Goal: Task Accomplishment & Management: Use online tool/utility

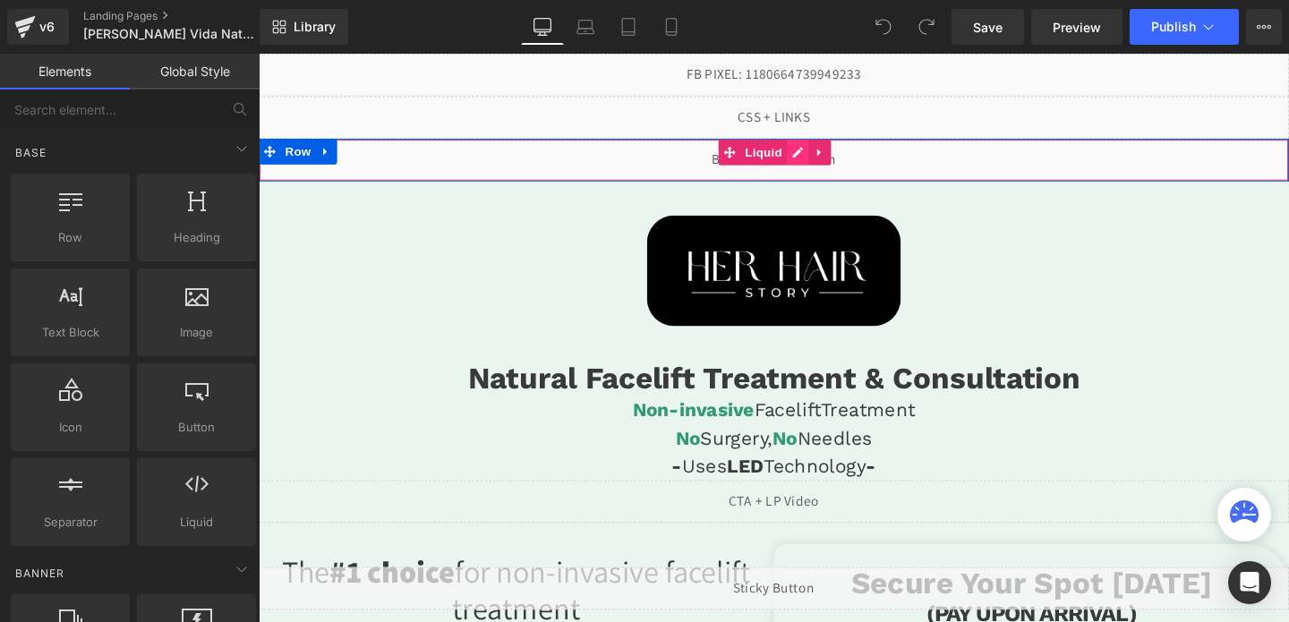
click at [814, 157] on div "Liquid" at bounding box center [800, 165] width 1083 height 45
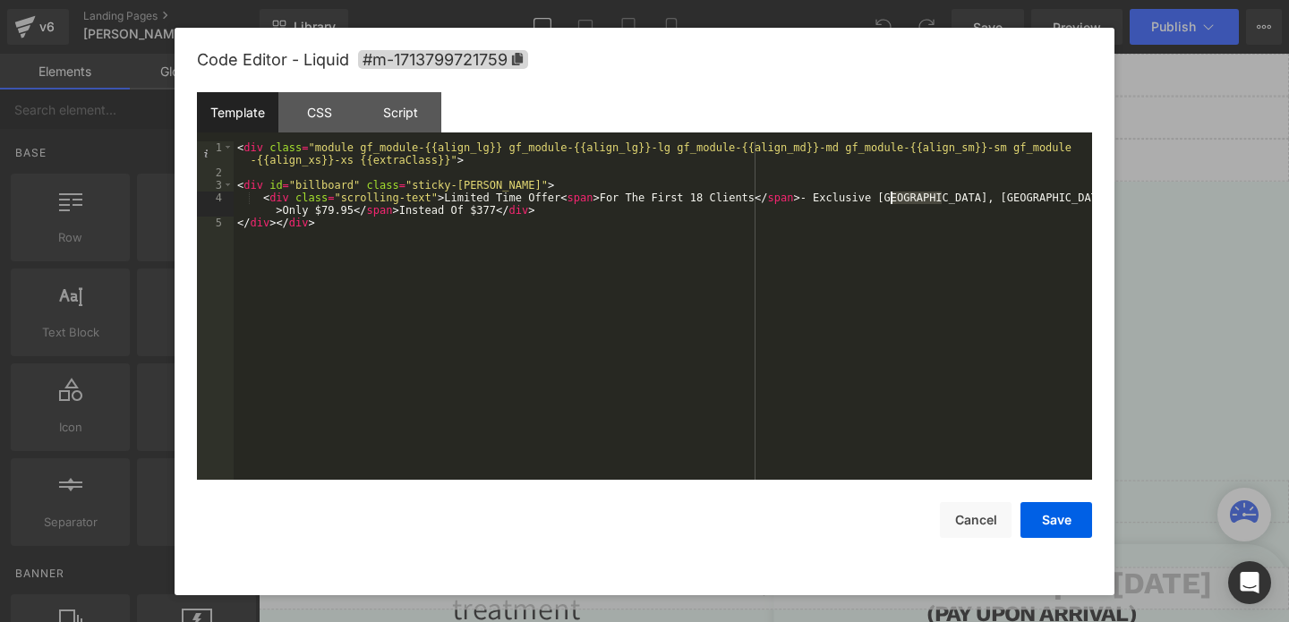
drag, startPoint x: 941, startPoint y: 196, endPoint x: 892, endPoint y: 197, distance: 48.3
click at [892, 197] on div "< div class = "module gf_module-{{align_lg}} gf_module-{{align_lg}}-lg gf_modul…" at bounding box center [663, 329] width 858 height 376
click at [1053, 535] on button "Save" at bounding box center [1056, 520] width 72 height 36
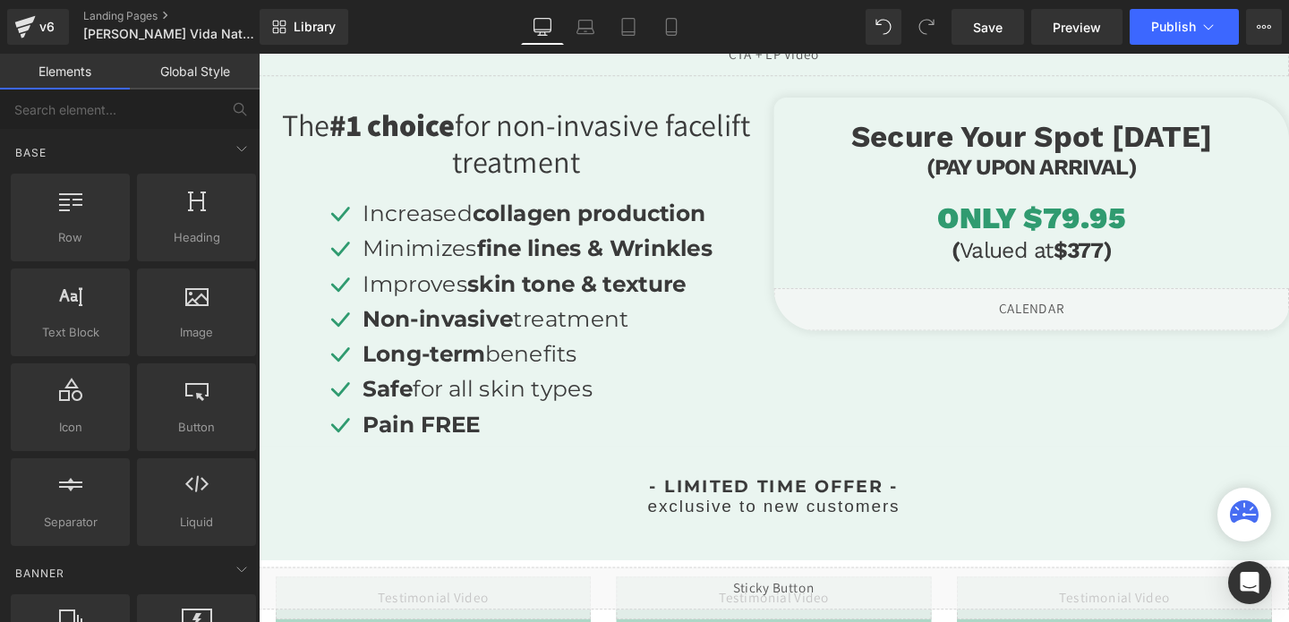
scroll to position [480, 0]
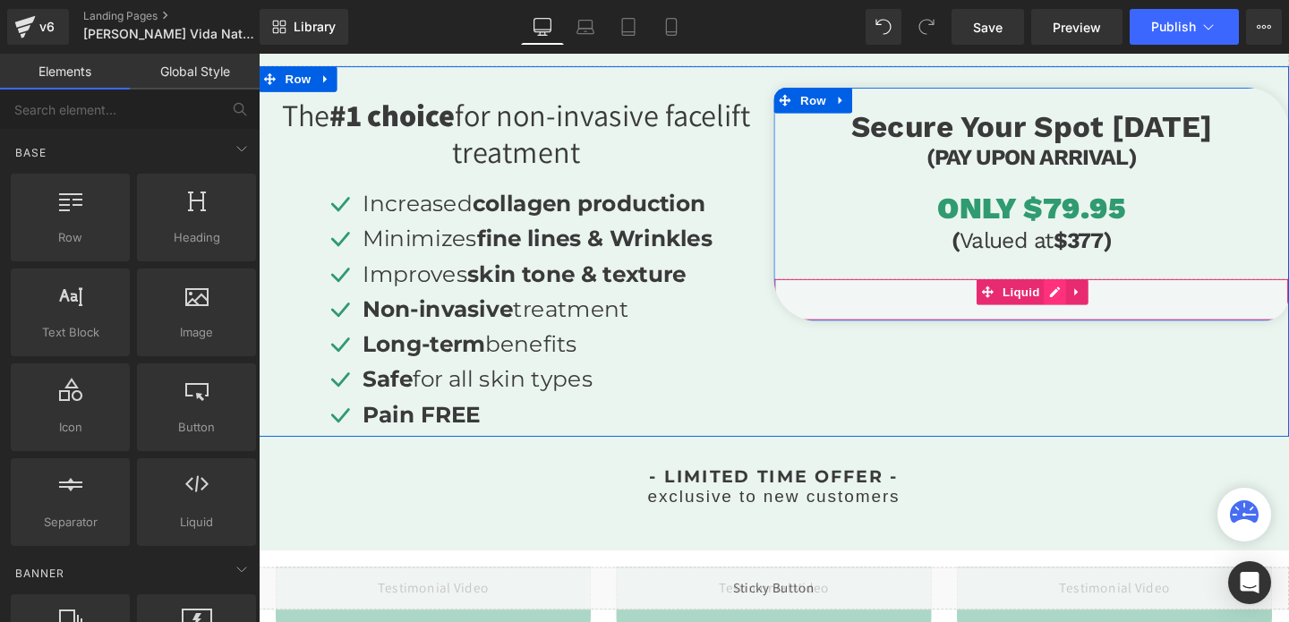
click at [1096, 303] on div "Liquid" at bounding box center [1070, 312] width 541 height 45
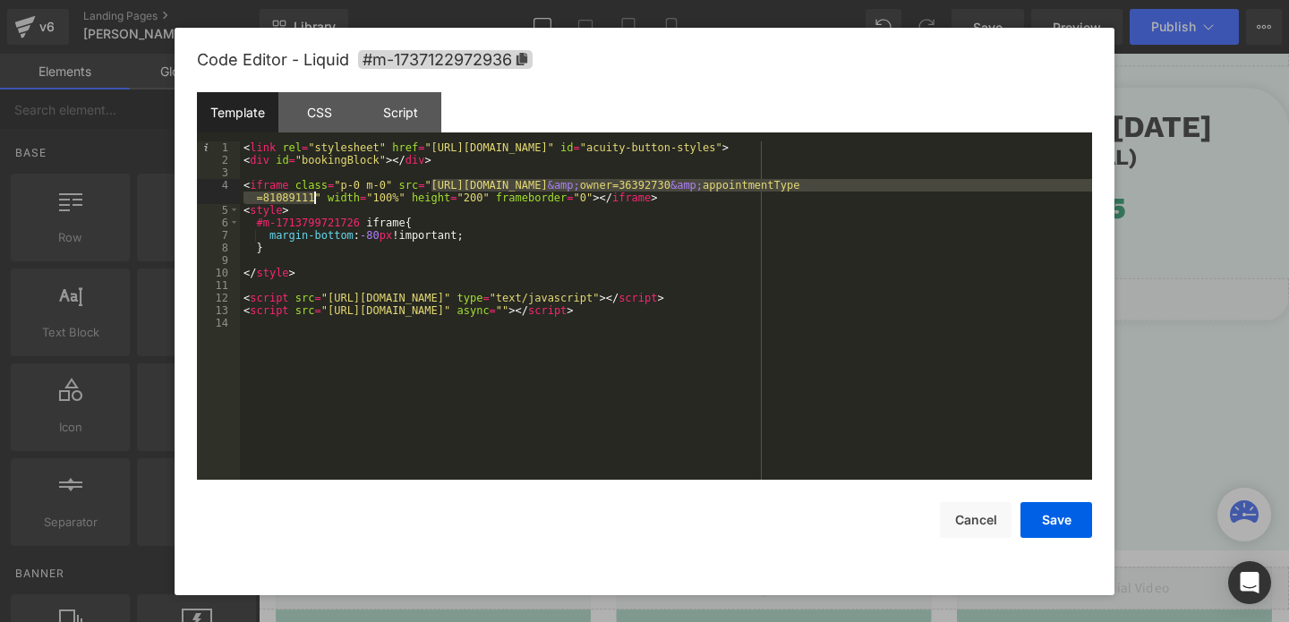
drag, startPoint x: 432, startPoint y: 184, endPoint x: 312, endPoint y: 198, distance: 120.7
click at [312, 198] on div "< link rel = "stylesheet" href = "[URL][DOMAIN_NAME]" id = "acuity-button-style…" at bounding box center [666, 322] width 852 height 363
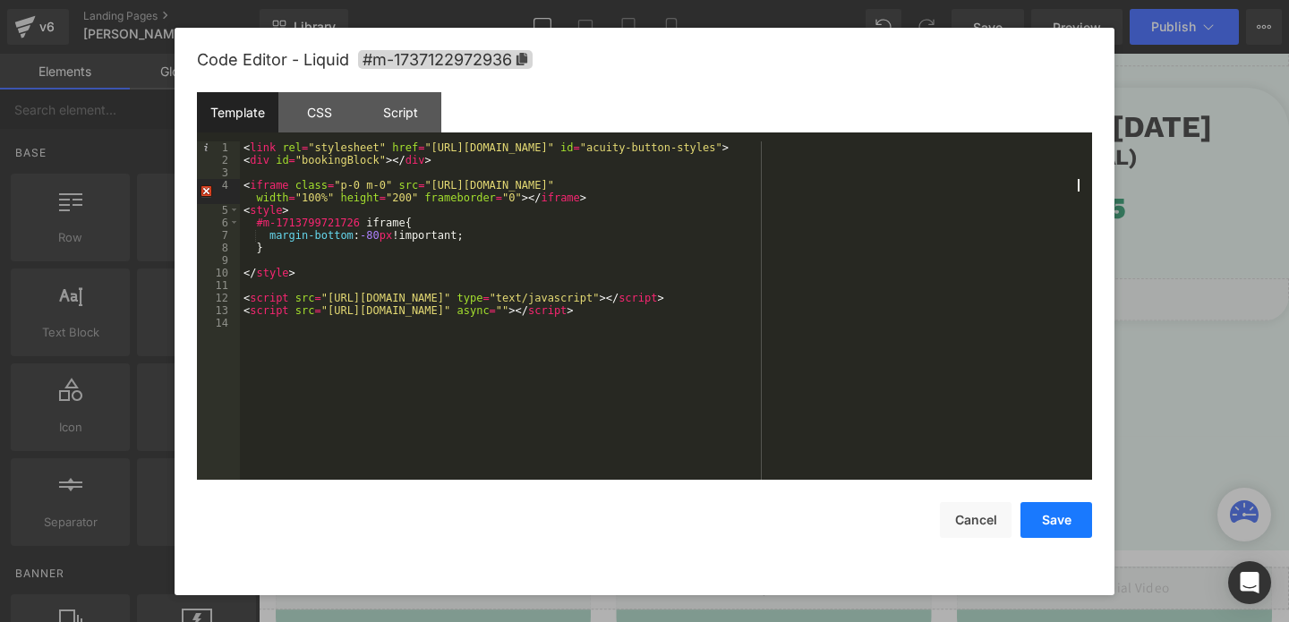
click at [1048, 537] on button "Save" at bounding box center [1056, 520] width 72 height 36
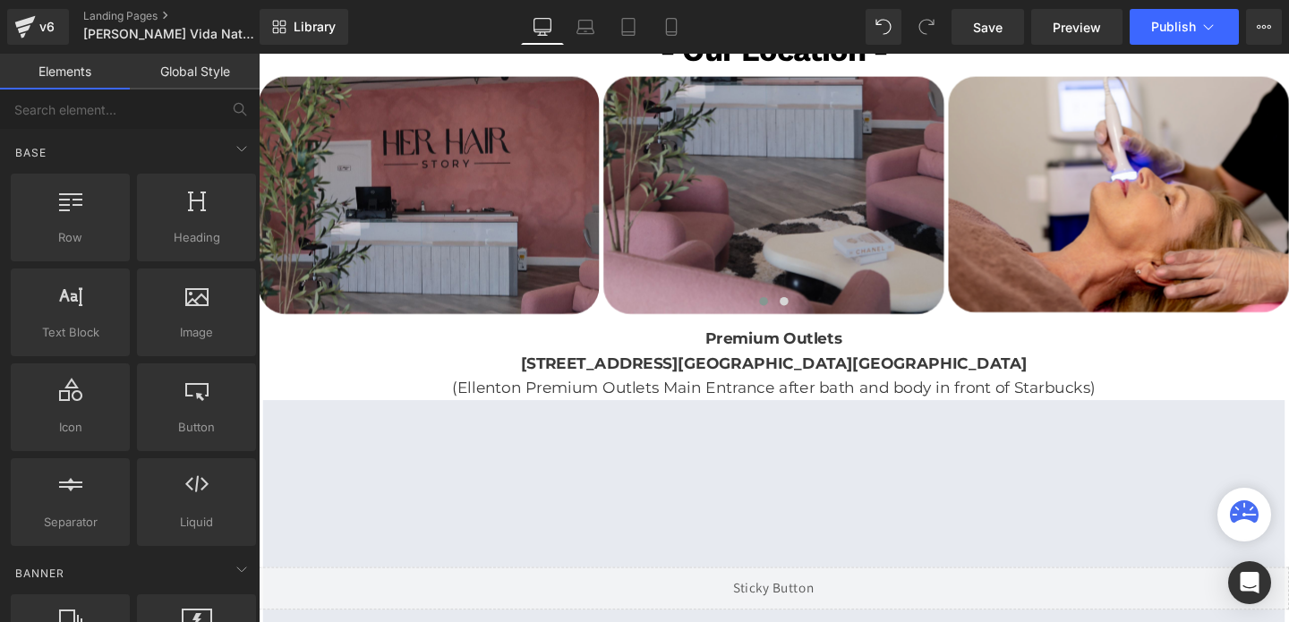
scroll to position [3198, 0]
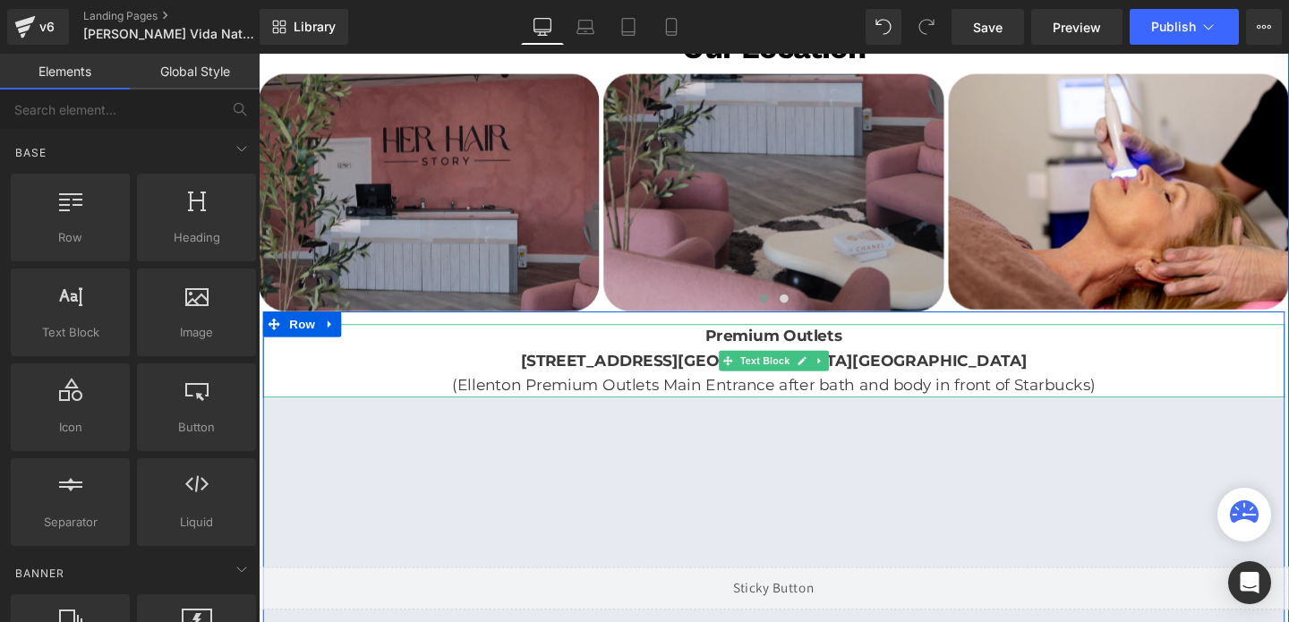
click at [797, 353] on strong "Premium Outlets" at bounding box center [801, 351] width 144 height 20
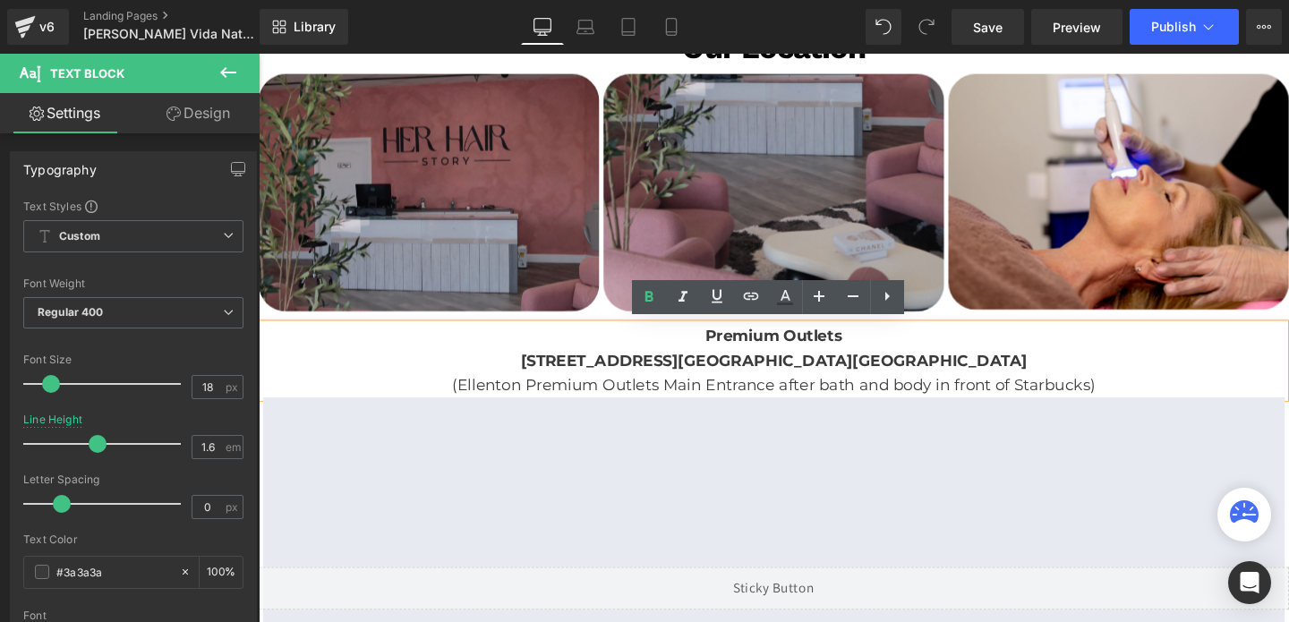
click at [793, 353] on strong "Premium Outlets" at bounding box center [801, 351] width 144 height 20
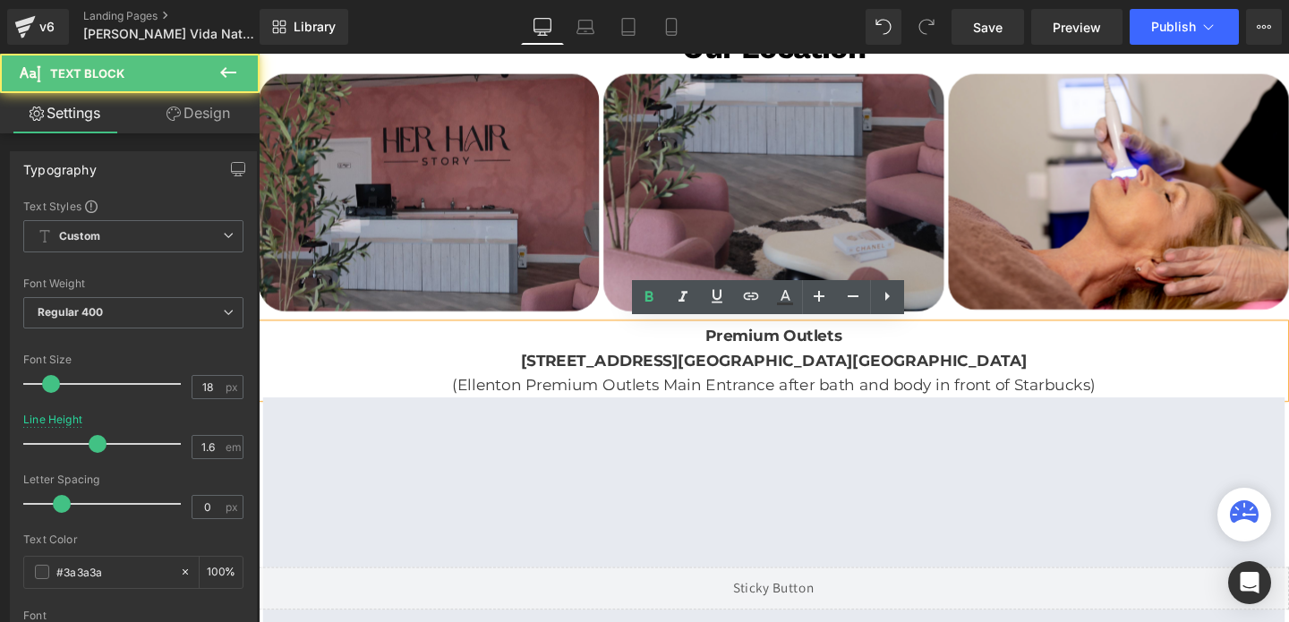
click at [793, 353] on strong "Premium Outlets" at bounding box center [801, 351] width 144 height 20
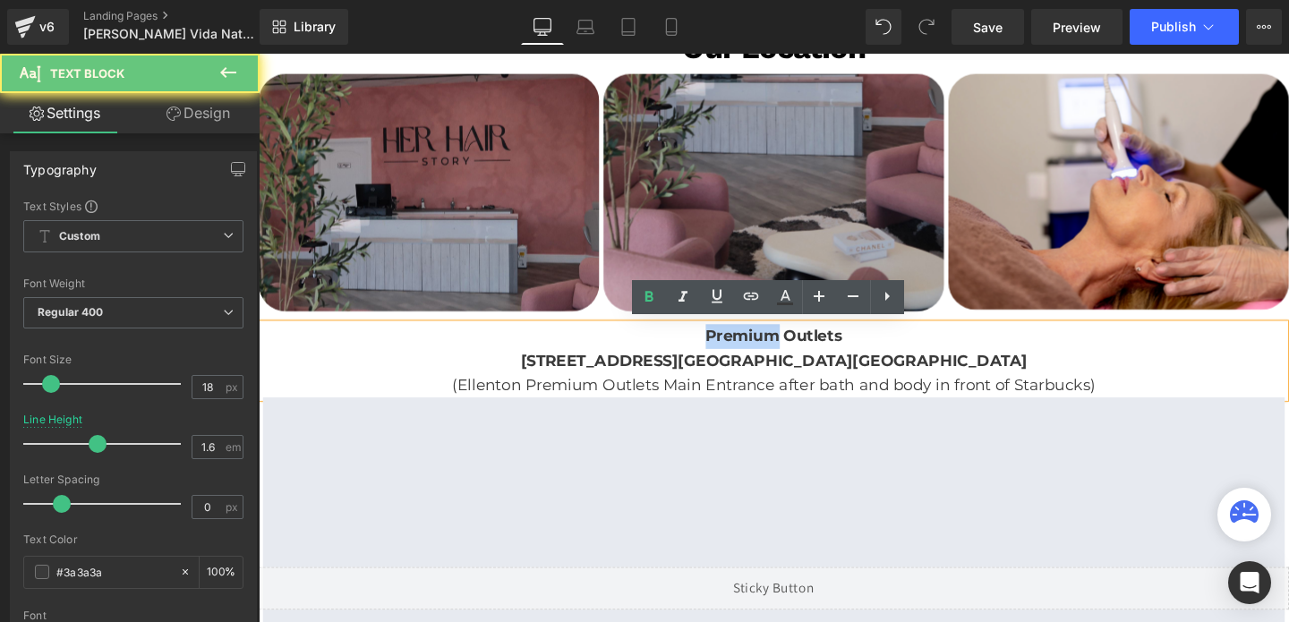
click at [793, 353] on strong "Premium Outlets" at bounding box center [801, 351] width 144 height 20
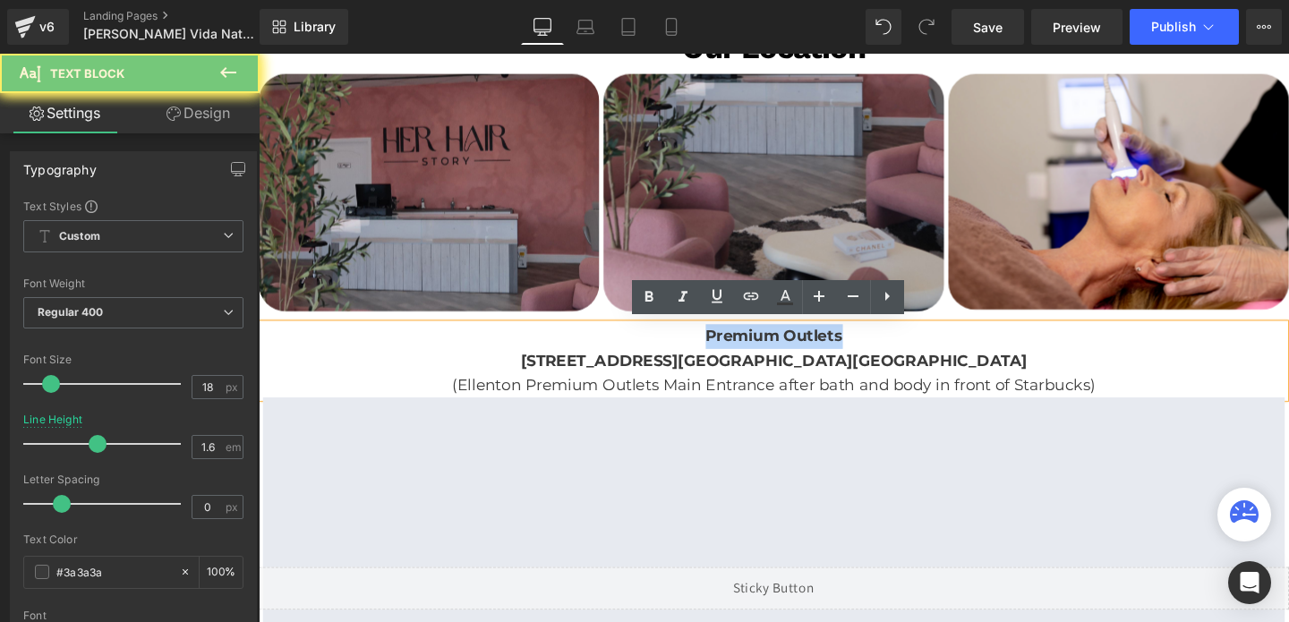
paste div
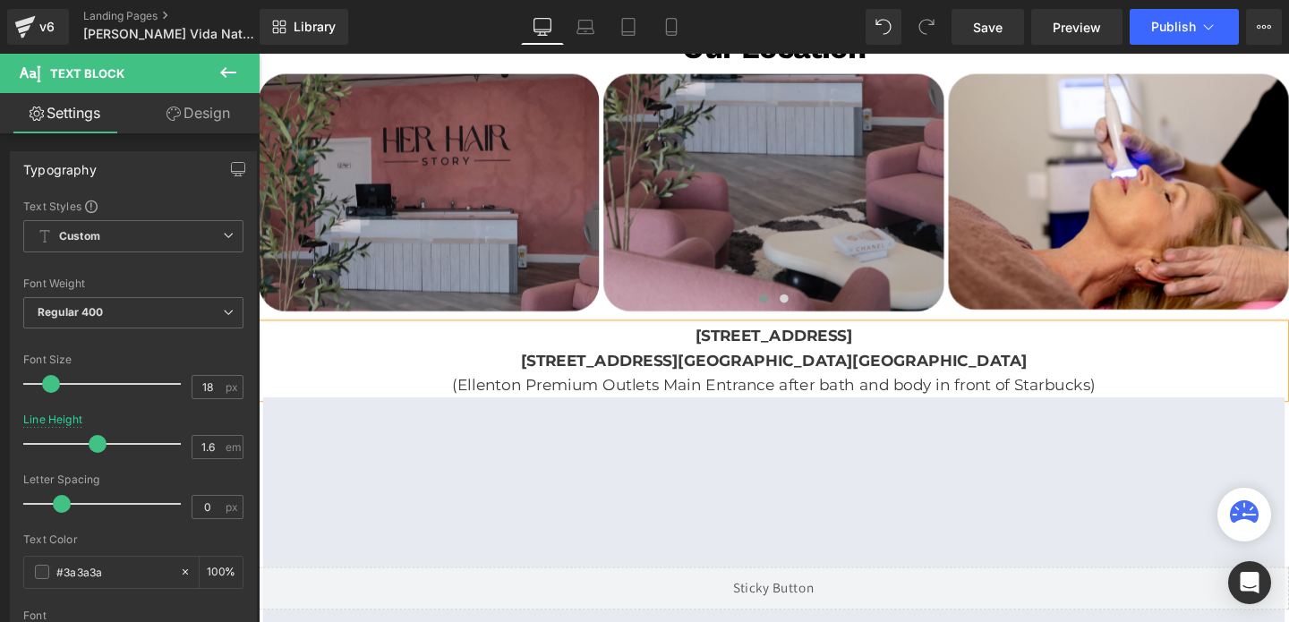
click at [800, 370] on strong "[STREET_ADDRESS]" at bounding box center [800, 377] width 533 height 20
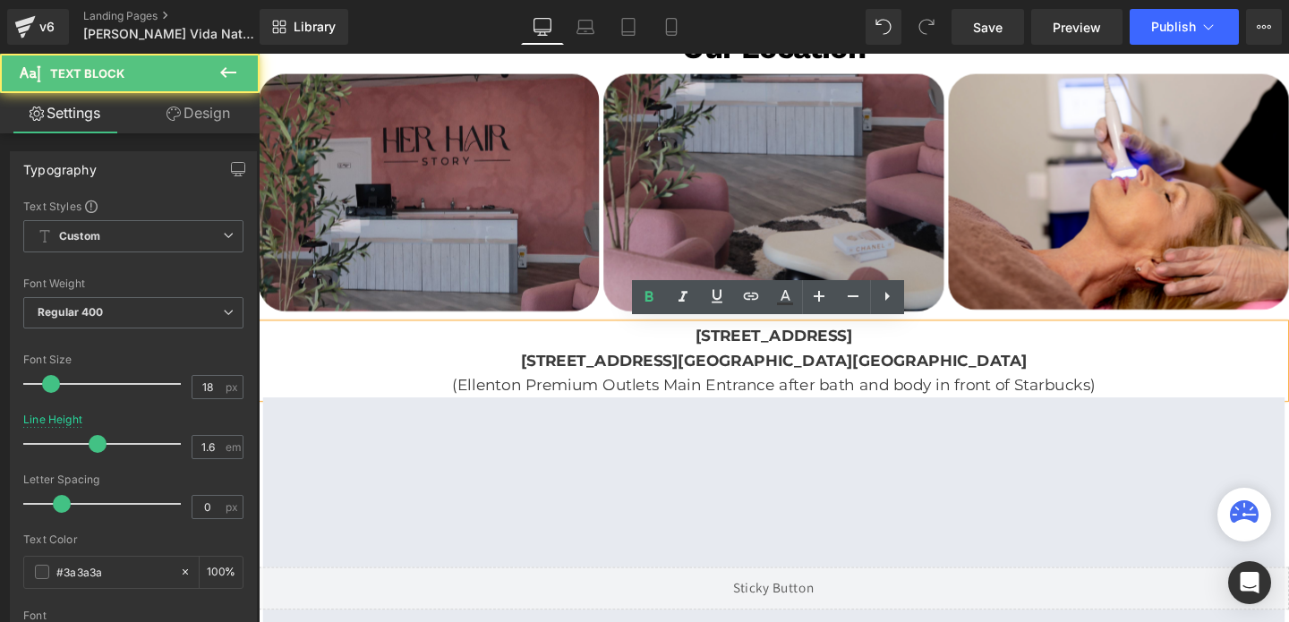
click at [800, 370] on strong "[STREET_ADDRESS]" at bounding box center [800, 377] width 533 height 20
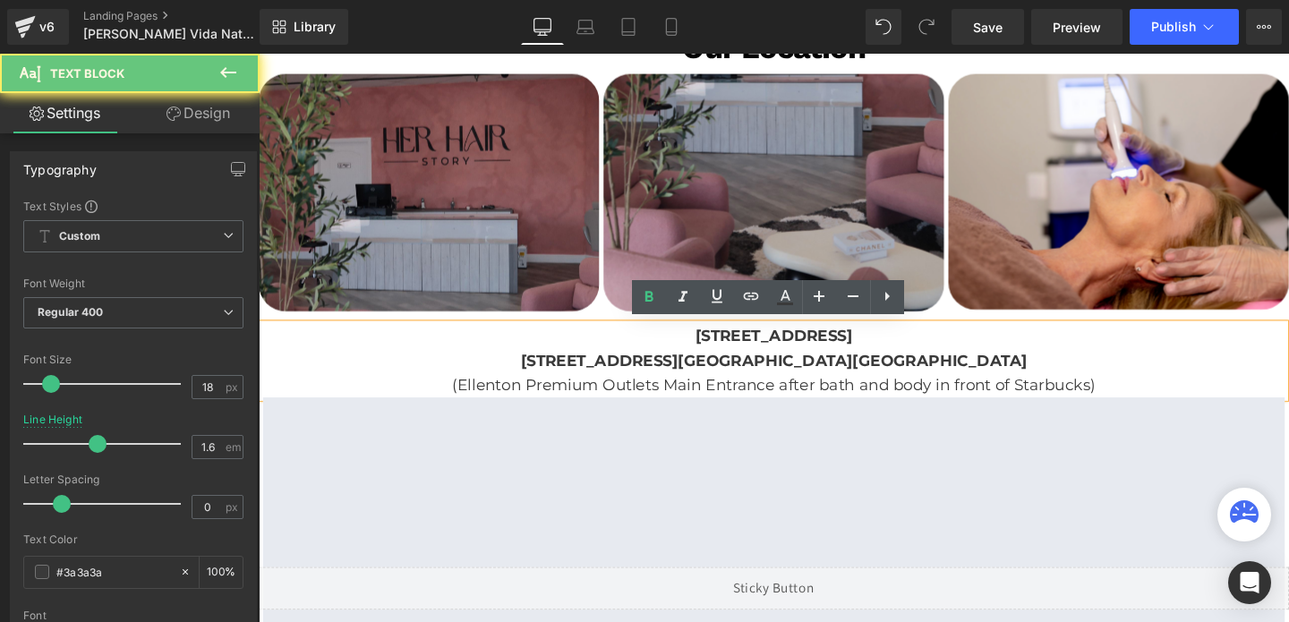
click at [800, 370] on strong "[STREET_ADDRESS]" at bounding box center [800, 377] width 533 height 20
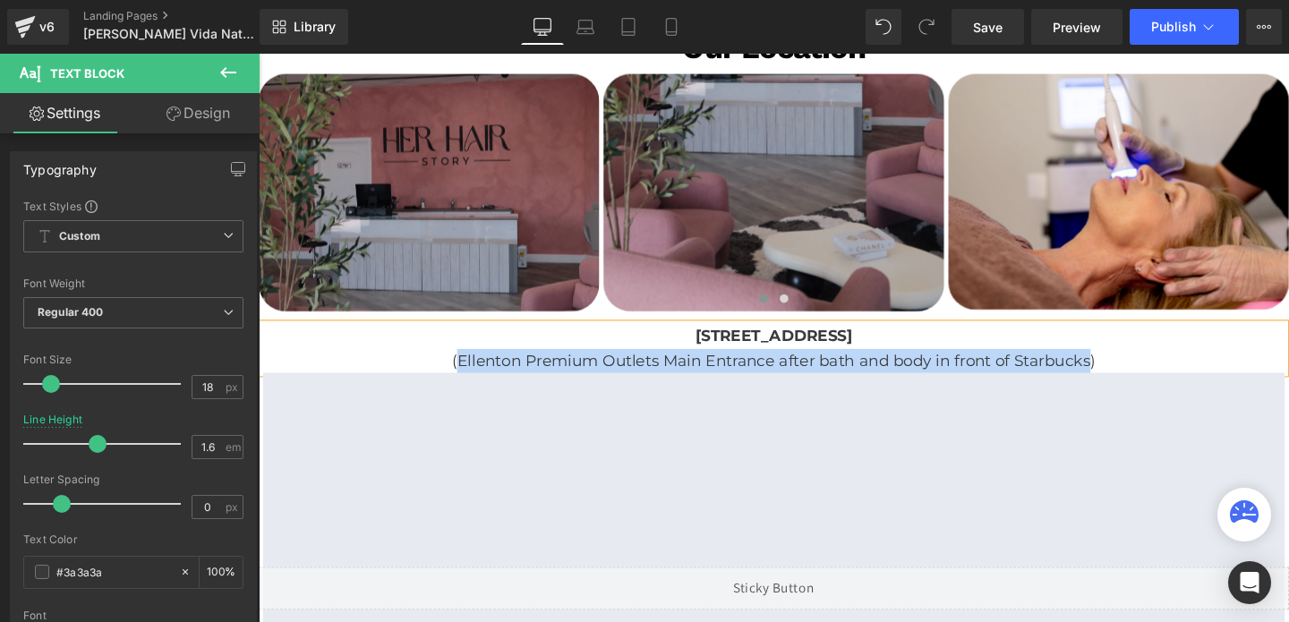
drag, startPoint x: 472, startPoint y: 371, endPoint x: 1130, endPoint y: 369, distance: 658.7
click at [1130, 369] on p "(Ellenton Premium Outlets Main Entrance after bath and body in front of Starbuc…" at bounding box center [800, 377] width 1074 height 26
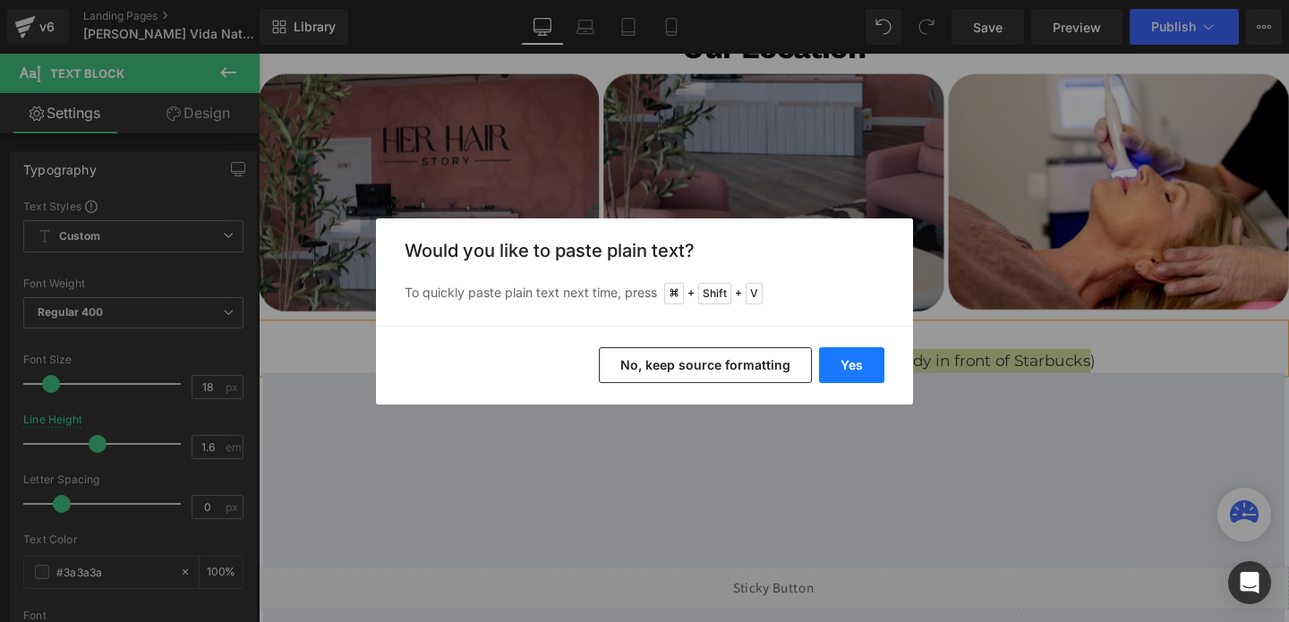
click at [840, 363] on button "Yes" at bounding box center [851, 365] width 65 height 36
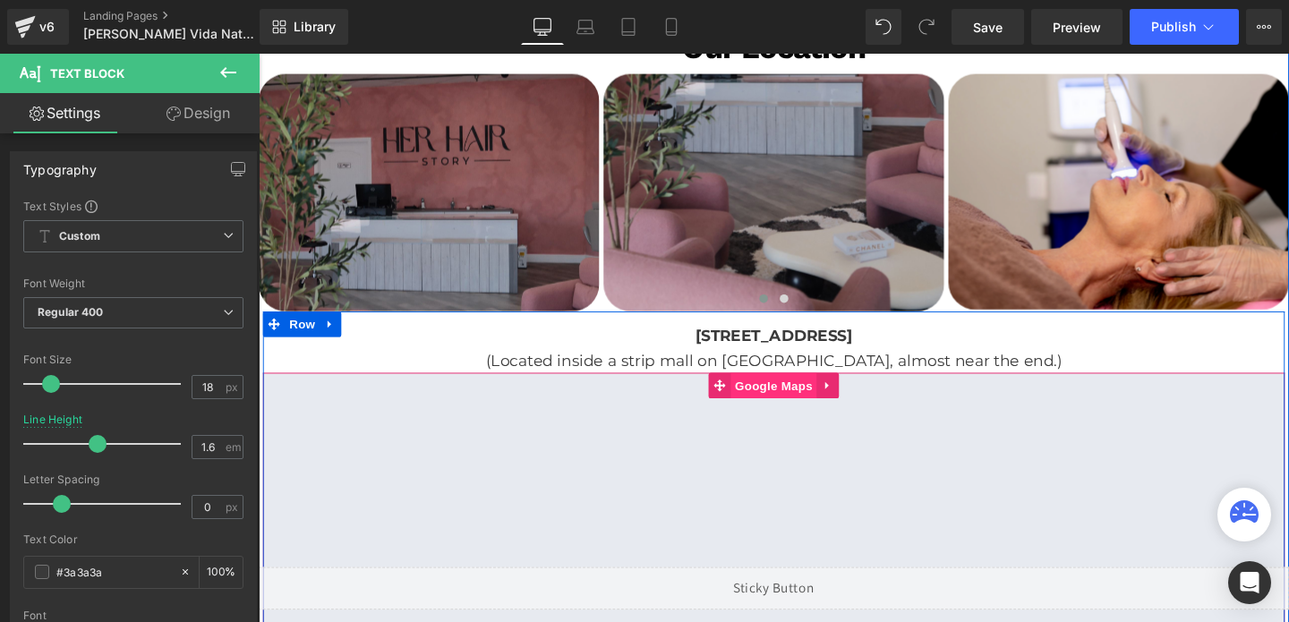
click at [812, 406] on span "Google Maps" at bounding box center [799, 402] width 90 height 27
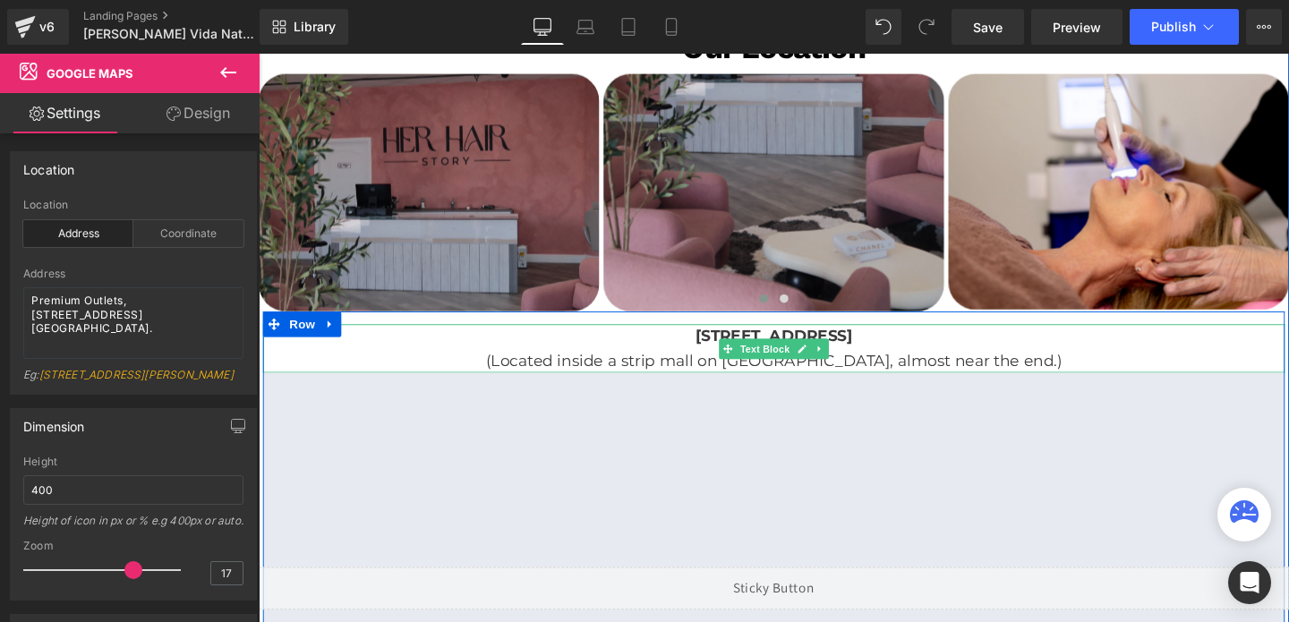
click at [747, 343] on strong "[STREET_ADDRESS]" at bounding box center [801, 351] width 166 height 20
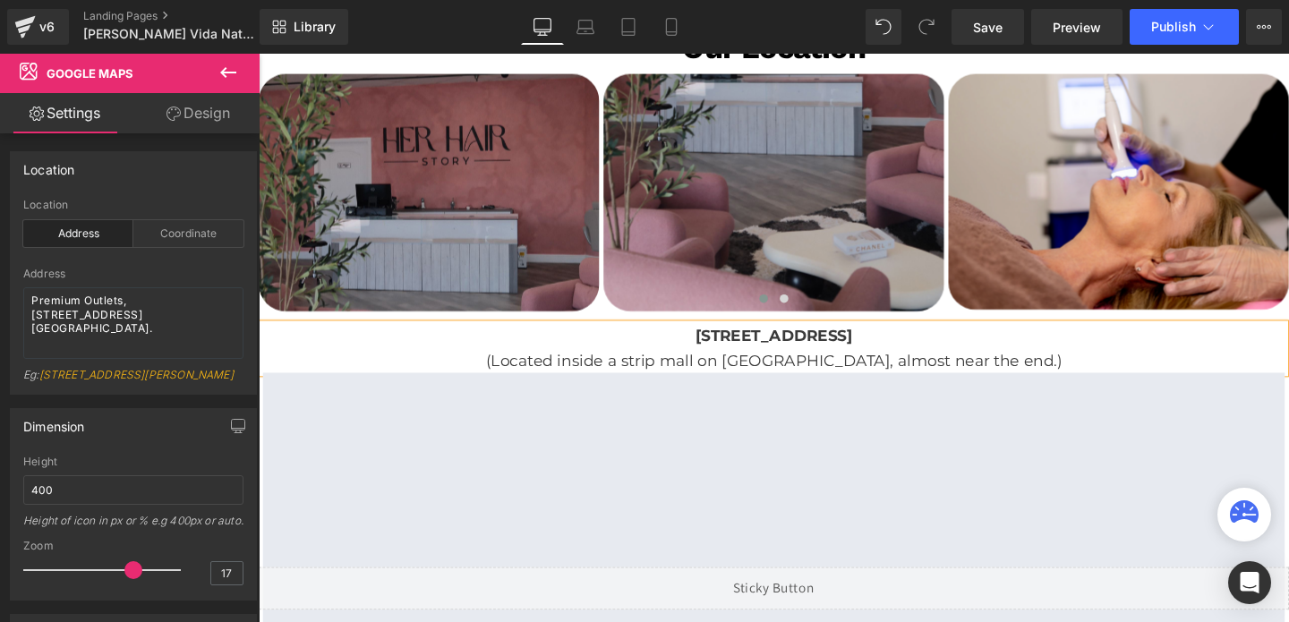
click at [747, 343] on strong "[STREET_ADDRESS]" at bounding box center [801, 351] width 166 height 20
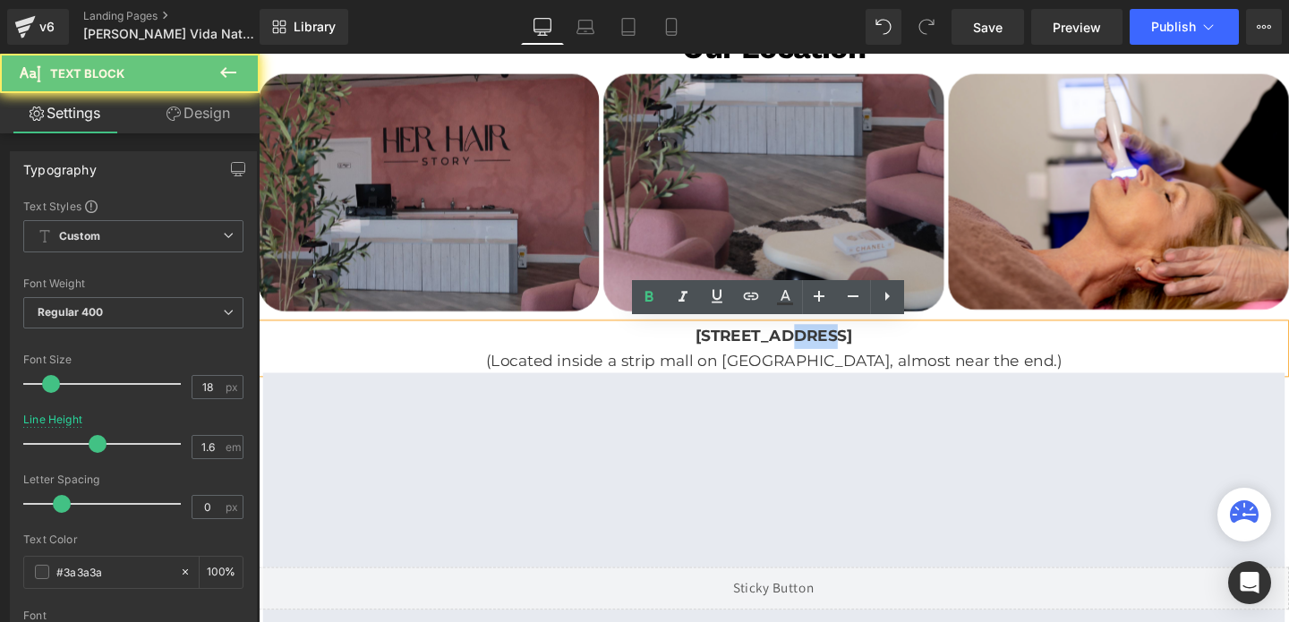
click at [747, 343] on strong "[STREET_ADDRESS]" at bounding box center [801, 351] width 166 height 20
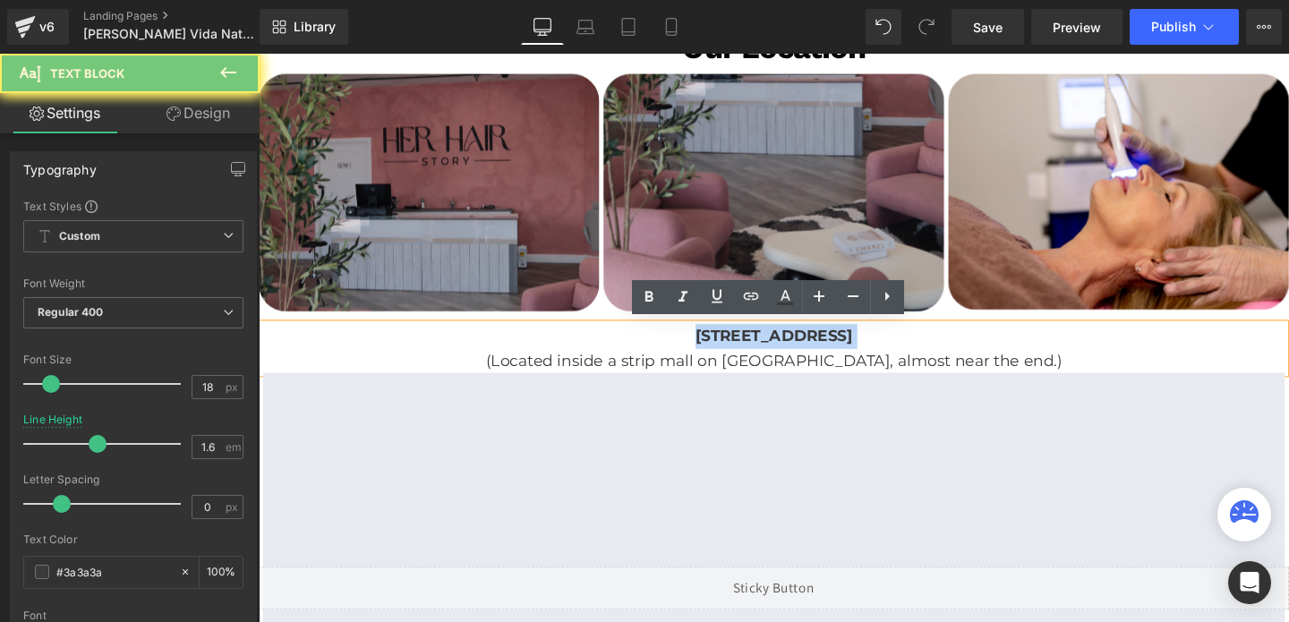
copy div "[STREET_ADDRESS]"
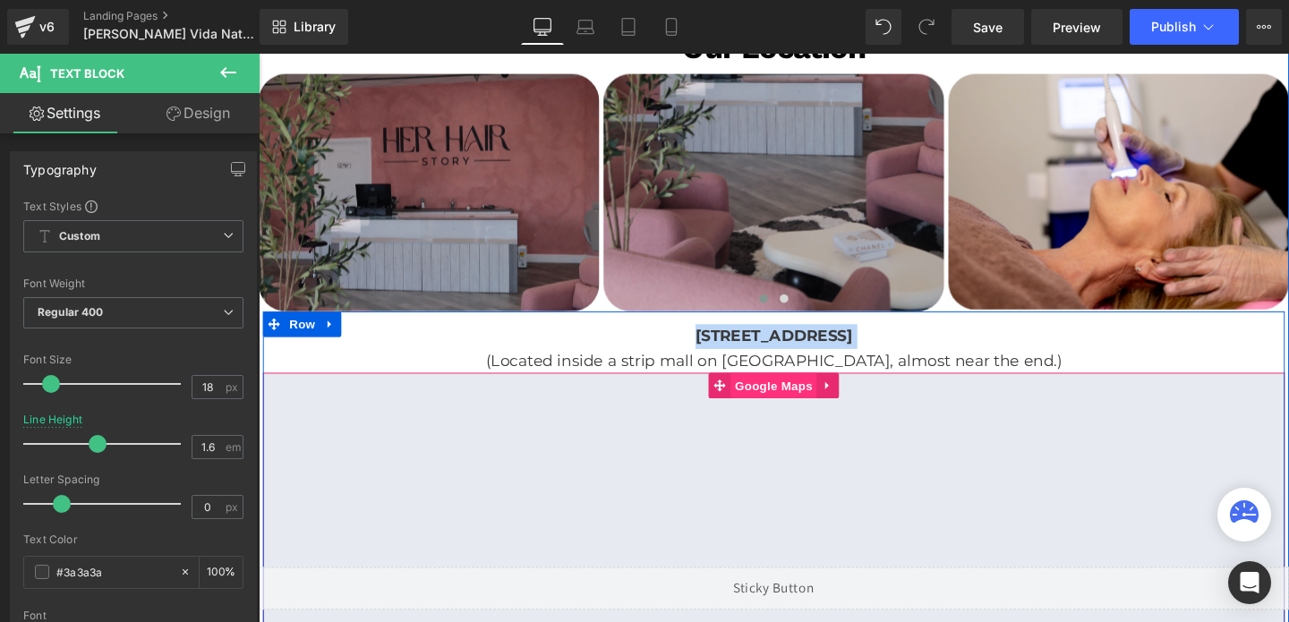
click at [805, 403] on span "Google Maps" at bounding box center [799, 402] width 90 height 27
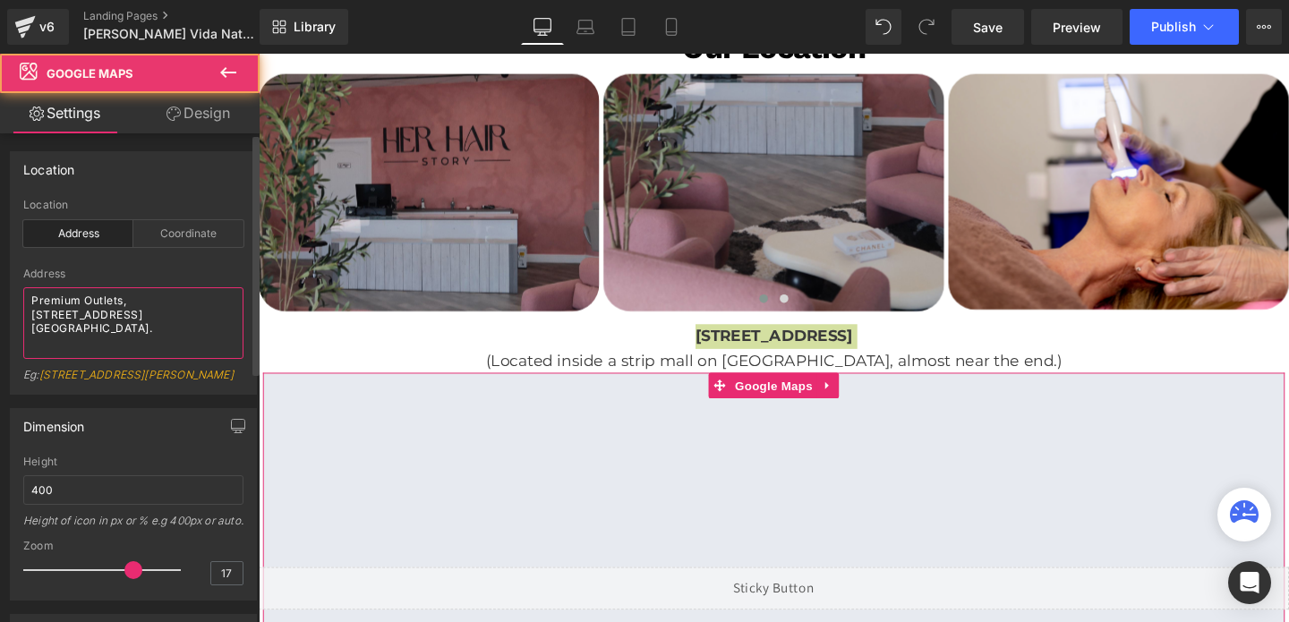
click at [83, 296] on textarea "Premium Outlets, [STREET_ADDRESS] [GEOGRAPHIC_DATA]." at bounding box center [133, 323] width 220 height 72
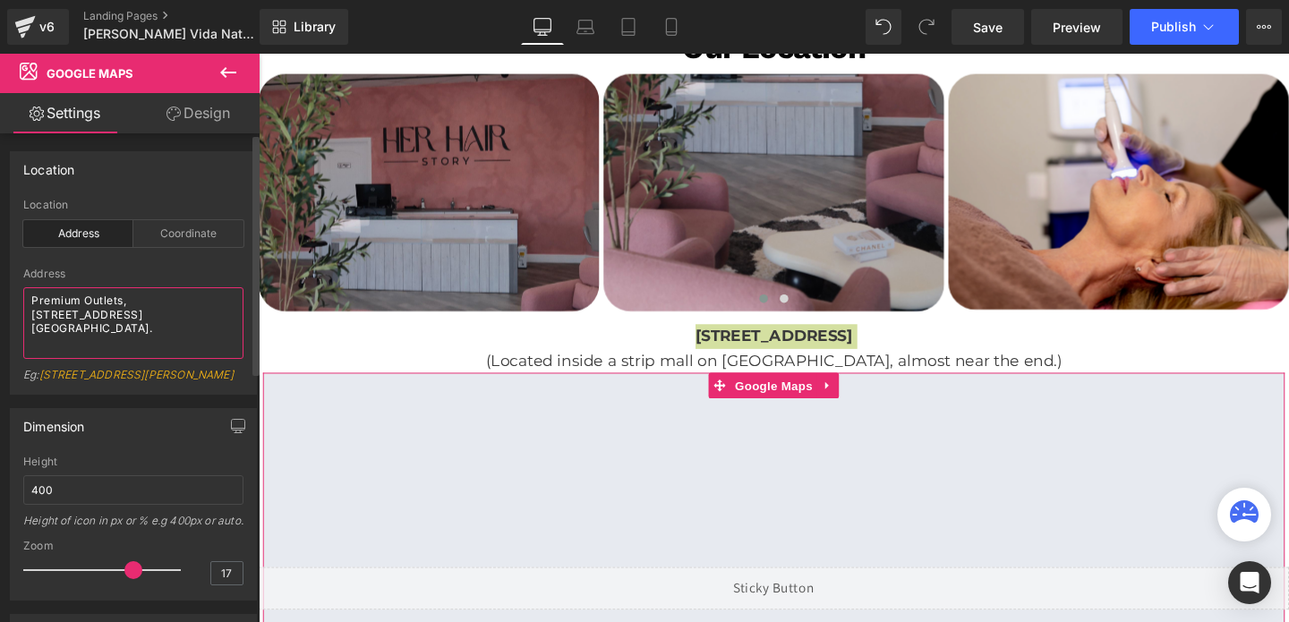
click at [83, 296] on textarea "Premium Outlets, [STREET_ADDRESS] [GEOGRAPHIC_DATA]." at bounding box center [133, 323] width 220 height 72
paste textarea "[STREET_ADDRESS]"
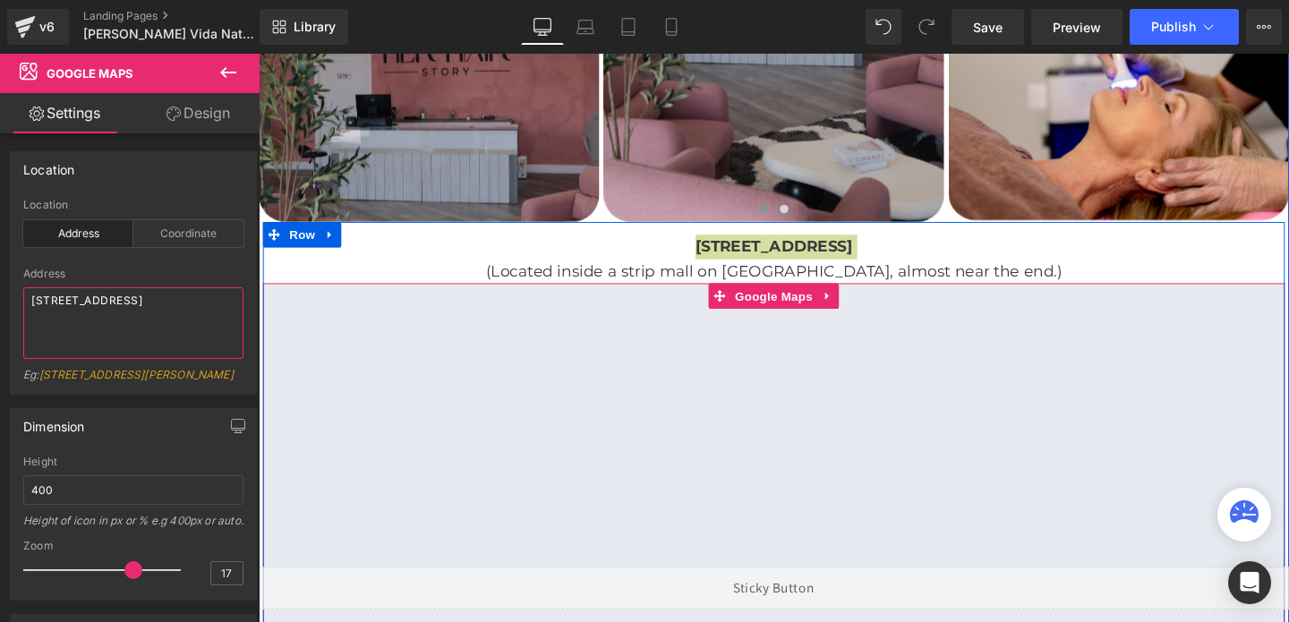
scroll to position [3400, 0]
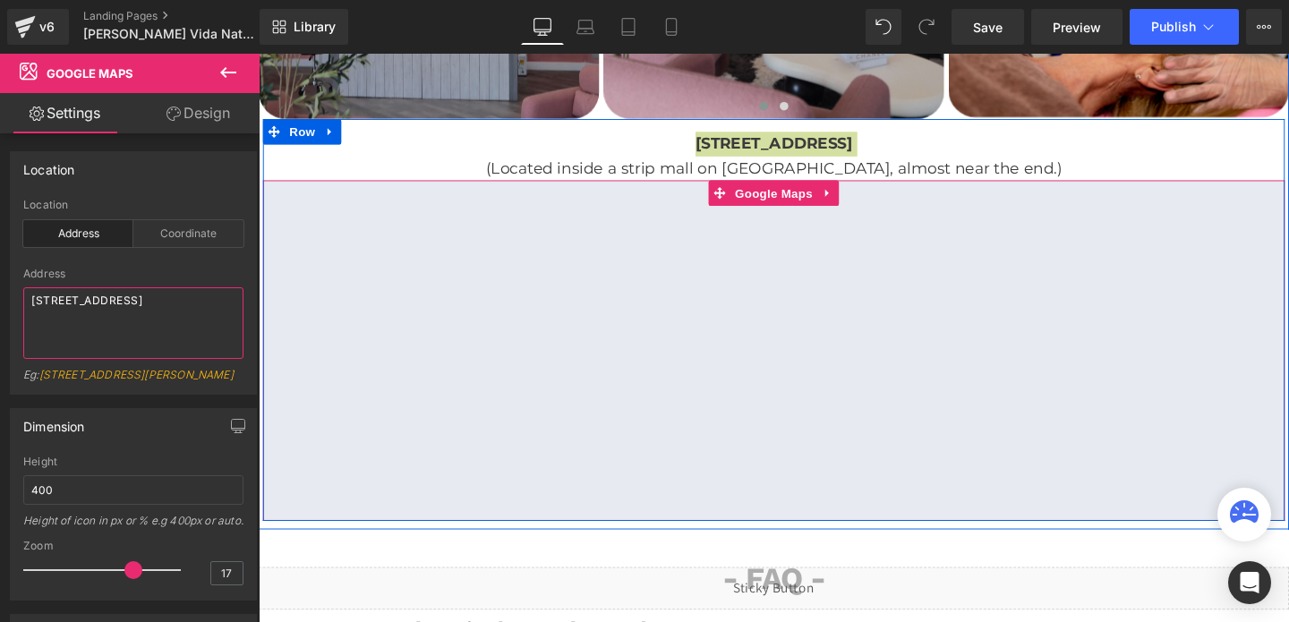
type textarea "[STREET_ADDRESS]"
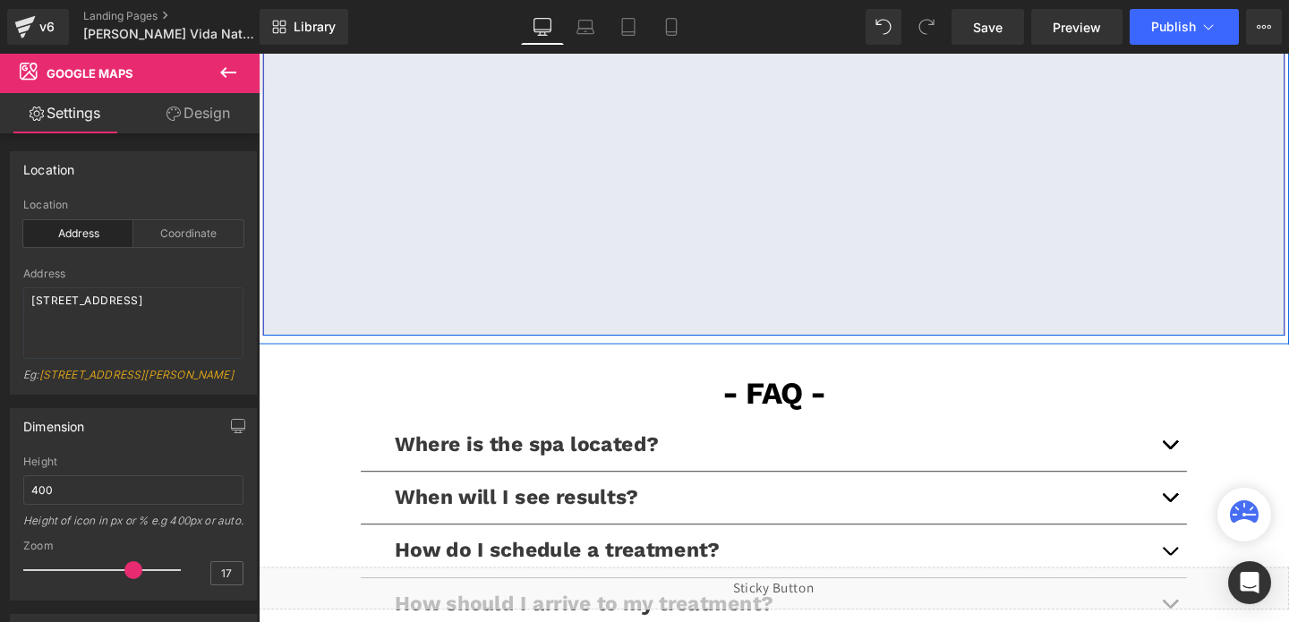
scroll to position [3618, 0]
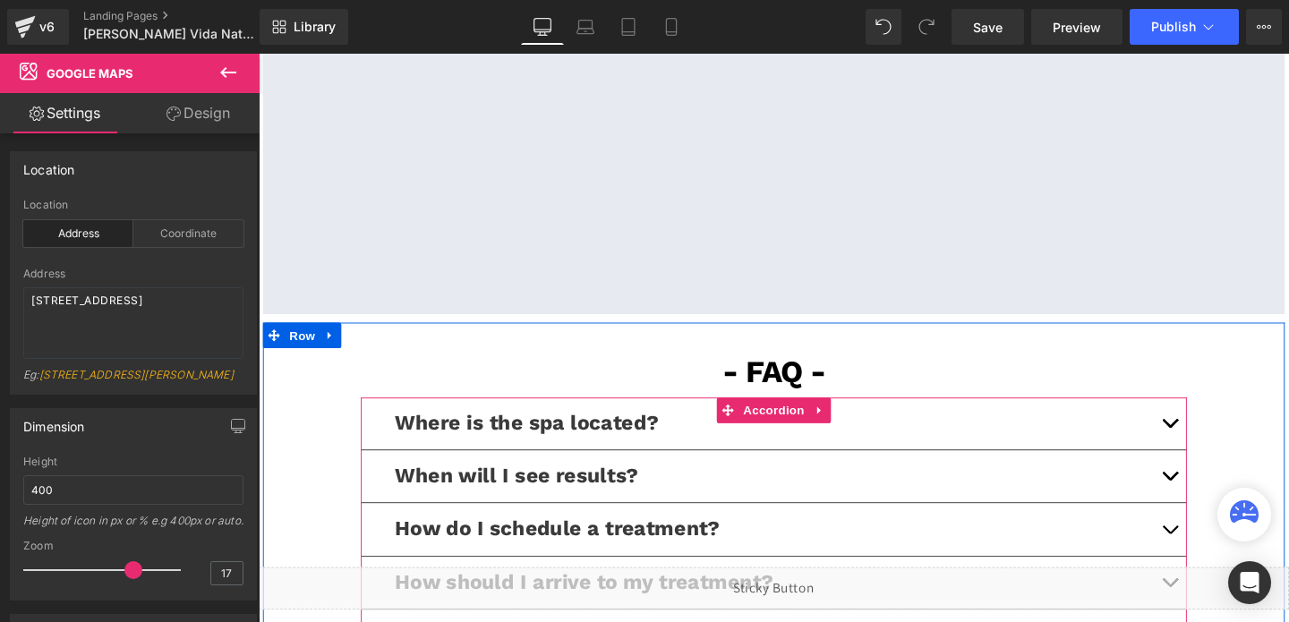
click at [1217, 432] on button "button" at bounding box center [1216, 442] width 36 height 55
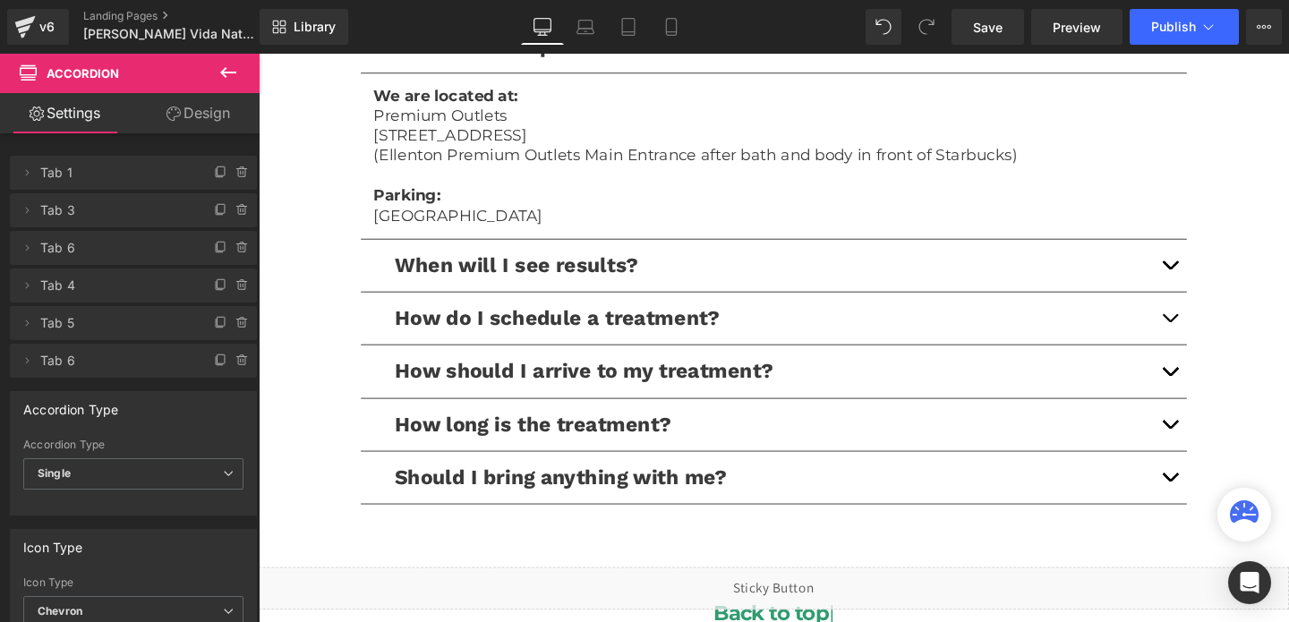
scroll to position [4039, 0]
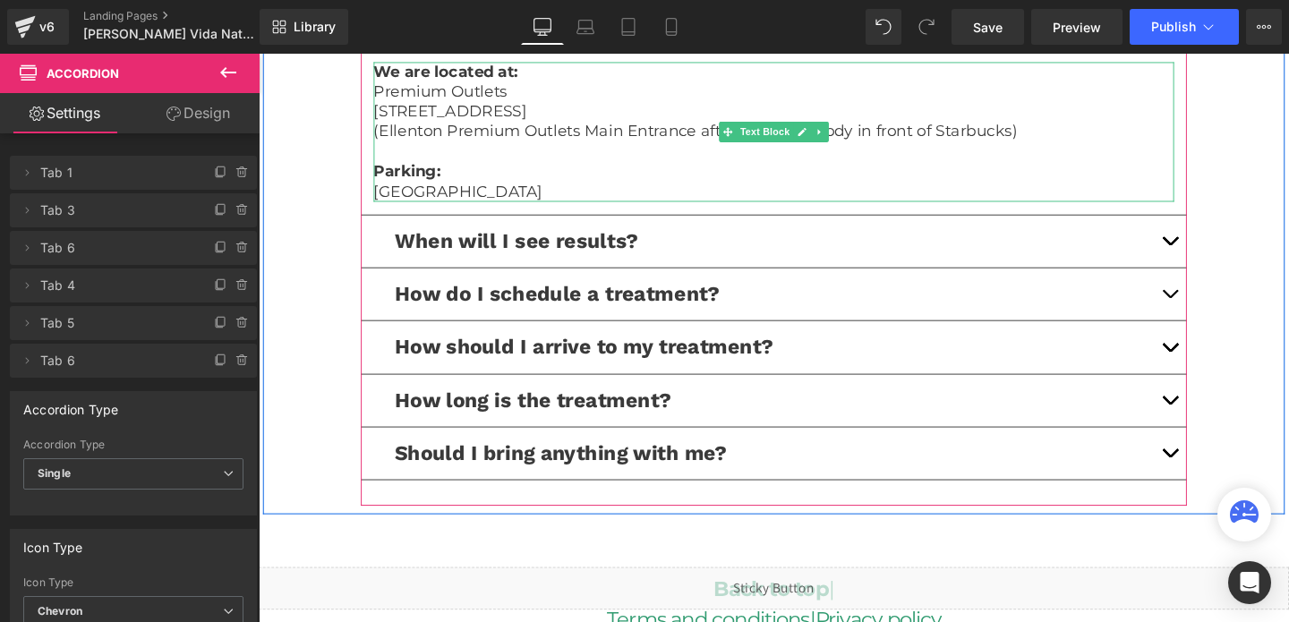
click at [507, 112] on p "[STREET_ADDRESS]" at bounding box center [799, 115] width 841 height 21
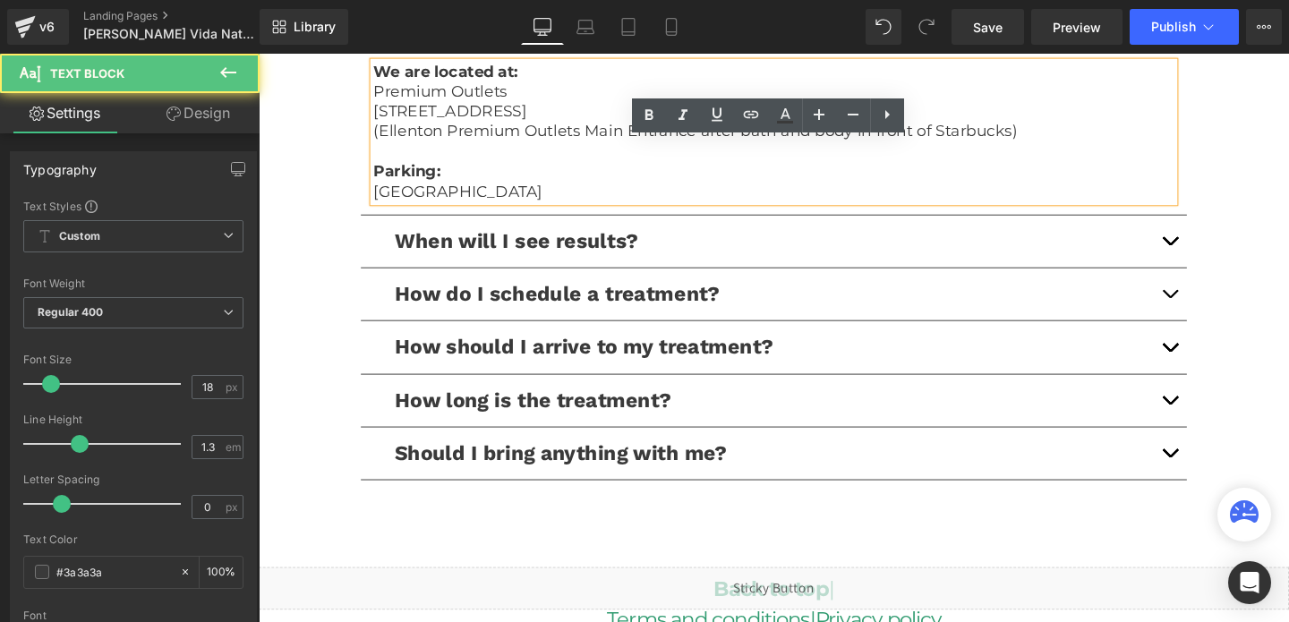
click at [507, 112] on p "[STREET_ADDRESS]" at bounding box center [799, 115] width 841 height 21
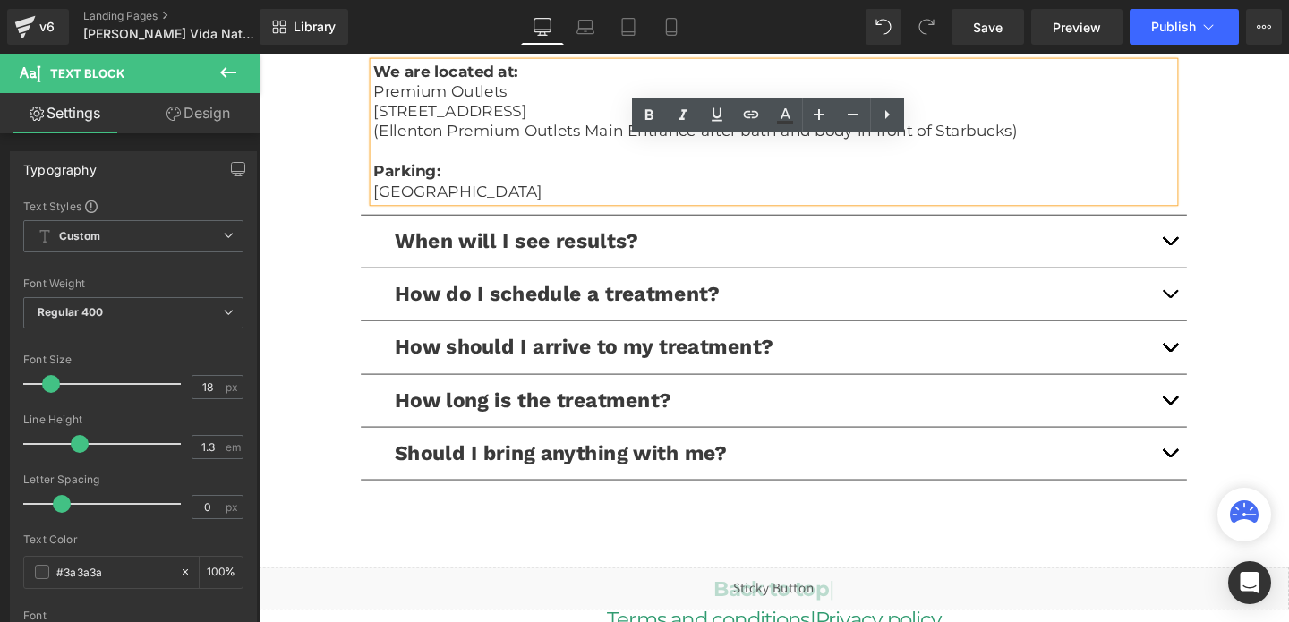
drag, startPoint x: 382, startPoint y: 92, endPoint x: 717, endPoint y: 113, distance: 335.4
click at [717, 113] on div "We are located at: Premium Outlets [STREET_ADDRESS] (Ellenton Premium Outlets M…" at bounding box center [799, 136] width 841 height 147
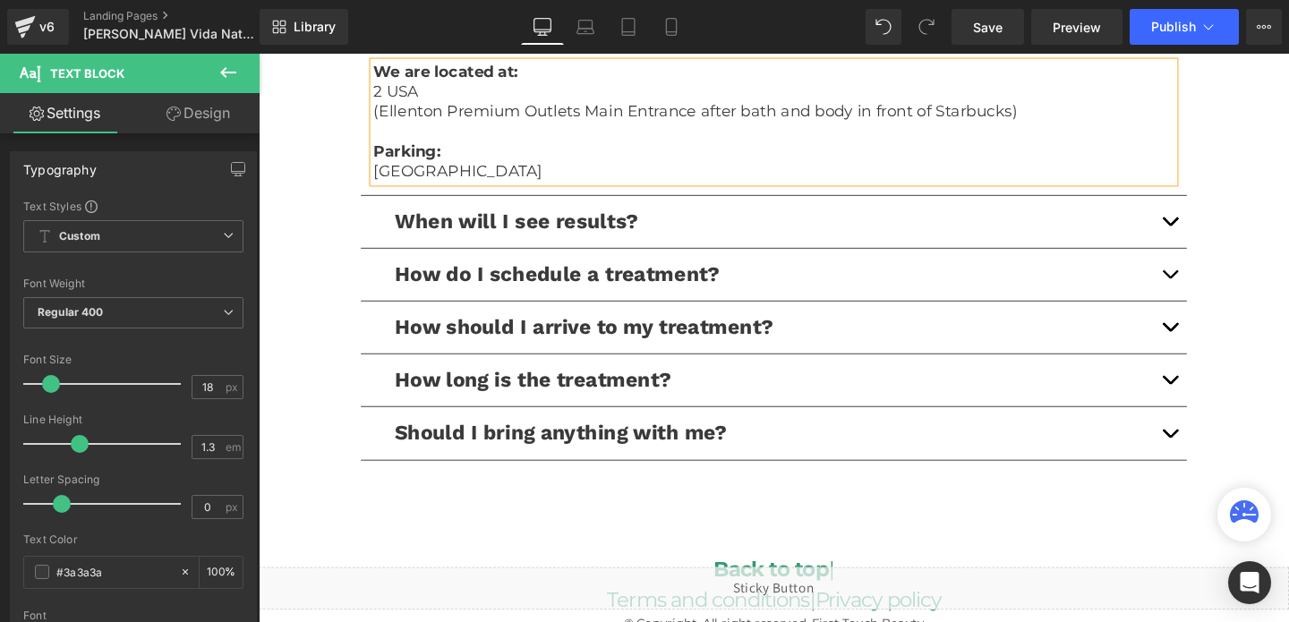
click at [396, 89] on p "2 USA" at bounding box center [799, 94] width 841 height 21
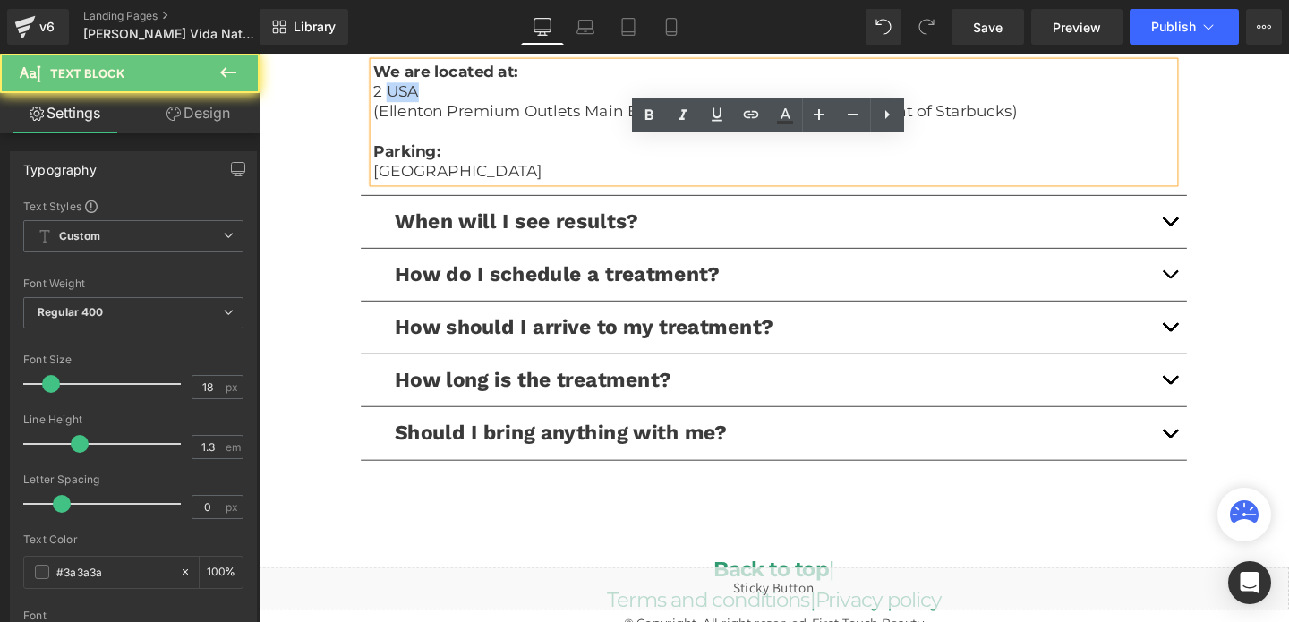
click at [396, 89] on p "2 USA" at bounding box center [799, 94] width 841 height 21
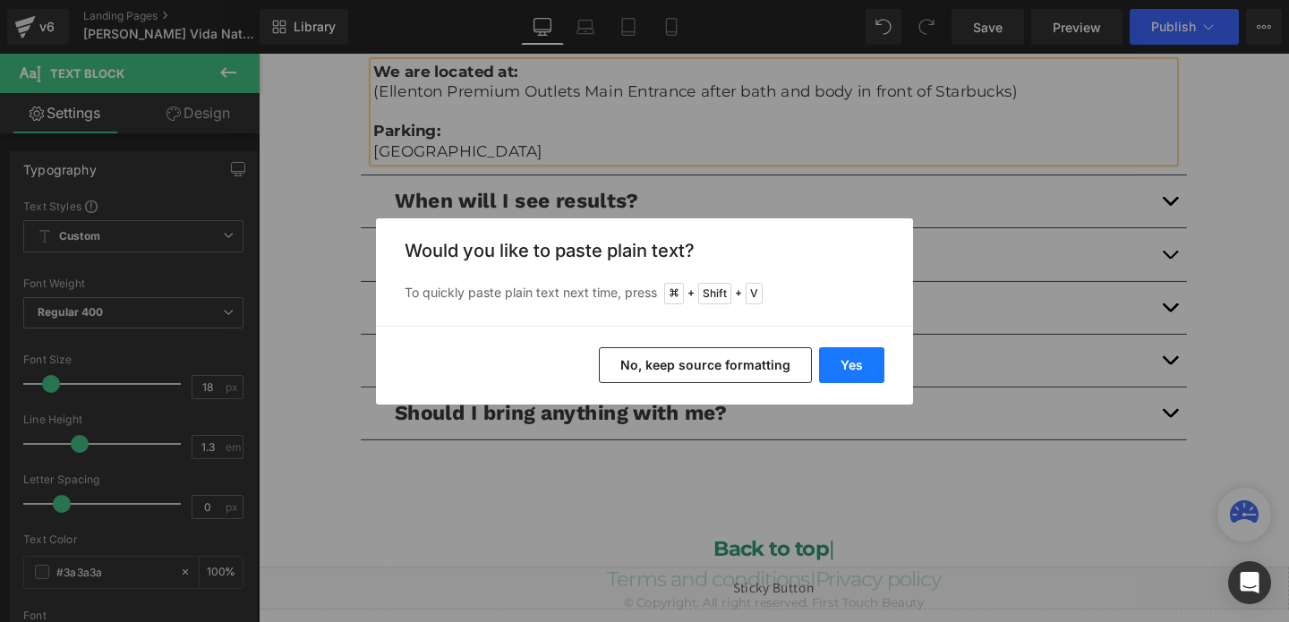
click at [864, 358] on button "Yes" at bounding box center [851, 365] width 65 height 36
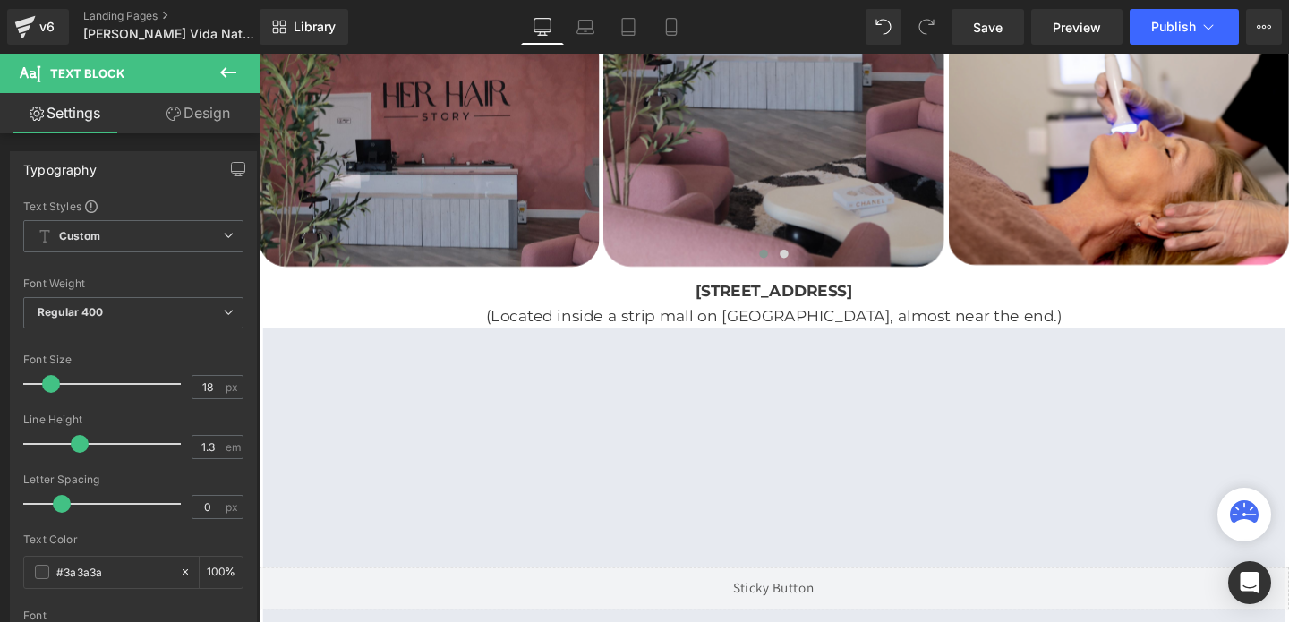
scroll to position [3244, 0]
click at [813, 327] on p "(Located inside a strip mall on [GEOGRAPHIC_DATA], almost near the end.)" at bounding box center [800, 331] width 1074 height 26
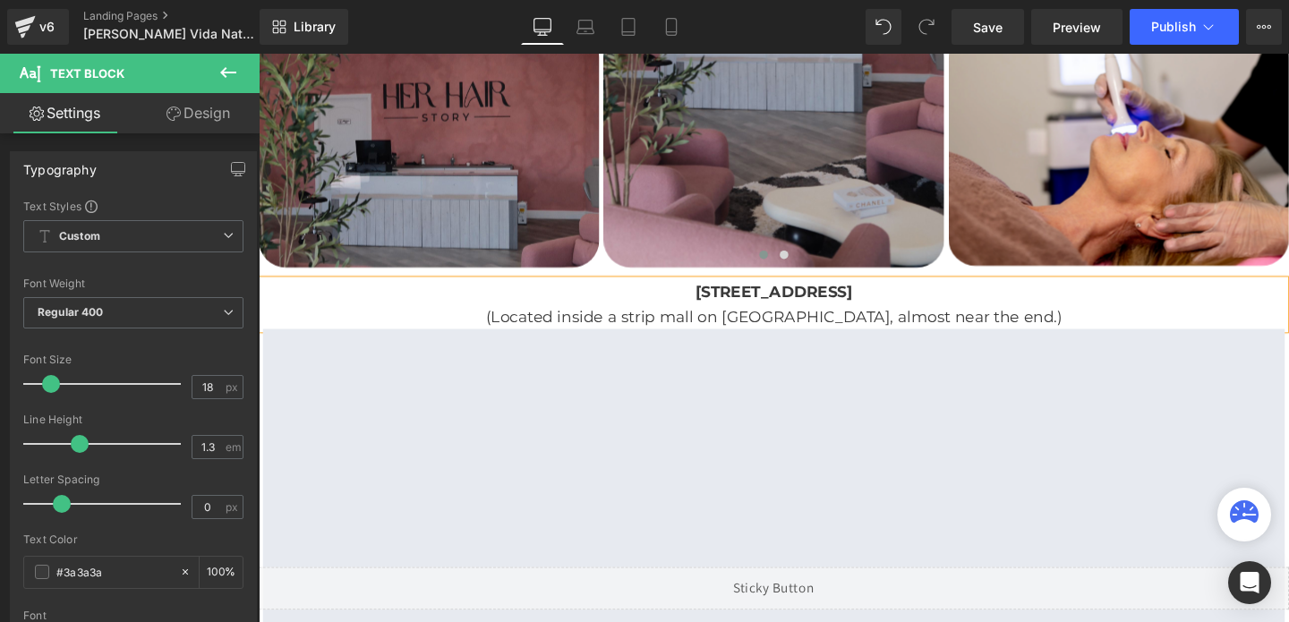
click at [813, 327] on p "(Located inside a strip mall on [GEOGRAPHIC_DATA], almost near the end.)" at bounding box center [800, 331] width 1074 height 26
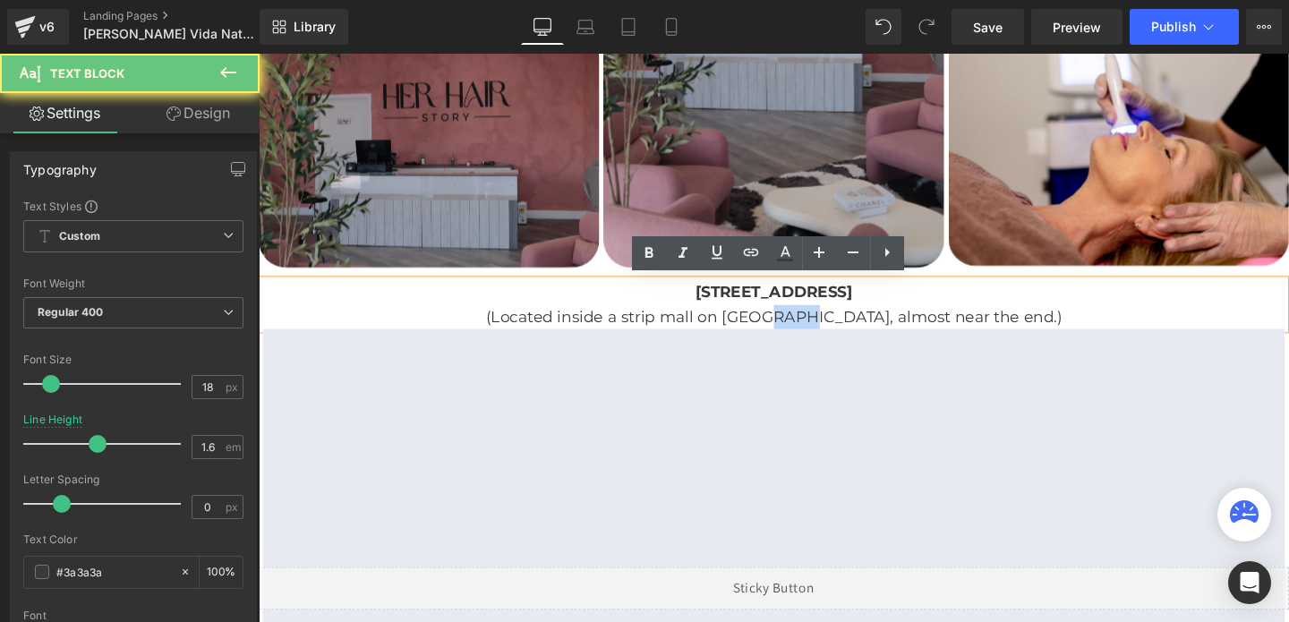
click at [813, 327] on p "(Located inside a strip mall on [GEOGRAPHIC_DATA], almost near the end.)" at bounding box center [800, 331] width 1074 height 26
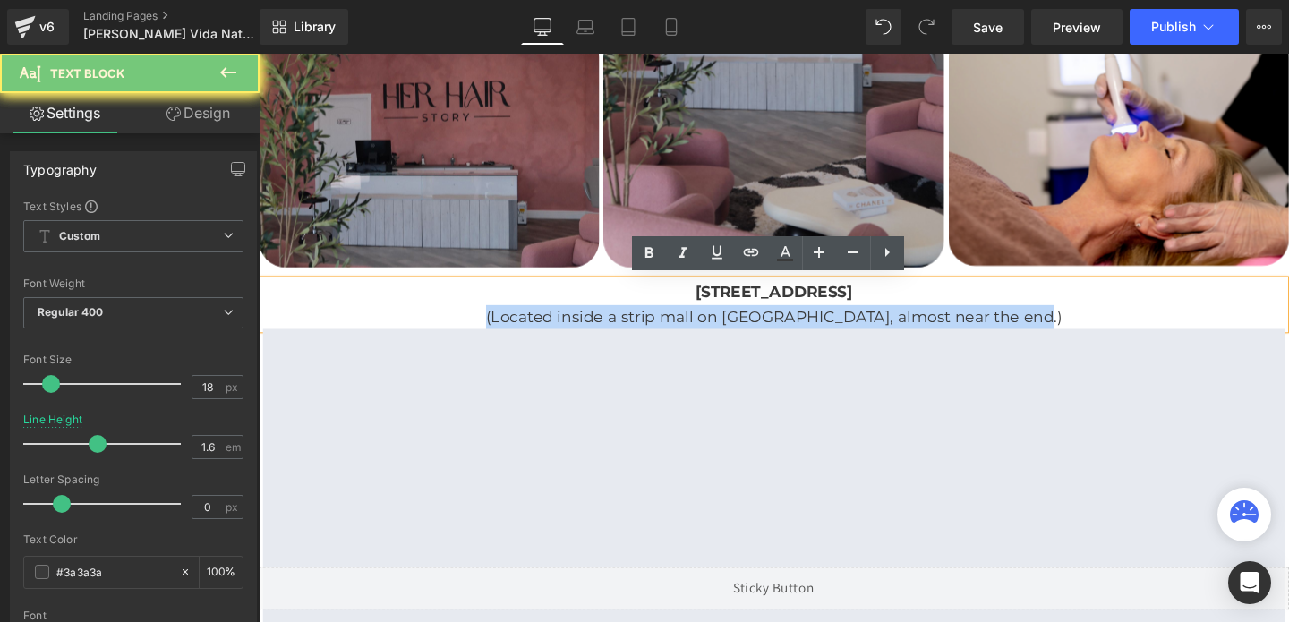
copy p "(Located inside a strip mall on [GEOGRAPHIC_DATA], almost near the end.)"
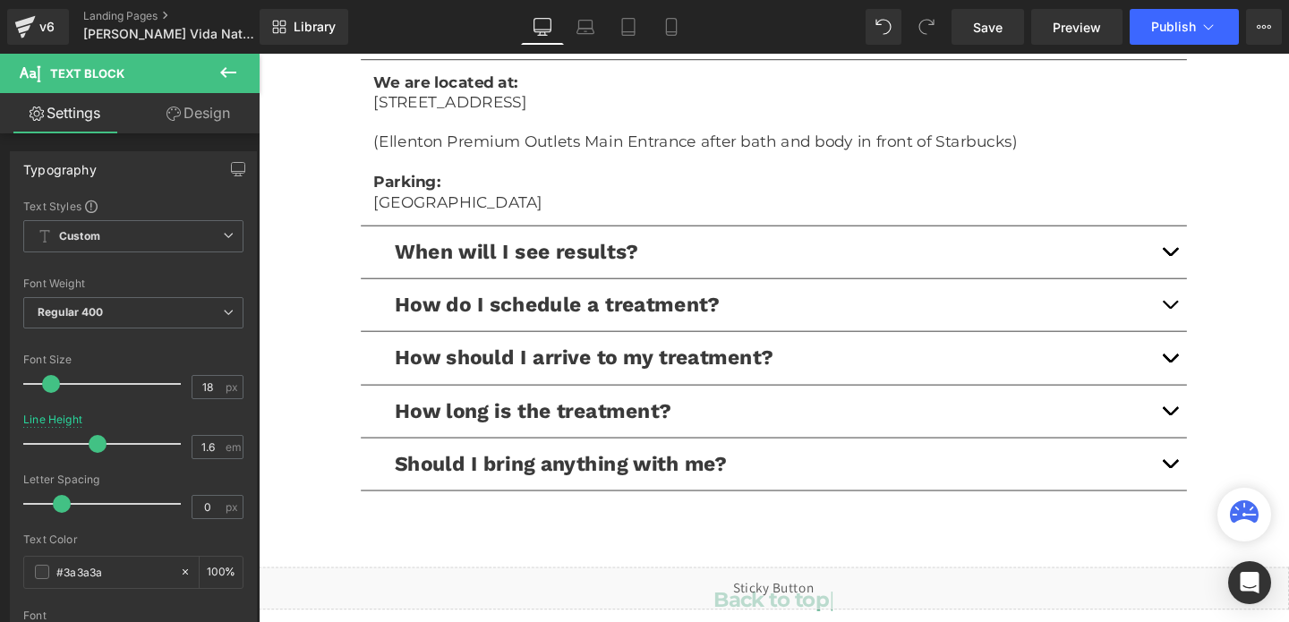
scroll to position [3935, 0]
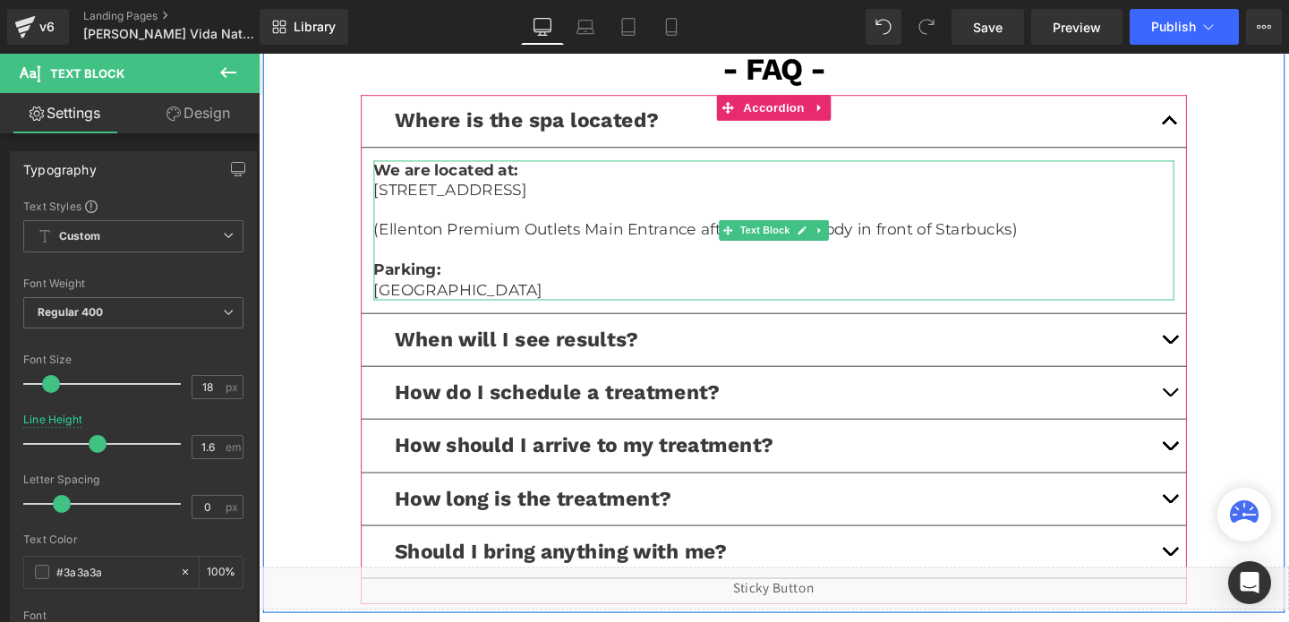
click at [651, 238] on p "(Ellenton Premium Outlets Main Entrance after bath and body in front of Starbuc…" at bounding box center [799, 239] width 841 height 21
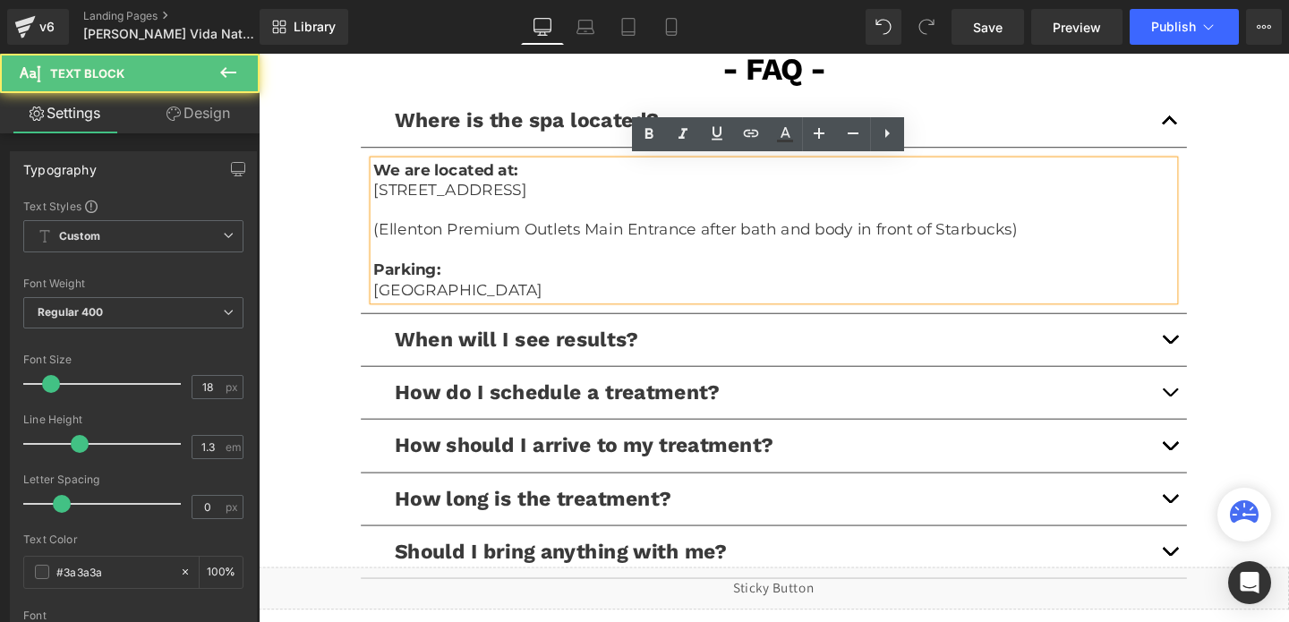
click at [651, 238] on p "(Ellenton Premium Outlets Main Entrance after bath and body in front of Starbuc…" at bounding box center [799, 239] width 841 height 21
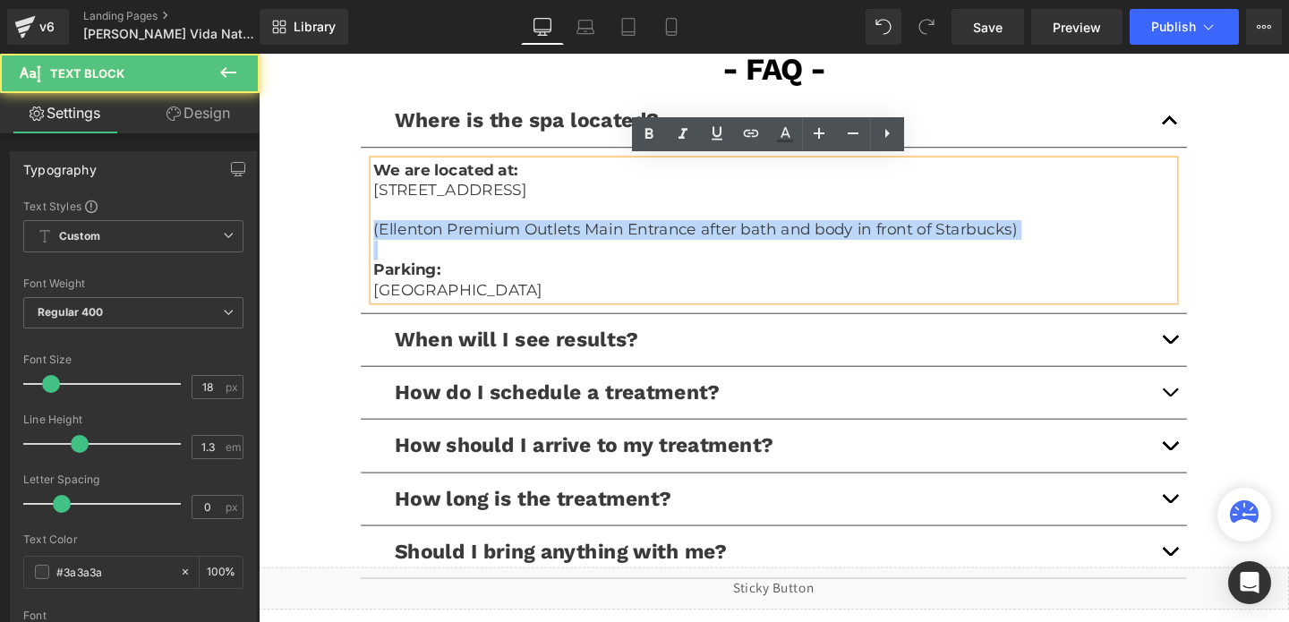
click at [651, 238] on p "(Ellenton Premium Outlets Main Entrance after bath and body in front of Starbuc…" at bounding box center [799, 239] width 841 height 21
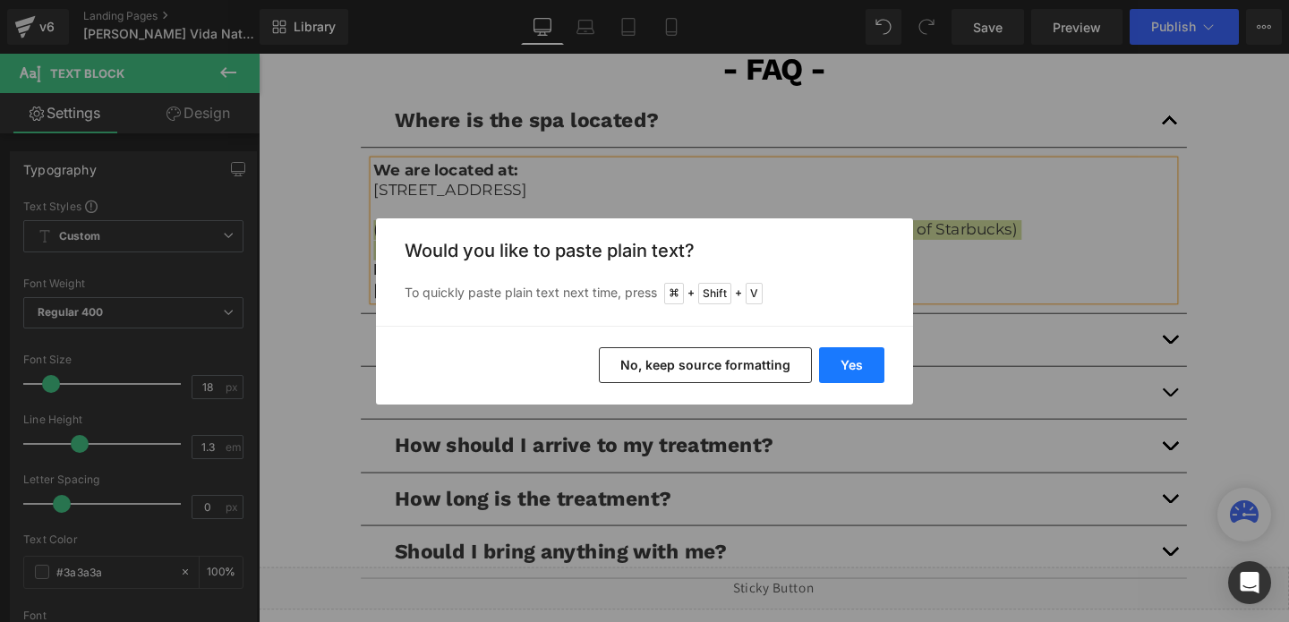
click at [866, 361] on button "Yes" at bounding box center [851, 365] width 65 height 36
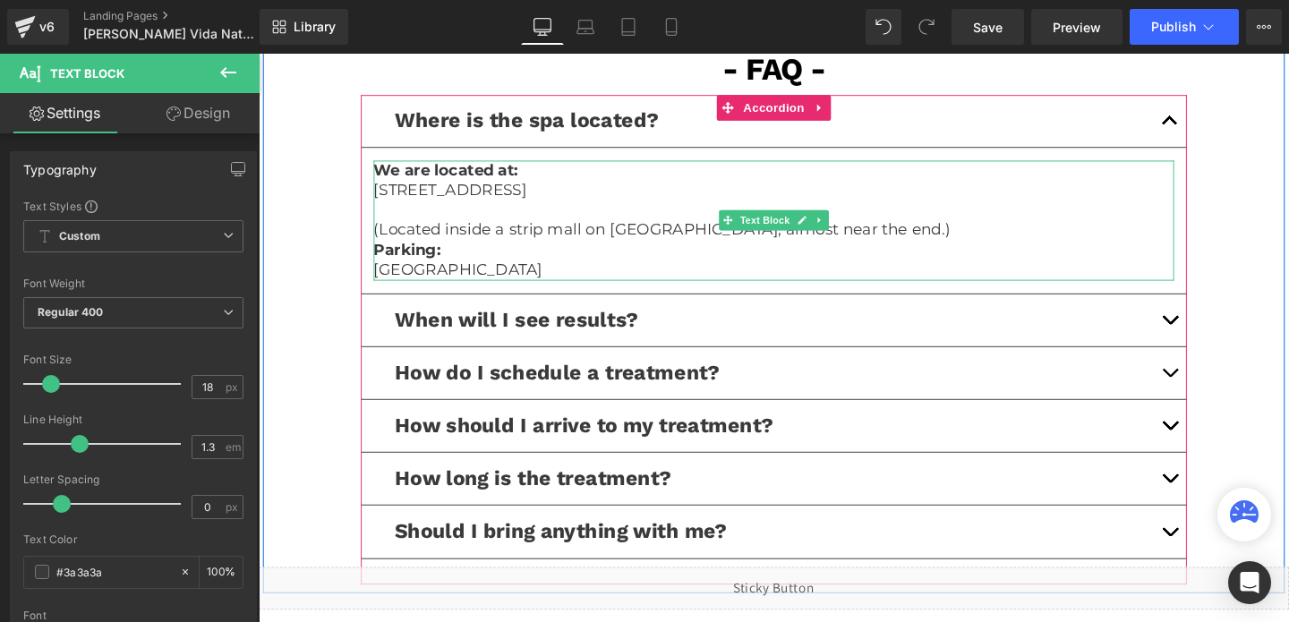
click at [388, 235] on p "(Located inside a strip mall on [GEOGRAPHIC_DATA], almost near the end.)" at bounding box center [799, 239] width 841 height 21
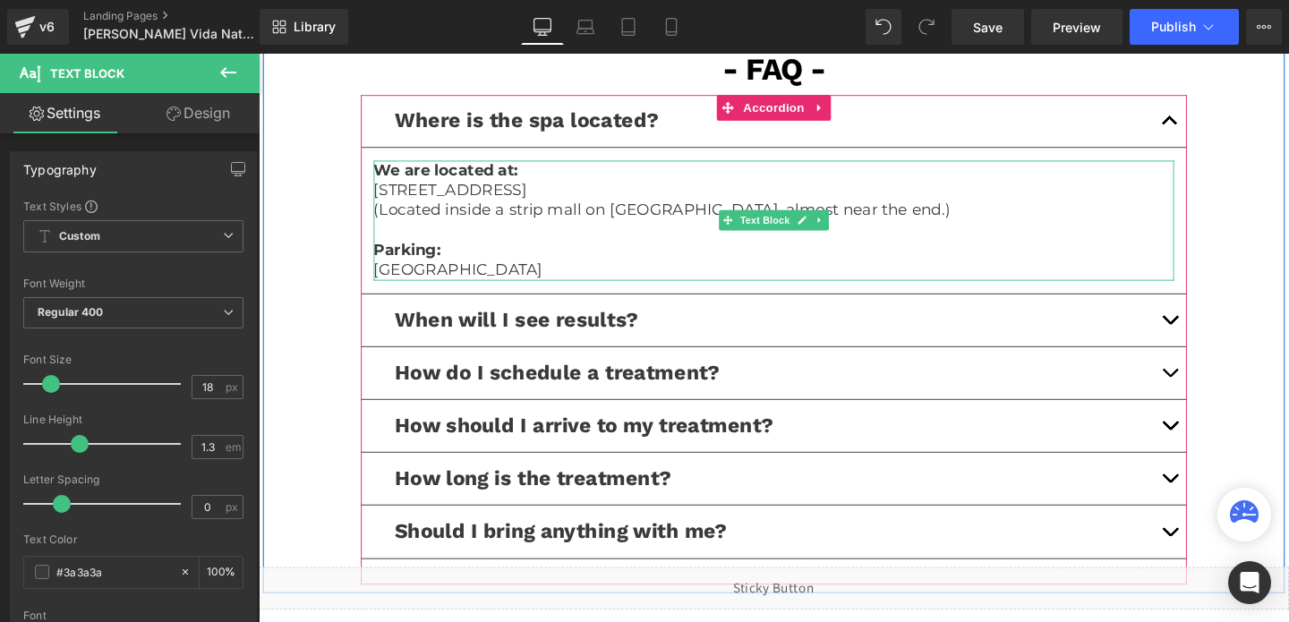
click at [438, 271] on p "[GEOGRAPHIC_DATA]" at bounding box center [799, 281] width 841 height 21
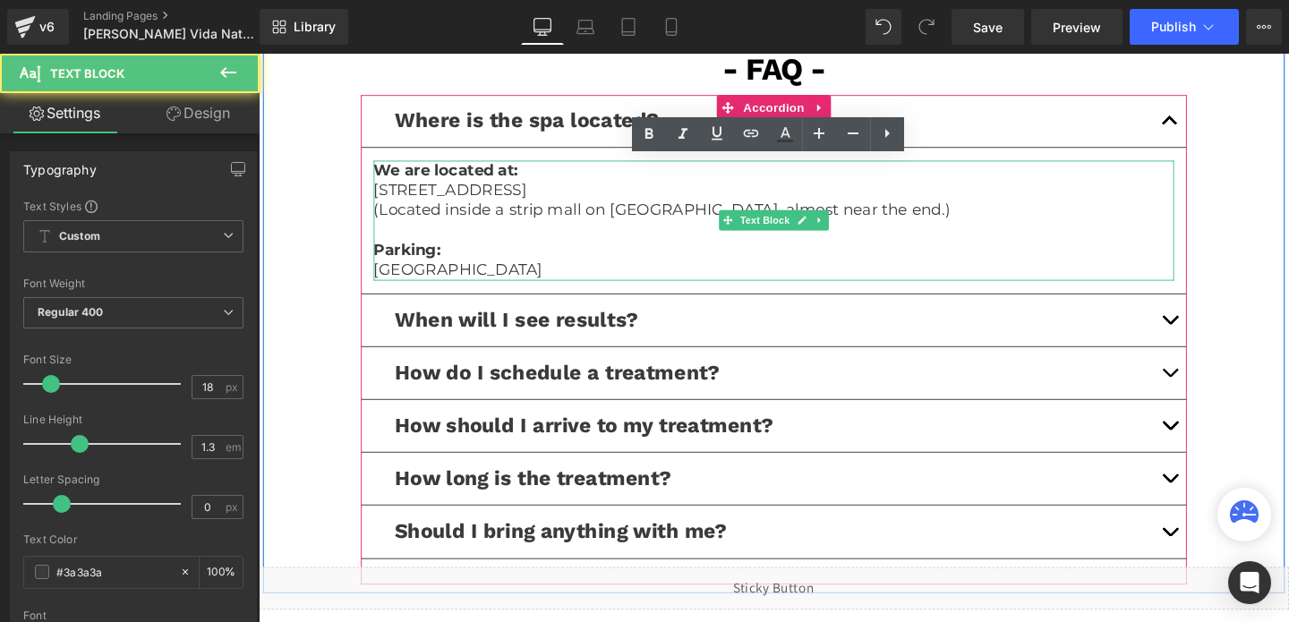
click at [438, 271] on p "[GEOGRAPHIC_DATA]" at bounding box center [799, 281] width 841 height 21
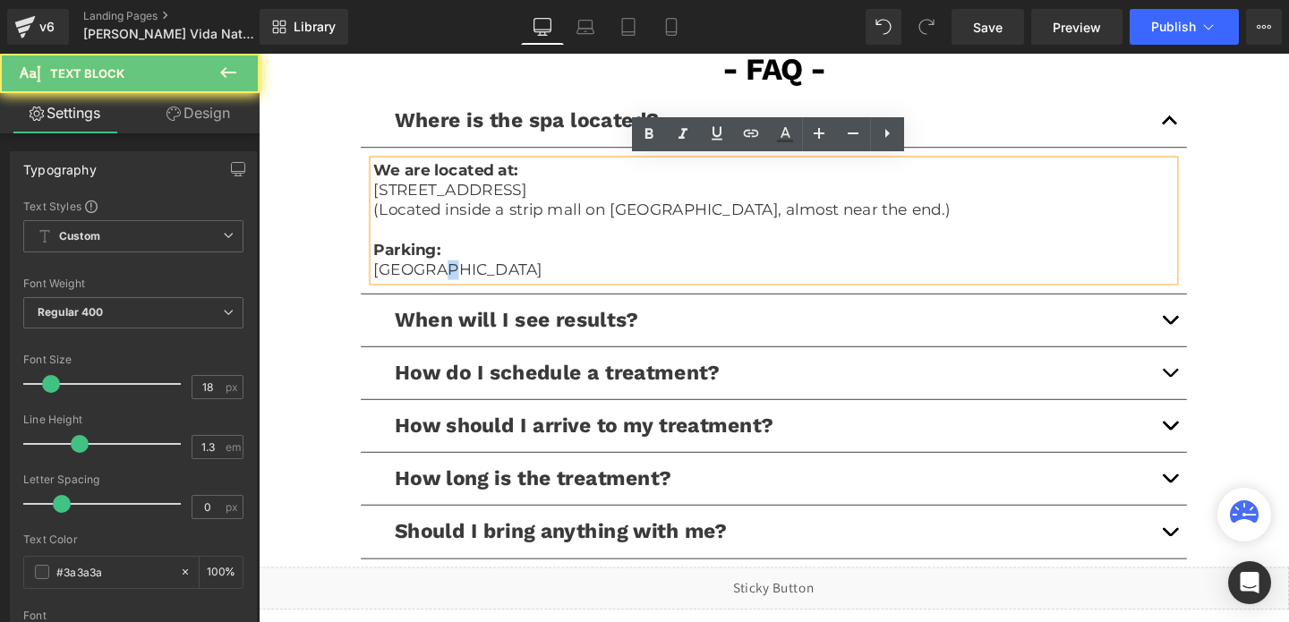
click at [438, 271] on p "[GEOGRAPHIC_DATA]" at bounding box center [799, 281] width 841 height 21
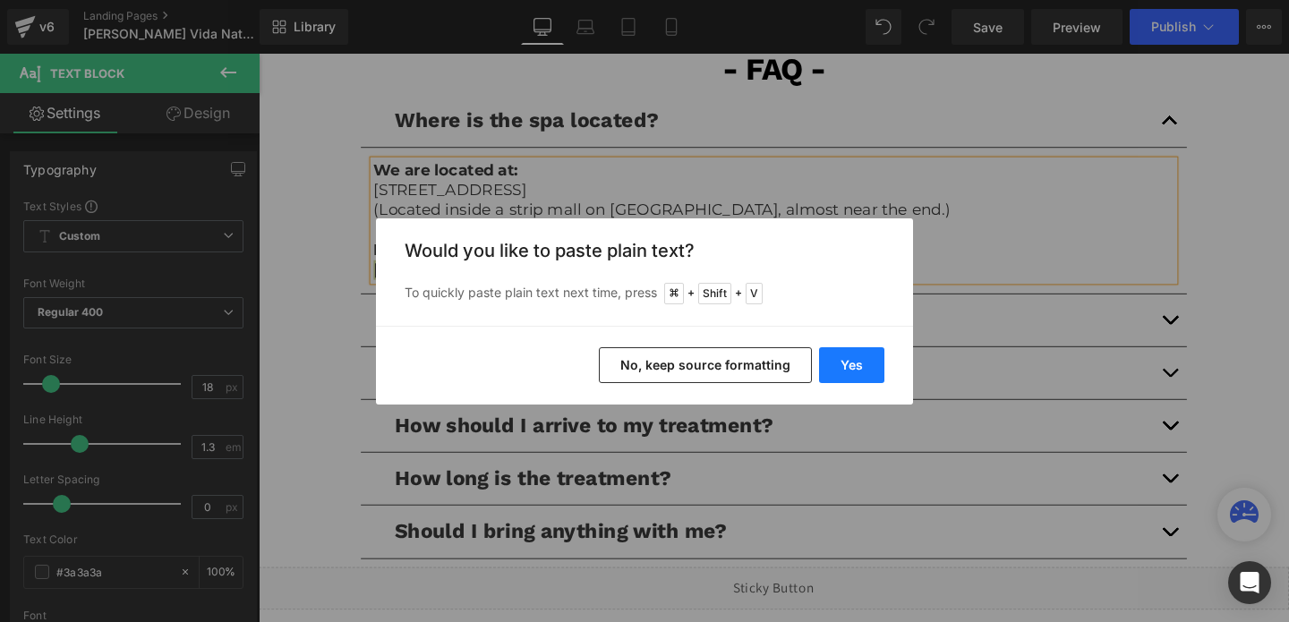
click at [838, 364] on button "Yes" at bounding box center [851, 365] width 65 height 36
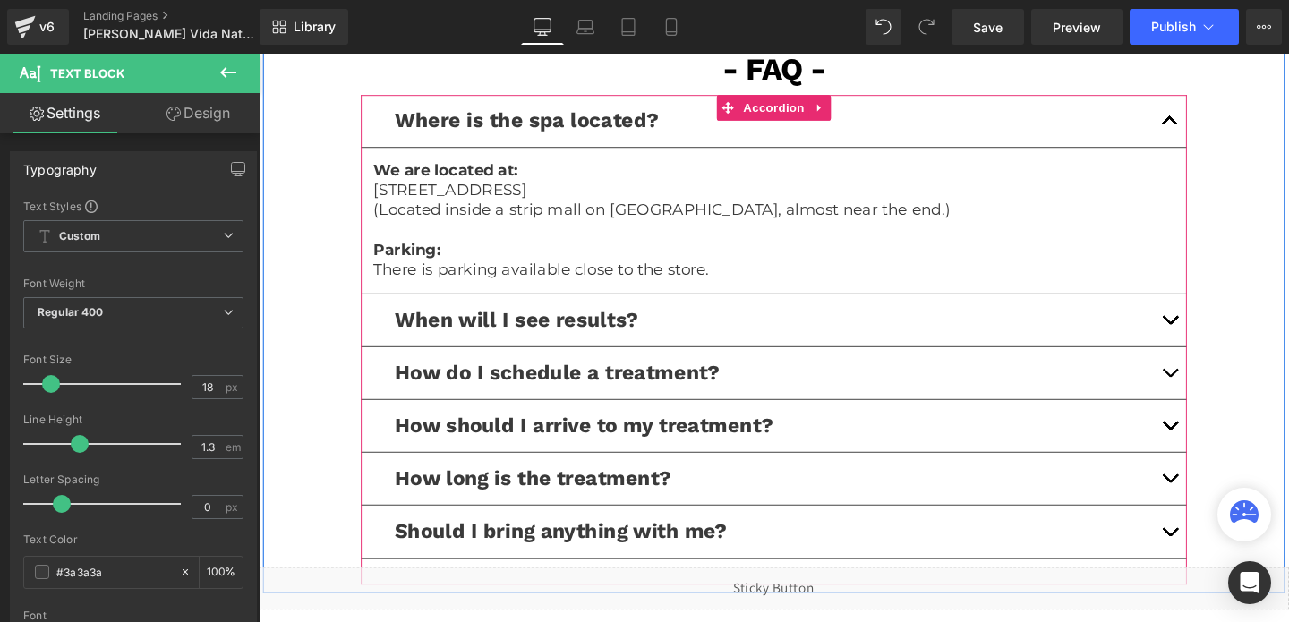
click at [1220, 328] on button "button" at bounding box center [1216, 334] width 36 height 55
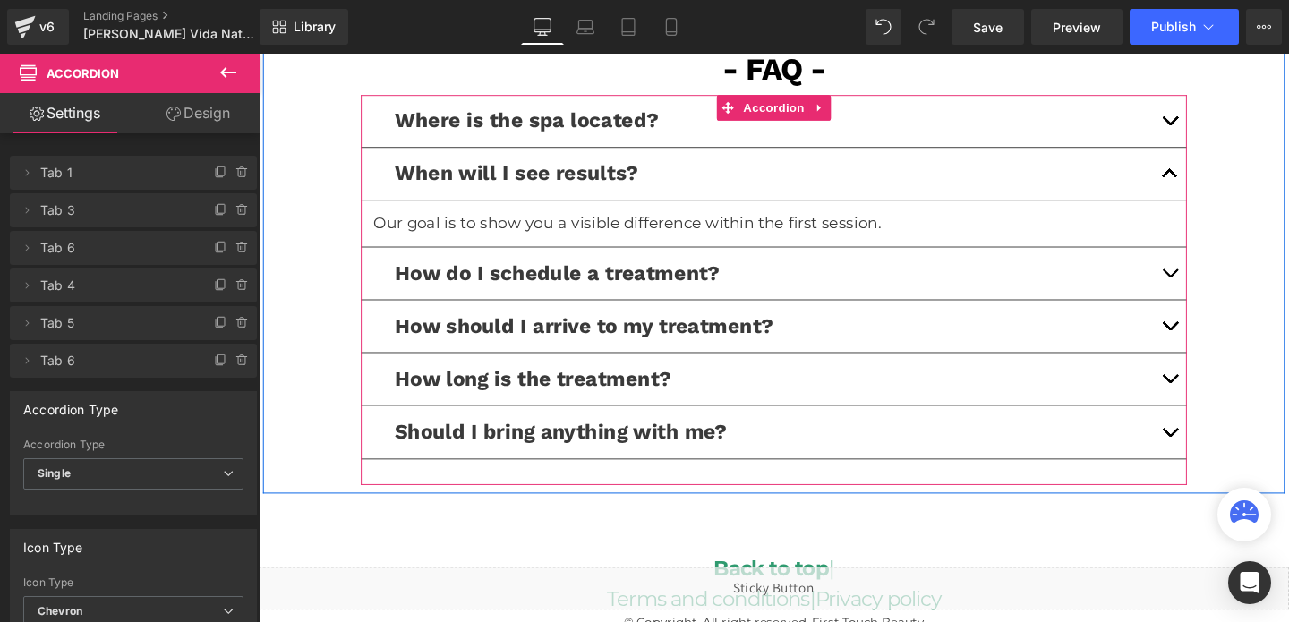
click at [1211, 290] on button "button" at bounding box center [1216, 285] width 36 height 55
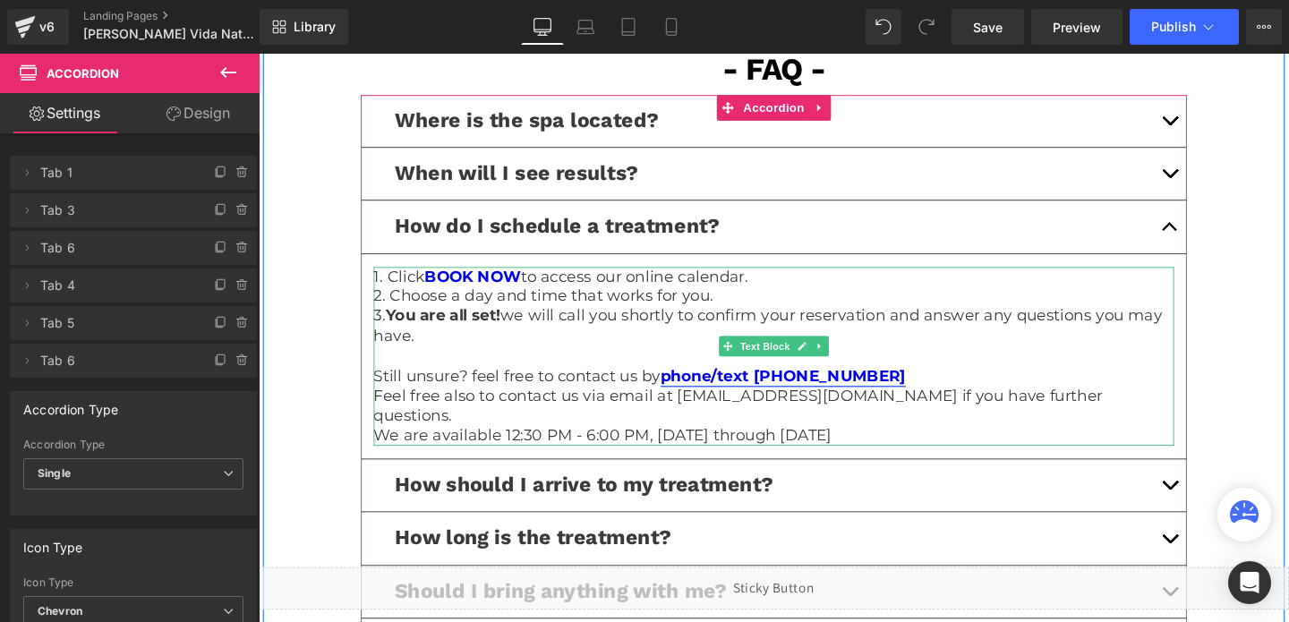
click at [861, 387] on link "phone/text [PHONE_NUMBER]" at bounding box center [810, 393] width 258 height 20
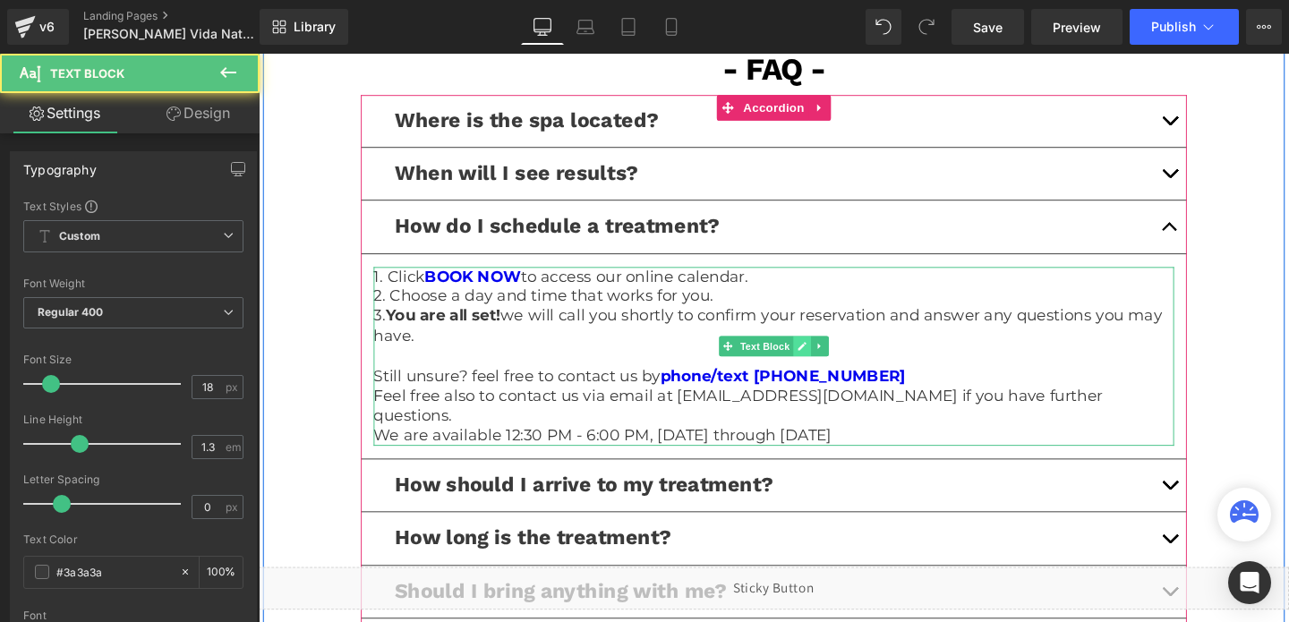
click at [836, 360] on link at bounding box center [830, 361] width 19 height 21
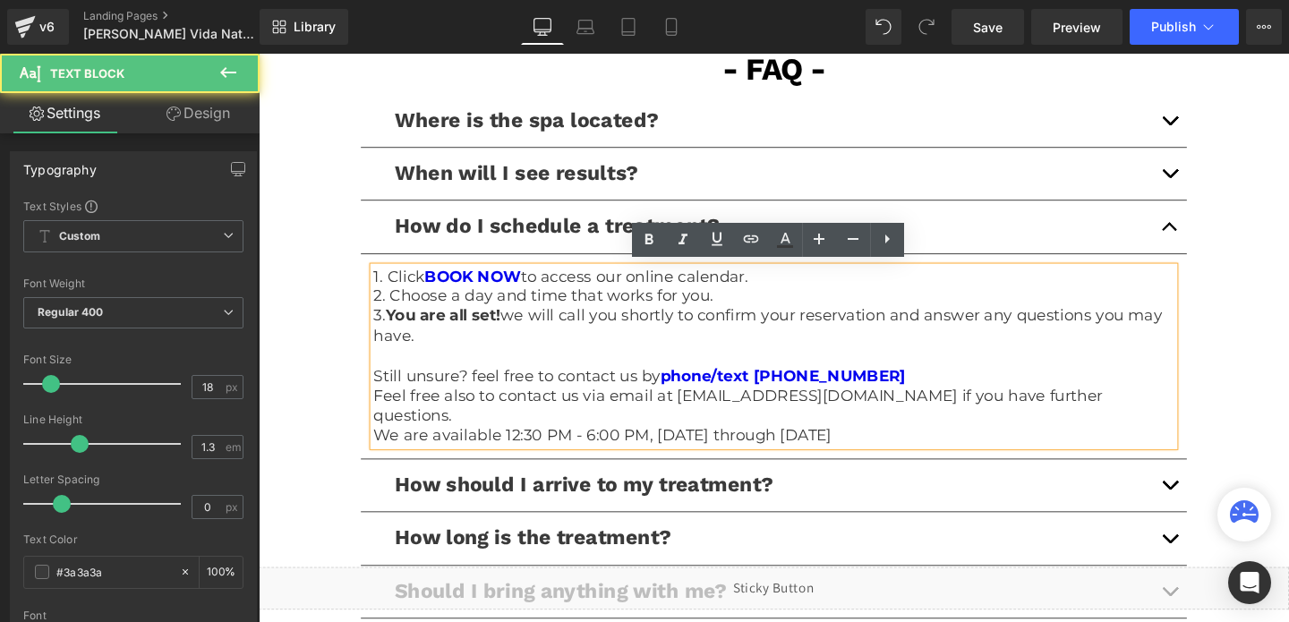
click at [837, 404] on p "Feel free also to contact us via email at [EMAIL_ADDRESS][DOMAIN_NAME] if you h…" at bounding box center [799, 425] width 841 height 42
click at [835, 383] on link "phone/text [PHONE_NUMBER]" at bounding box center [810, 393] width 258 height 20
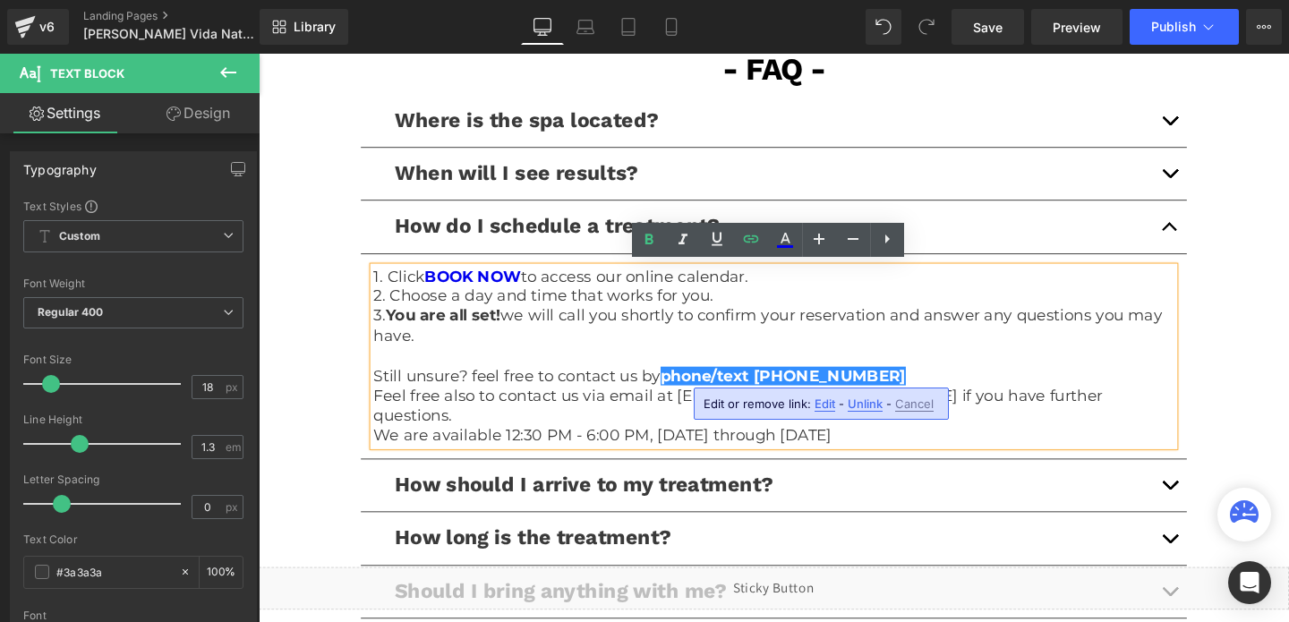
click at [819, 409] on span "Edit" at bounding box center [824, 403] width 21 height 15
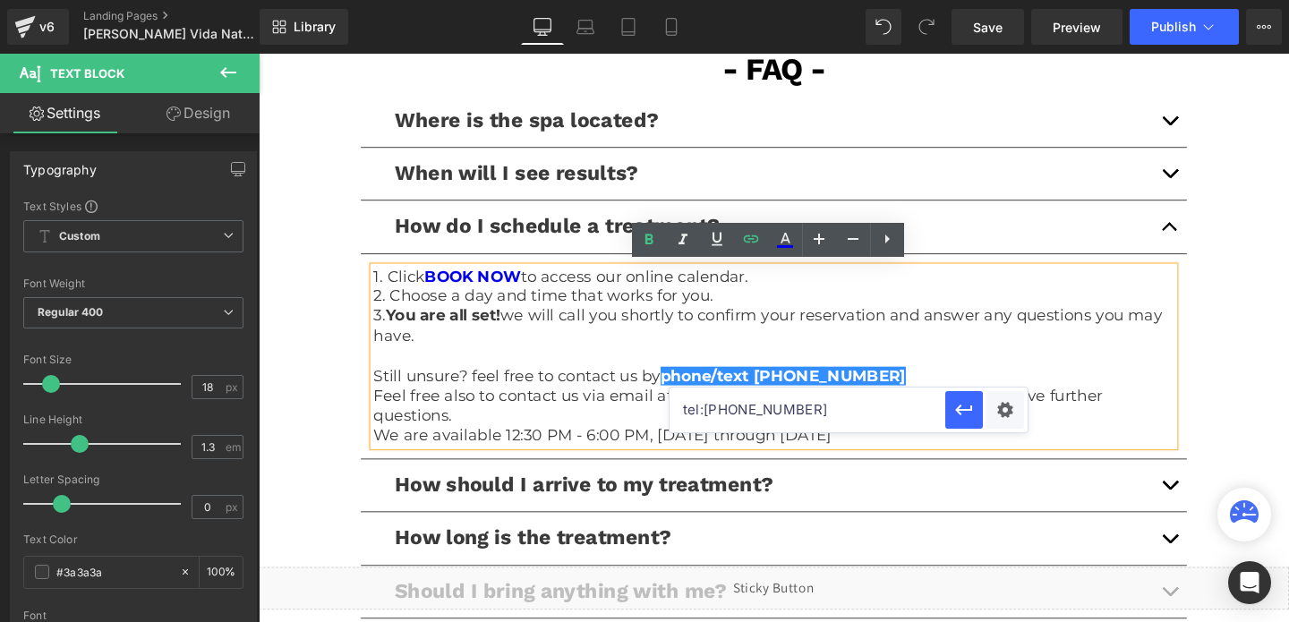
click at [765, 410] on input "tel:[PHONE_NUMBER]" at bounding box center [807, 410] width 276 height 45
paste input "(727) 324-265"
click at [775, 410] on input "tel:[PHONE_NUMBER]" at bounding box center [807, 410] width 276 height 45
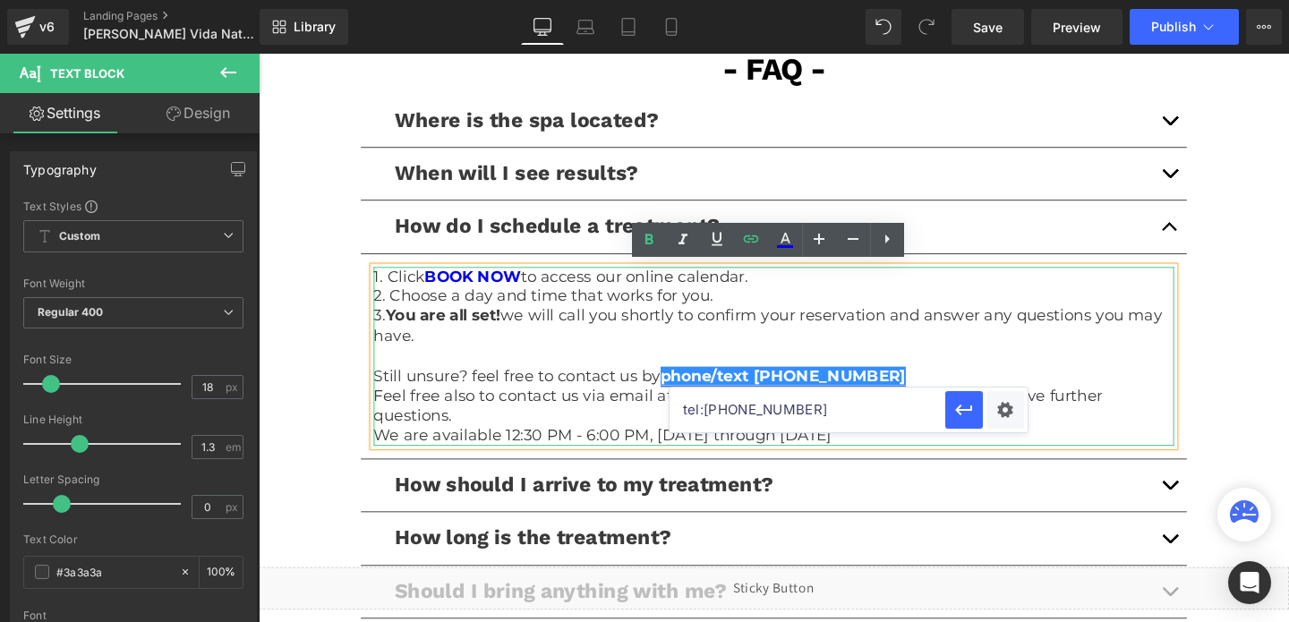
type input "tel:[PHONE_NUMBER]"
click at [815, 387] on link "phone/text [PHONE_NUMBER]" at bounding box center [810, 393] width 258 height 20
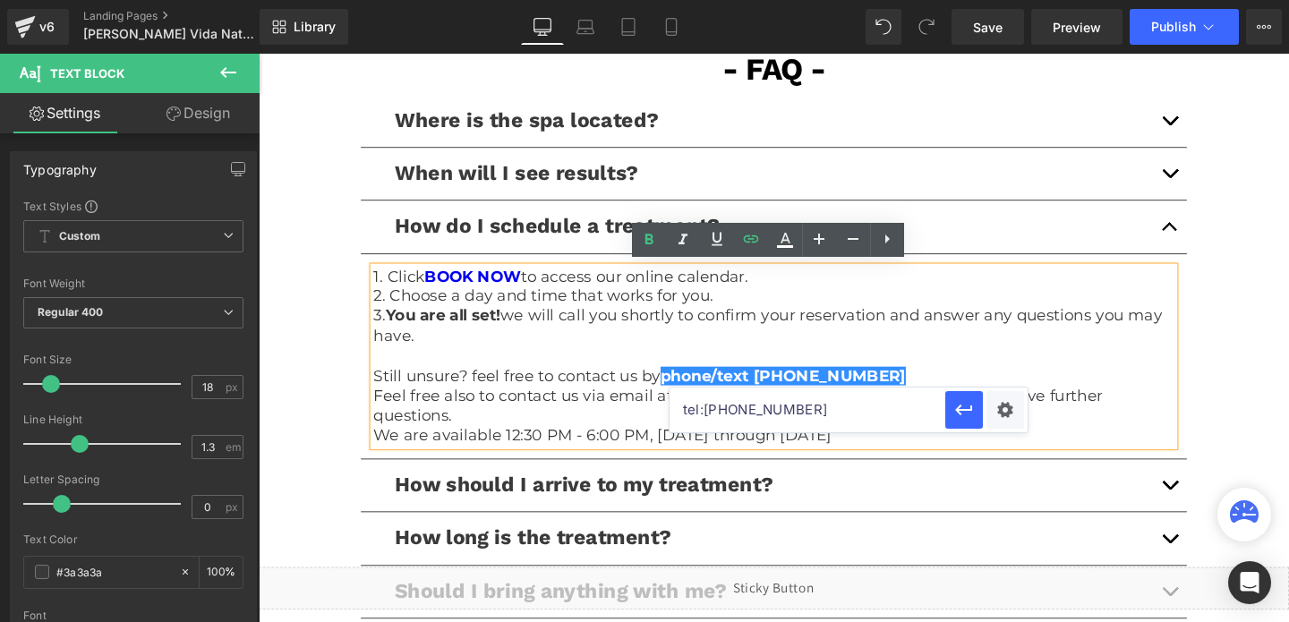
click at [726, 411] on input "tel:[PHONE_NUMBER]" at bounding box center [807, 410] width 276 height 45
click at [837, 396] on link "phone/text [PHONE_NUMBER]" at bounding box center [810, 393] width 258 height 20
click at [882, 393] on link "phone/text [PHONE_NUMBER]" at bounding box center [810, 393] width 258 height 20
click at [950, 405] on button "button" at bounding box center [964, 410] width 38 height 38
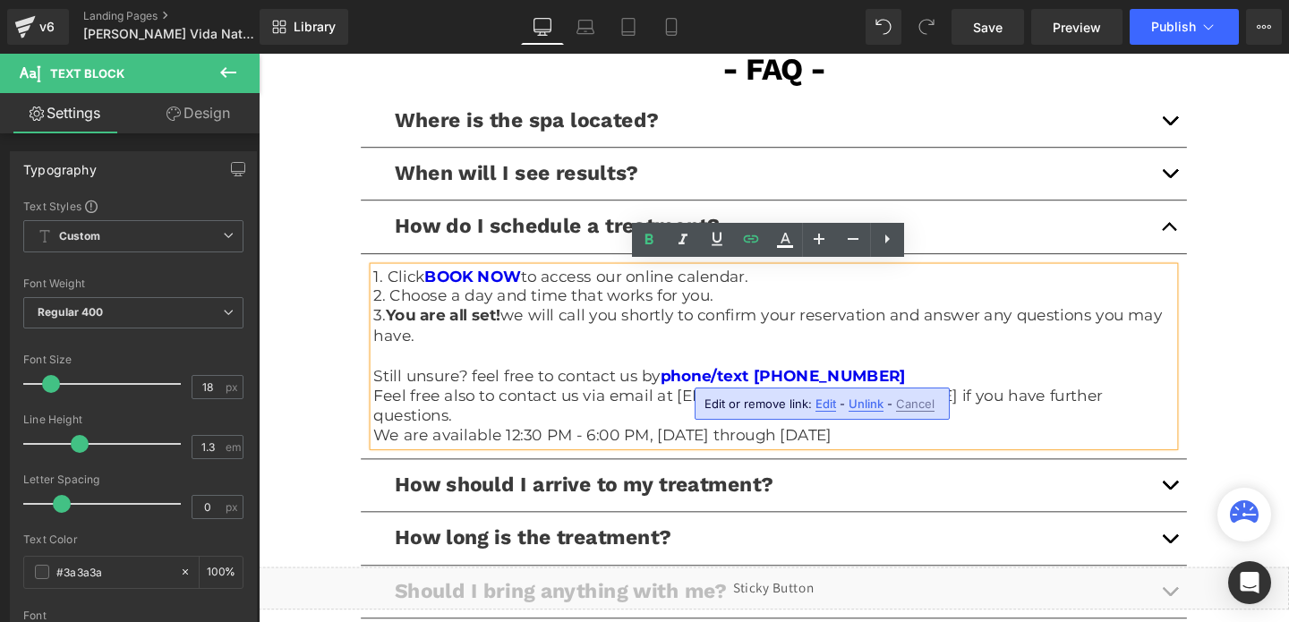
click at [1216, 482] on button "button" at bounding box center [1216, 508] width 36 height 55
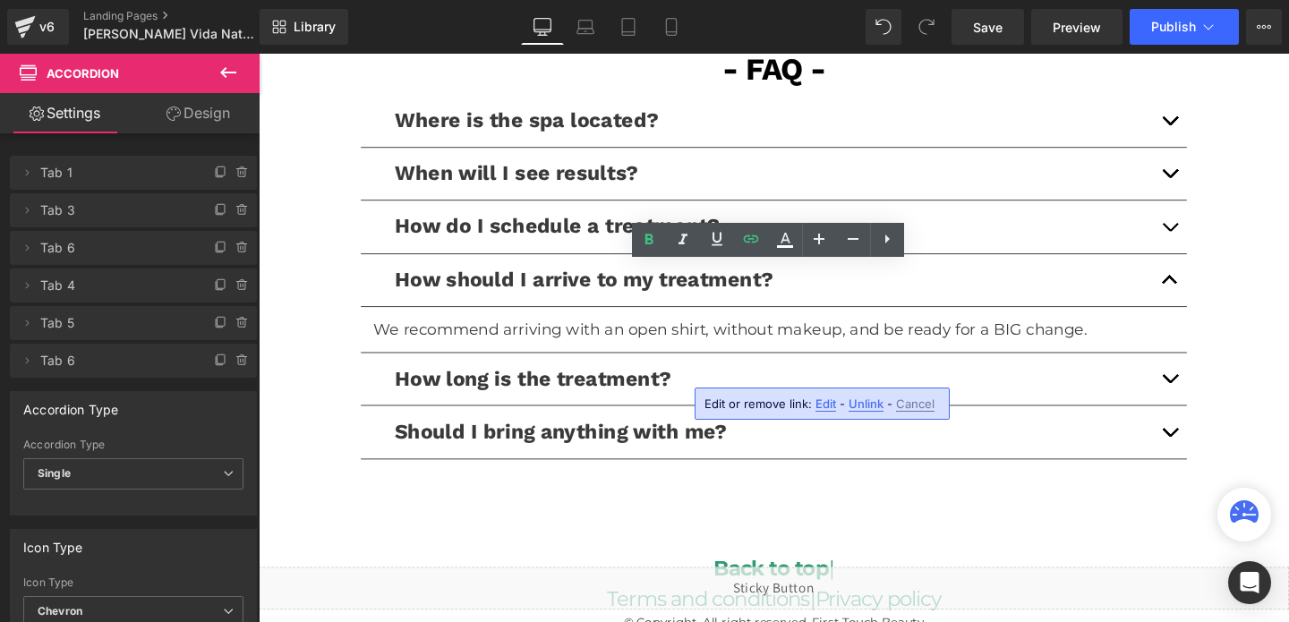
click at [1216, 400] on span "button" at bounding box center [1216, 400] width 0 height 0
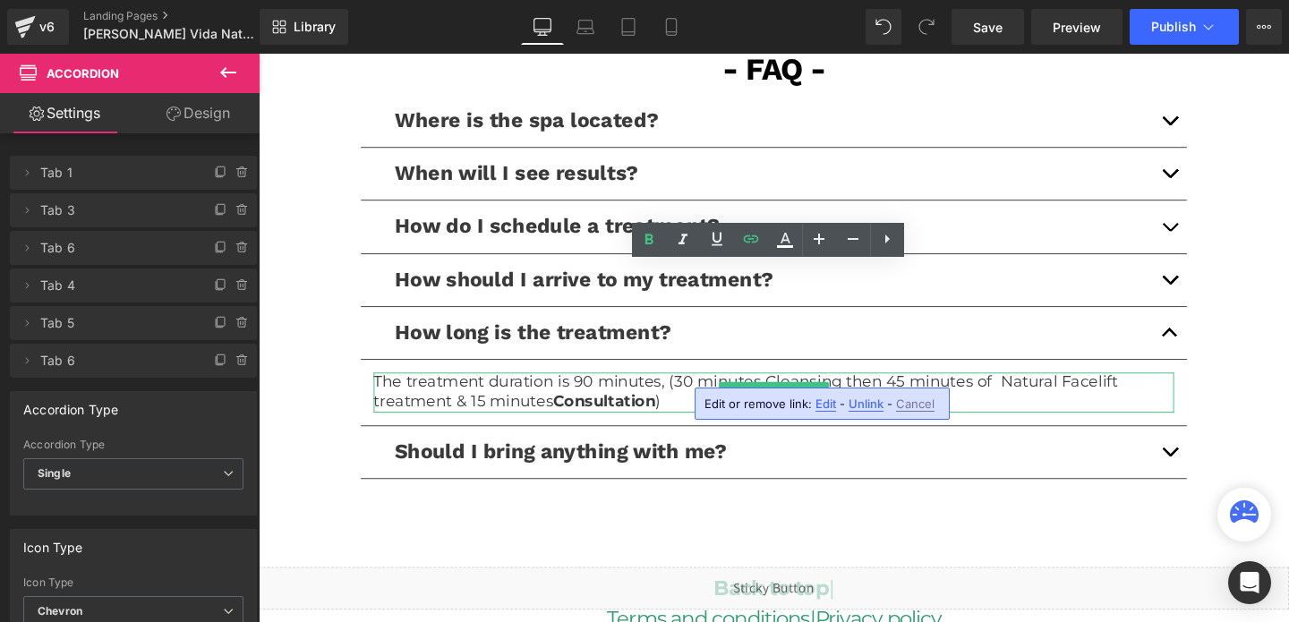
click at [592, 405] on p "The treatment duration is 90 minutes, (30 minutes Cleansing then 45 minutes of …" at bounding box center [799, 410] width 841 height 42
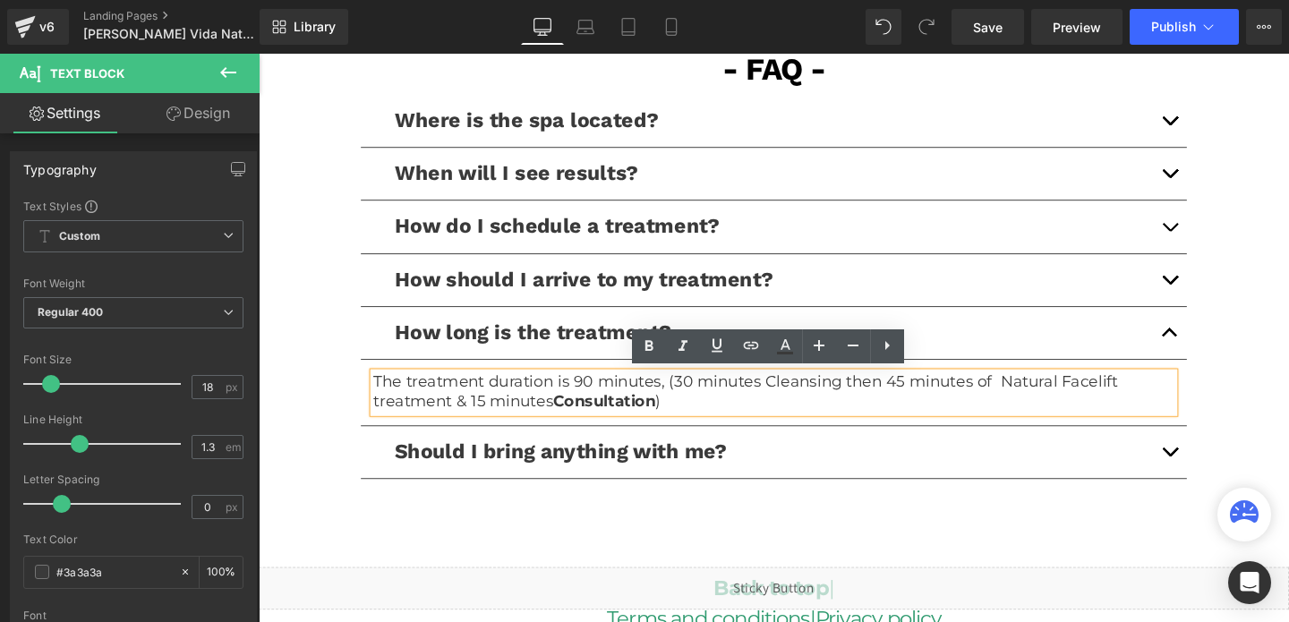
click at [604, 399] on p "The treatment duration is 90 minutes, (30 minutes Cleansing then 45 minutes of …" at bounding box center [799, 410] width 841 height 42
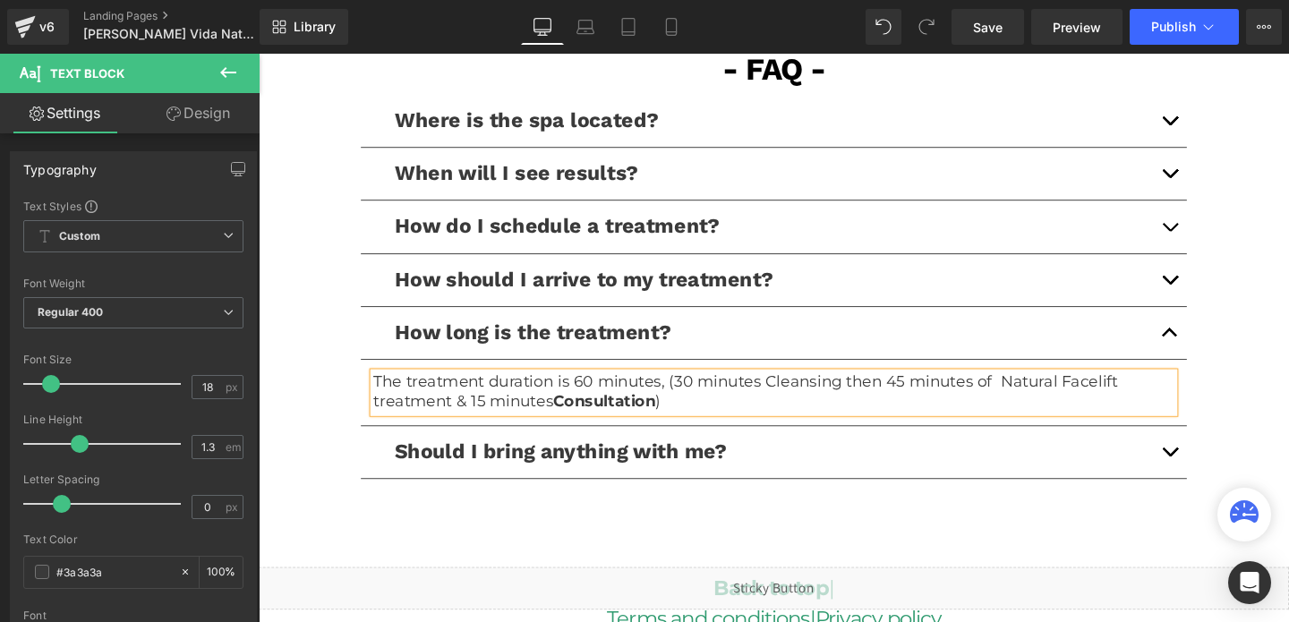
click at [705, 396] on p "The treatment duration is 60 minutes, (30 minutes Cleansing then 45 minutes of …" at bounding box center [799, 410] width 841 height 42
click at [926, 398] on p "The treatment duration is 60 minutes, (10 minutes Cleansing then 45 minutes of …" at bounding box center [799, 410] width 841 height 42
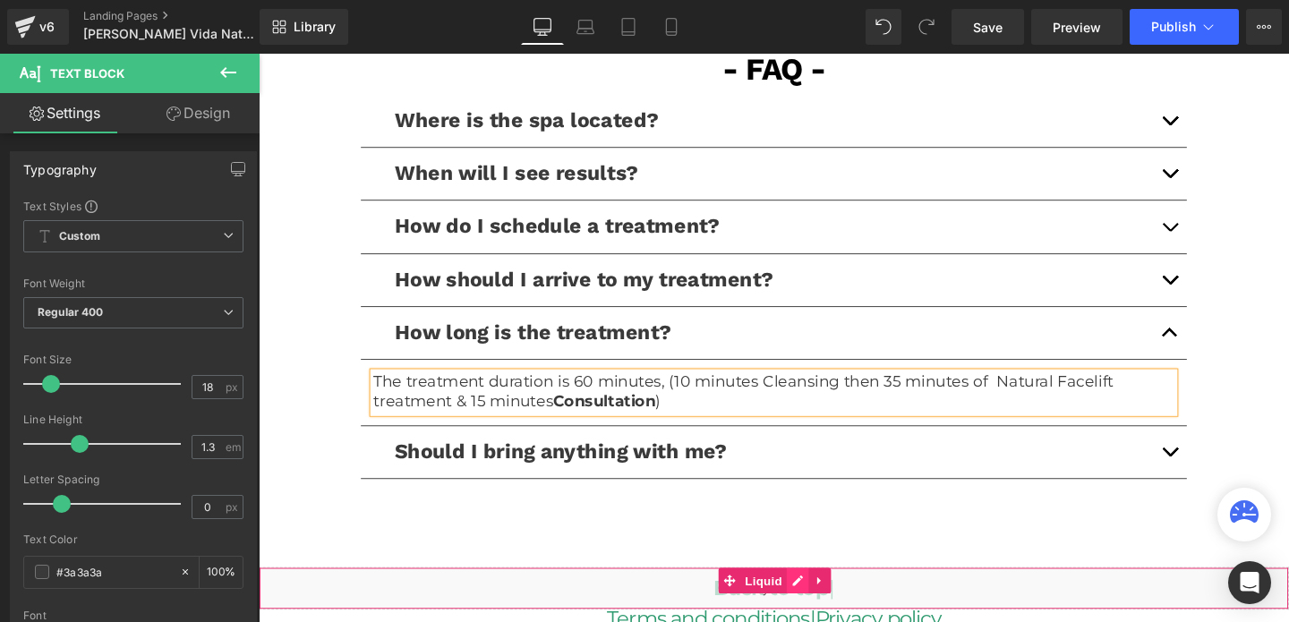
click at [826, 601] on div "Liquid" at bounding box center [800, 615] width 1083 height 45
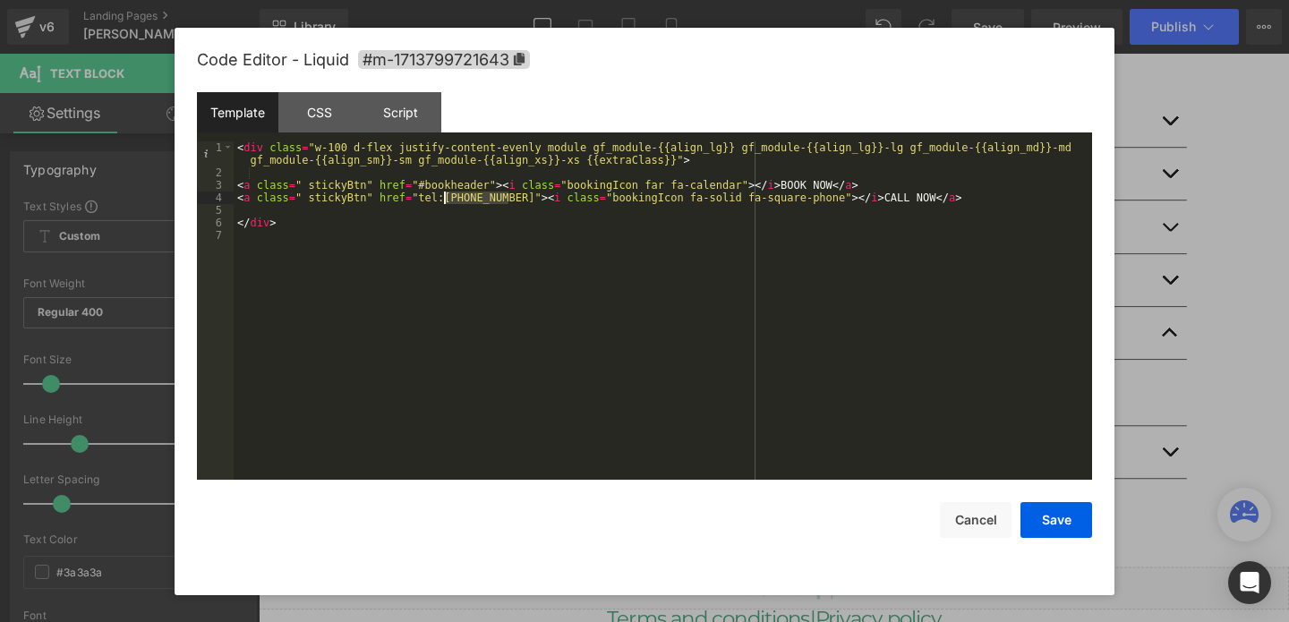
drag, startPoint x: 508, startPoint y: 194, endPoint x: 445, endPoint y: 192, distance: 63.6
click at [445, 192] on div "< div class = "w-100 d-flex justify-content-evenly module gf_module-{{align_lg}…" at bounding box center [663, 329] width 858 height 376
click at [1035, 522] on button "Save" at bounding box center [1056, 520] width 72 height 36
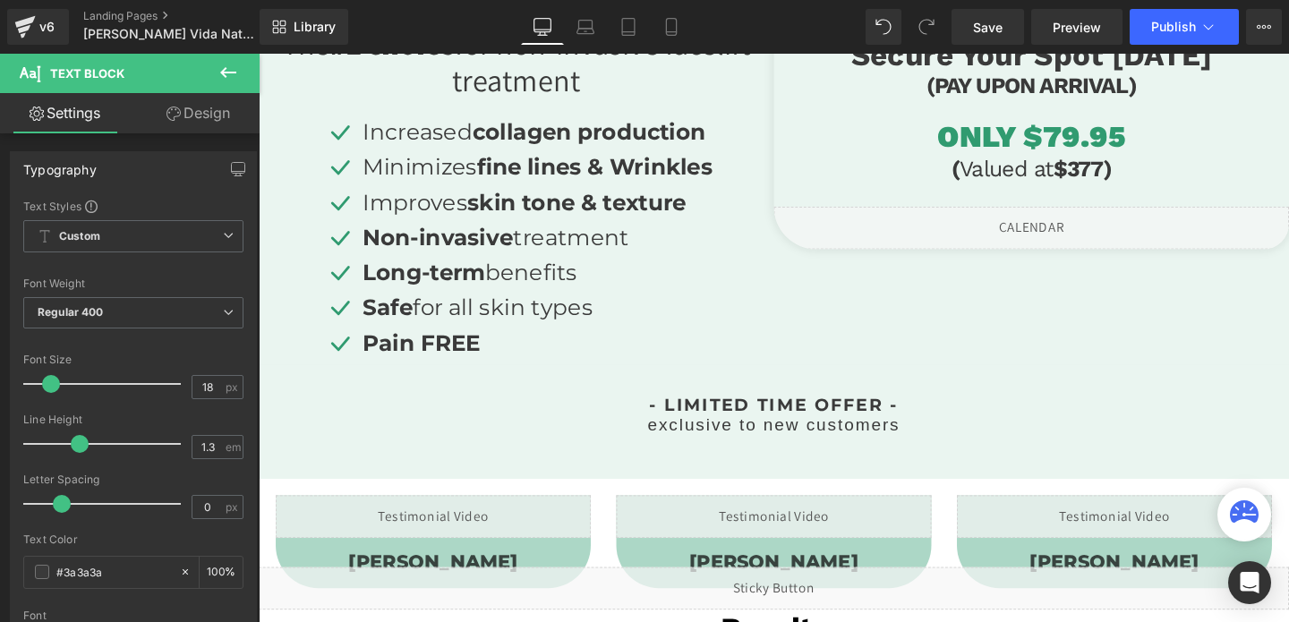
scroll to position [0, 0]
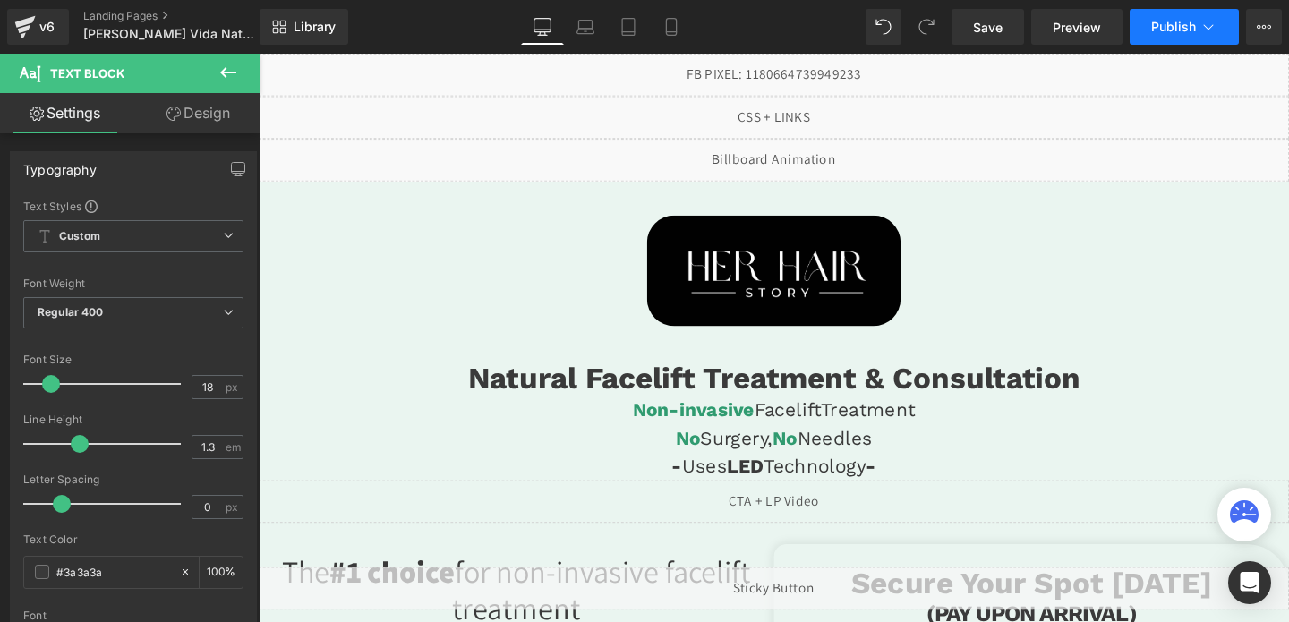
click at [1161, 23] on span "Publish" at bounding box center [1173, 27] width 45 height 14
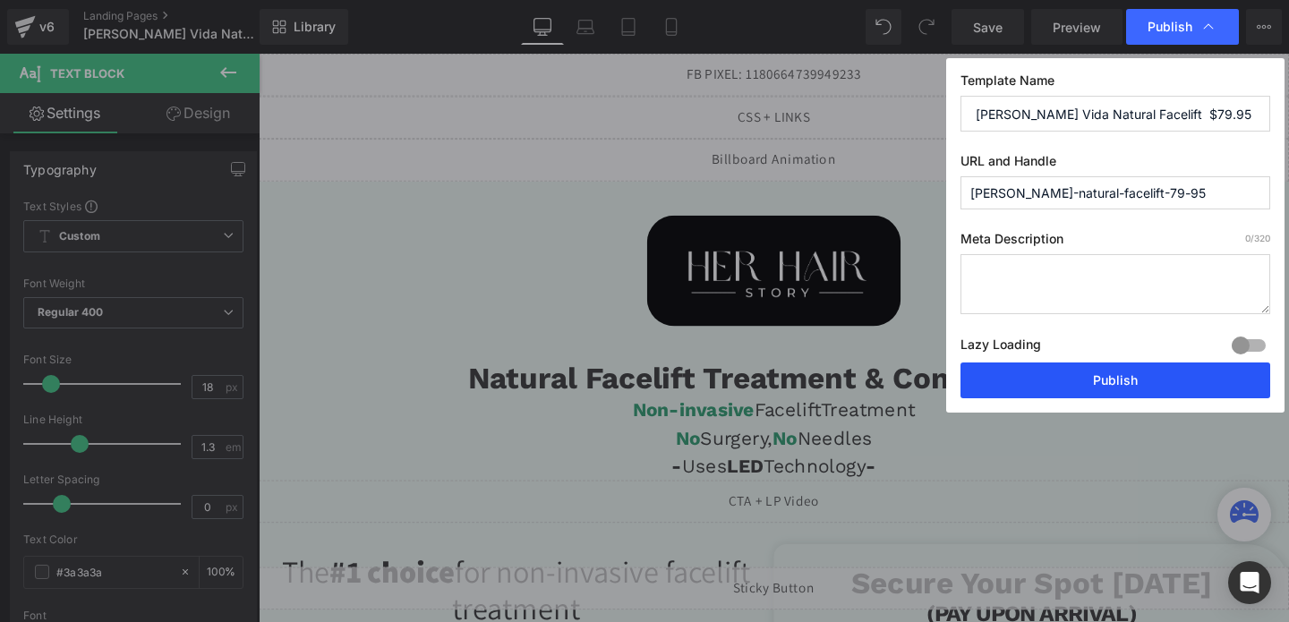
click at [1079, 379] on button "Publish" at bounding box center [1115, 380] width 310 height 36
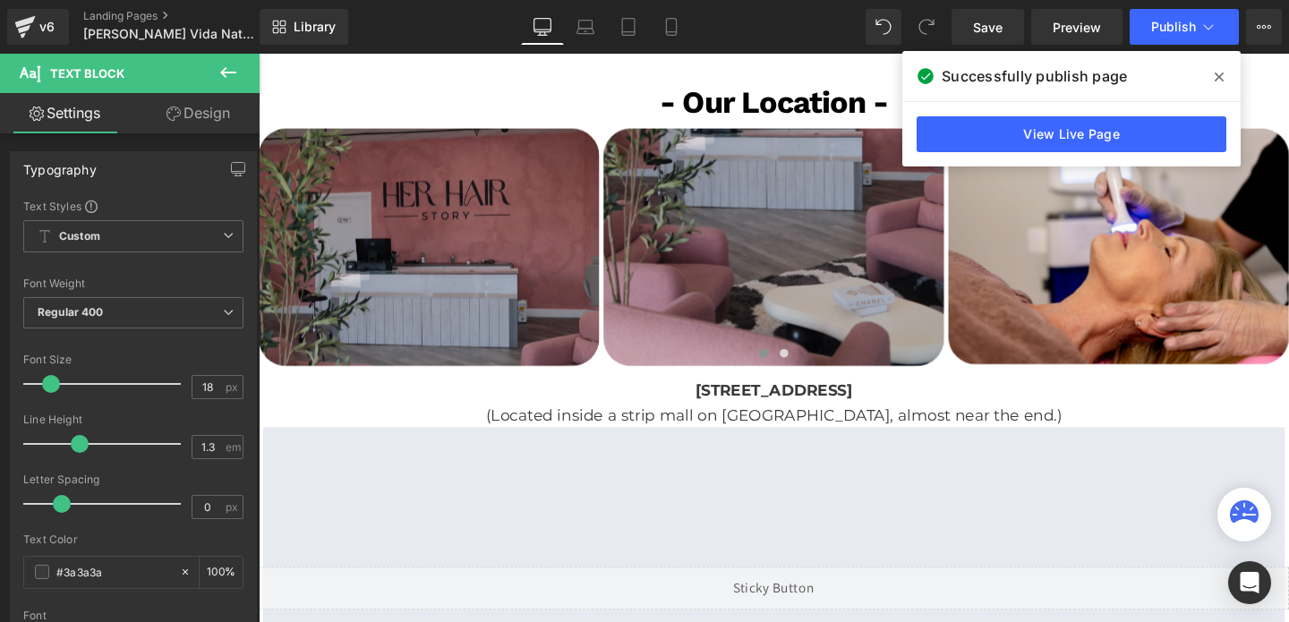
scroll to position [3175, 0]
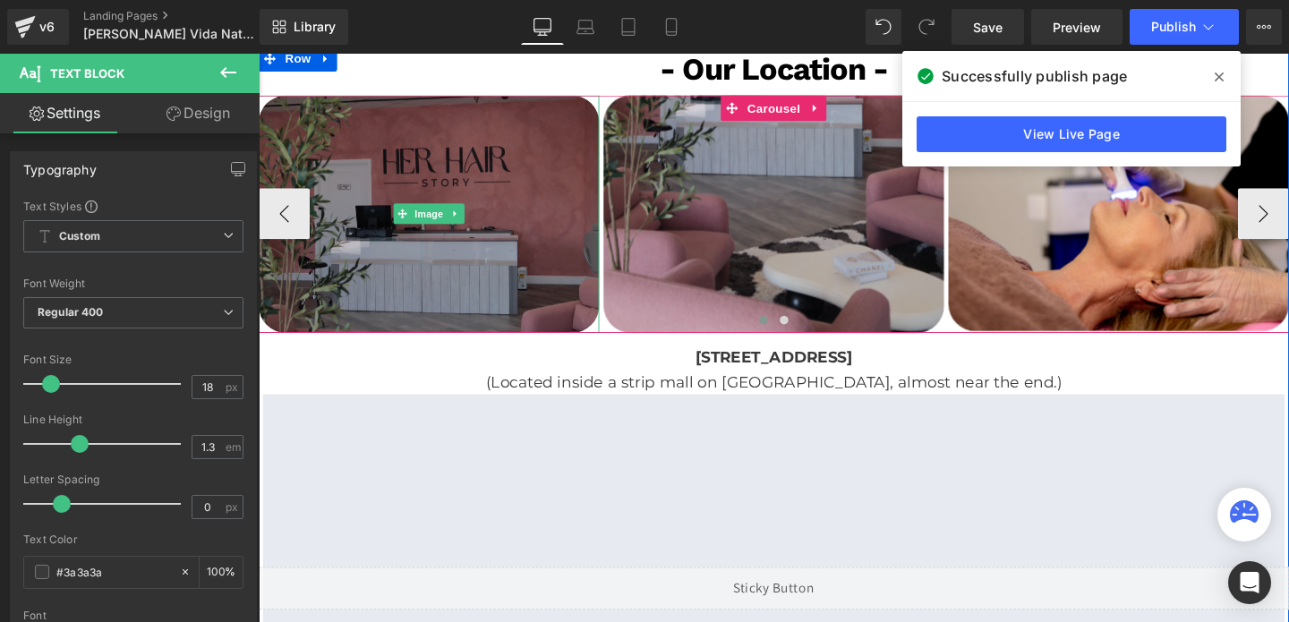
click at [538, 310] on img at bounding box center [438, 223] width 358 height 250
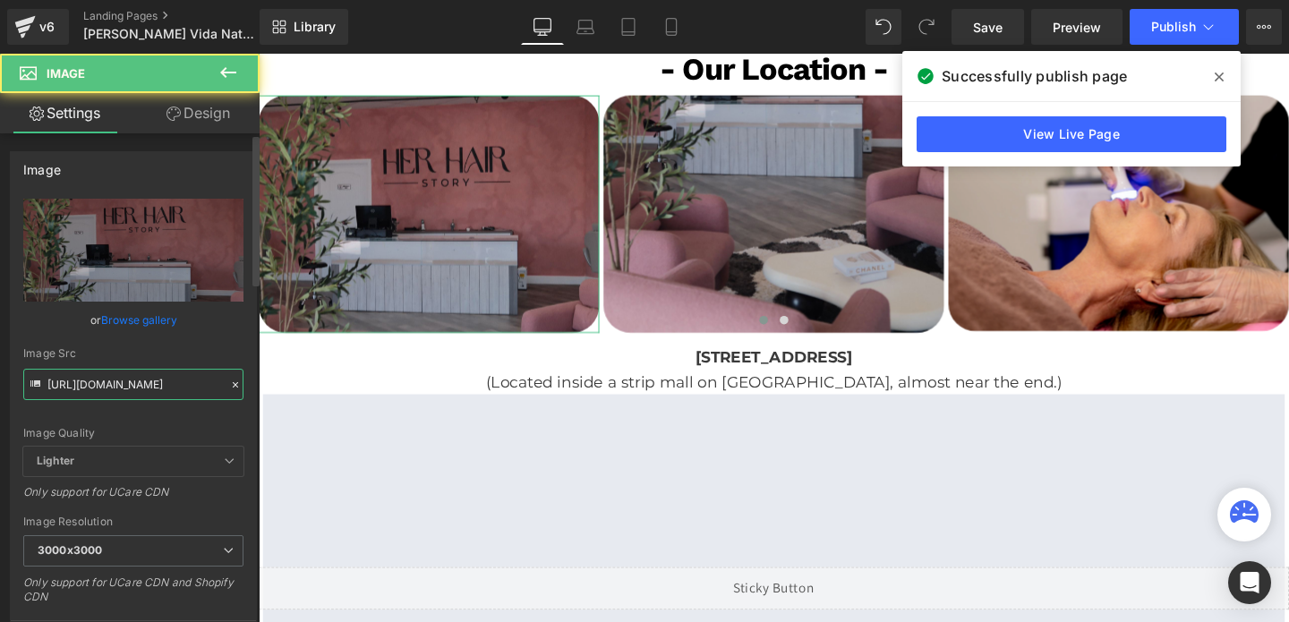
click at [135, 394] on input "[URL][DOMAIN_NAME]" at bounding box center [133, 384] width 220 height 31
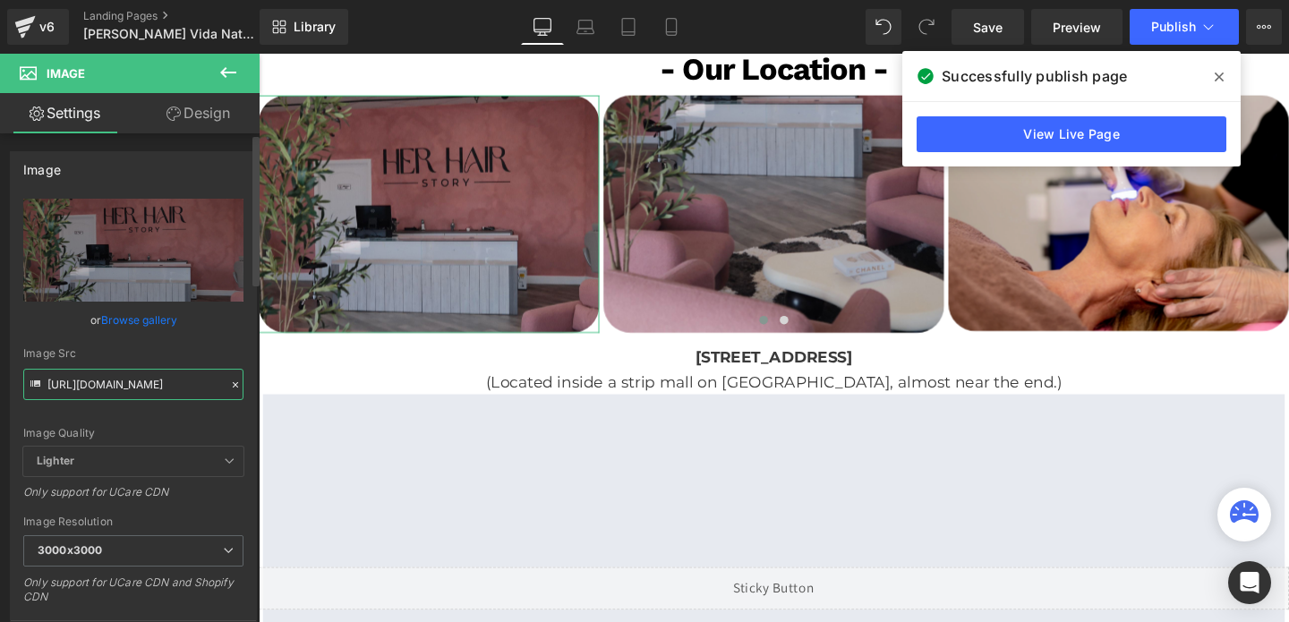
click at [135, 394] on input "[URL][DOMAIN_NAME]" at bounding box center [133, 384] width 220 height 31
paste input "st-img-3.png?v=1752869829"
type input "[URL][DOMAIN_NAME]"
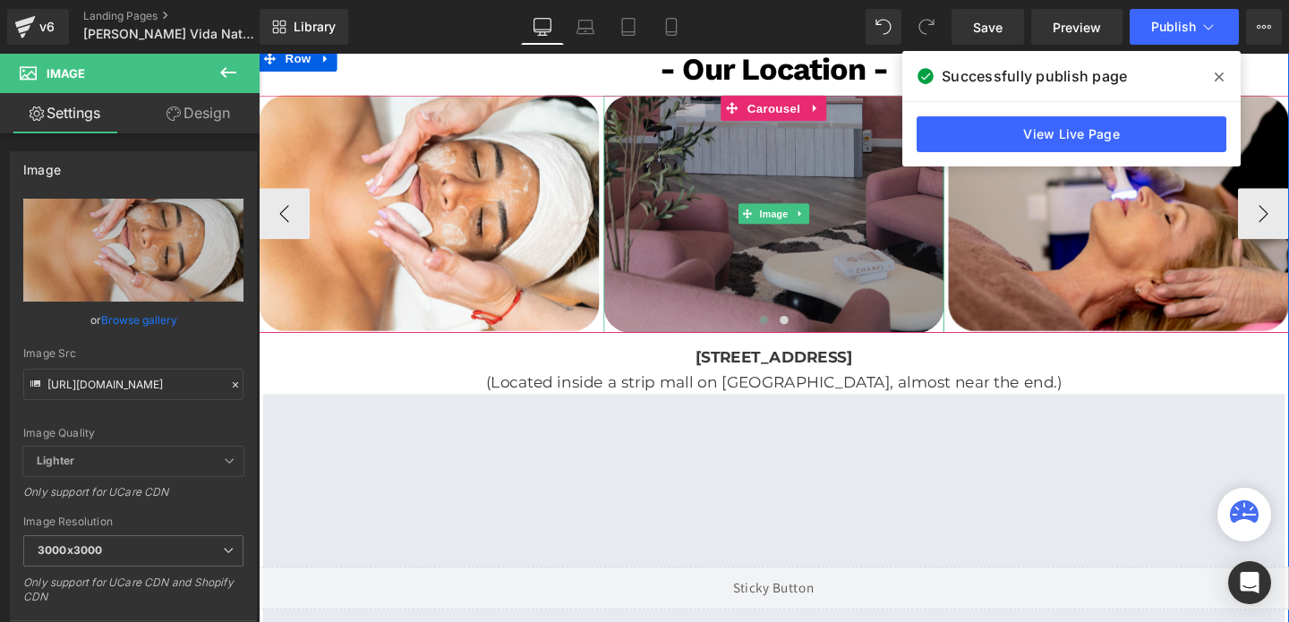
click at [832, 268] on img at bounding box center [800, 223] width 358 height 250
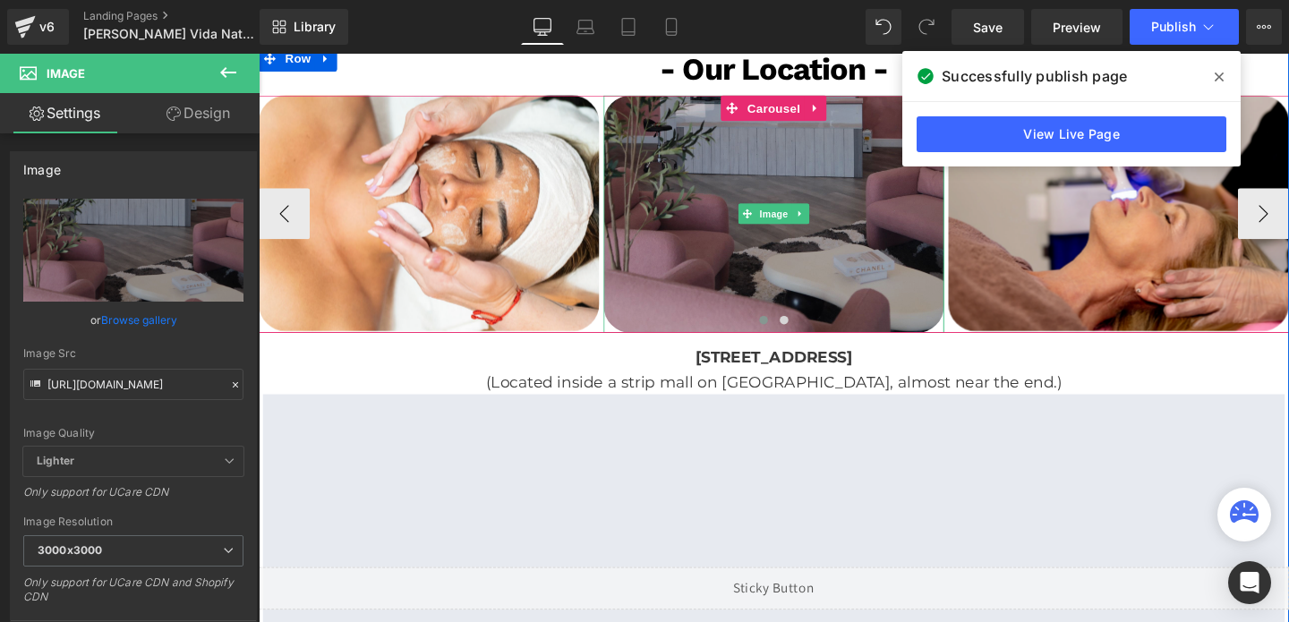
click at [840, 289] on img at bounding box center [800, 223] width 358 height 250
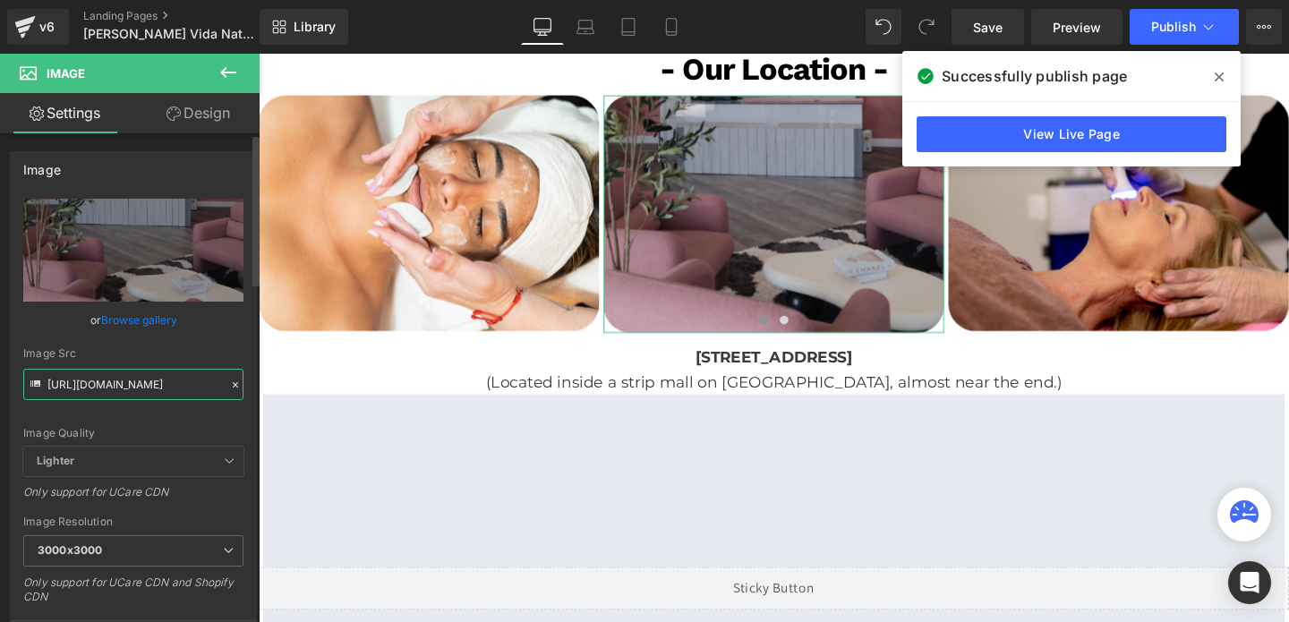
click at [173, 374] on input "[URL][DOMAIN_NAME]" at bounding box center [133, 384] width 220 height 31
paste input "BZ3.png?v=1749233156"
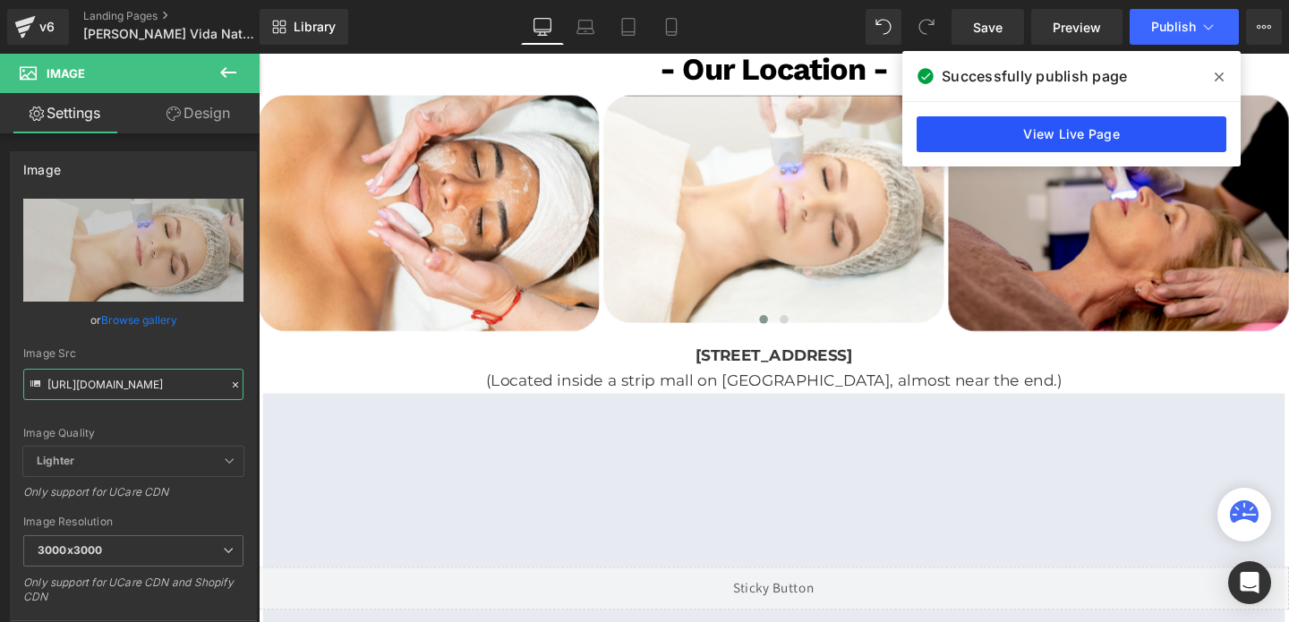
type input "[URL][DOMAIN_NAME]"
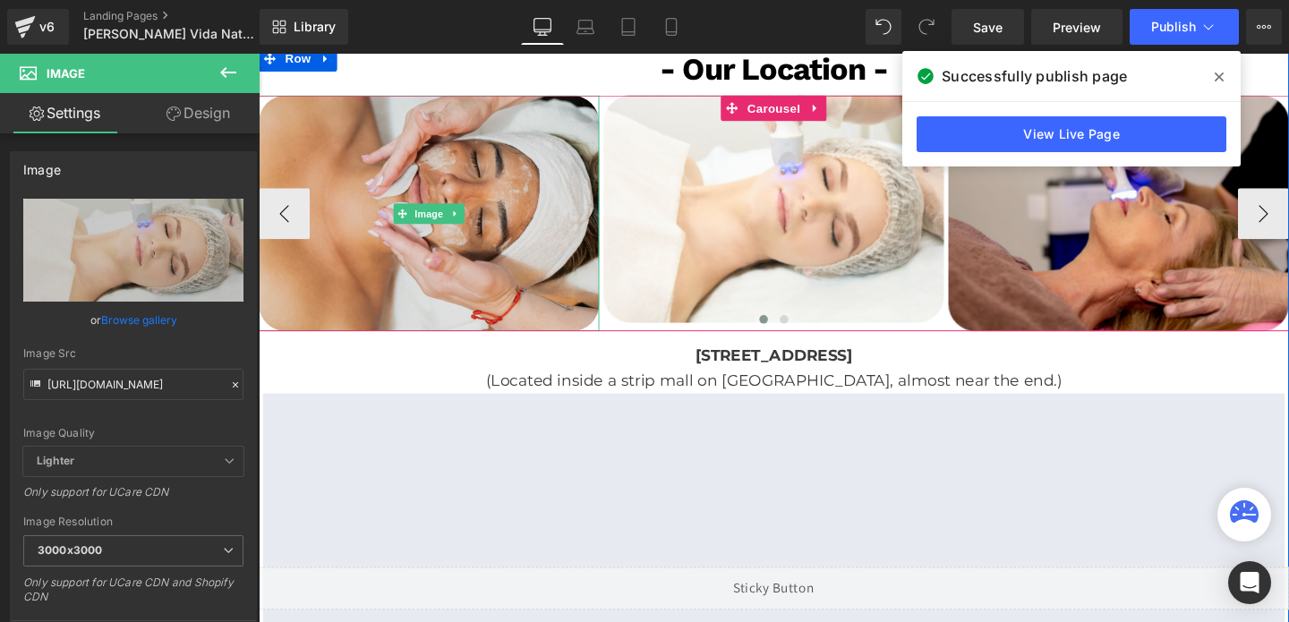
click at [485, 196] on img at bounding box center [438, 222] width 358 height 249
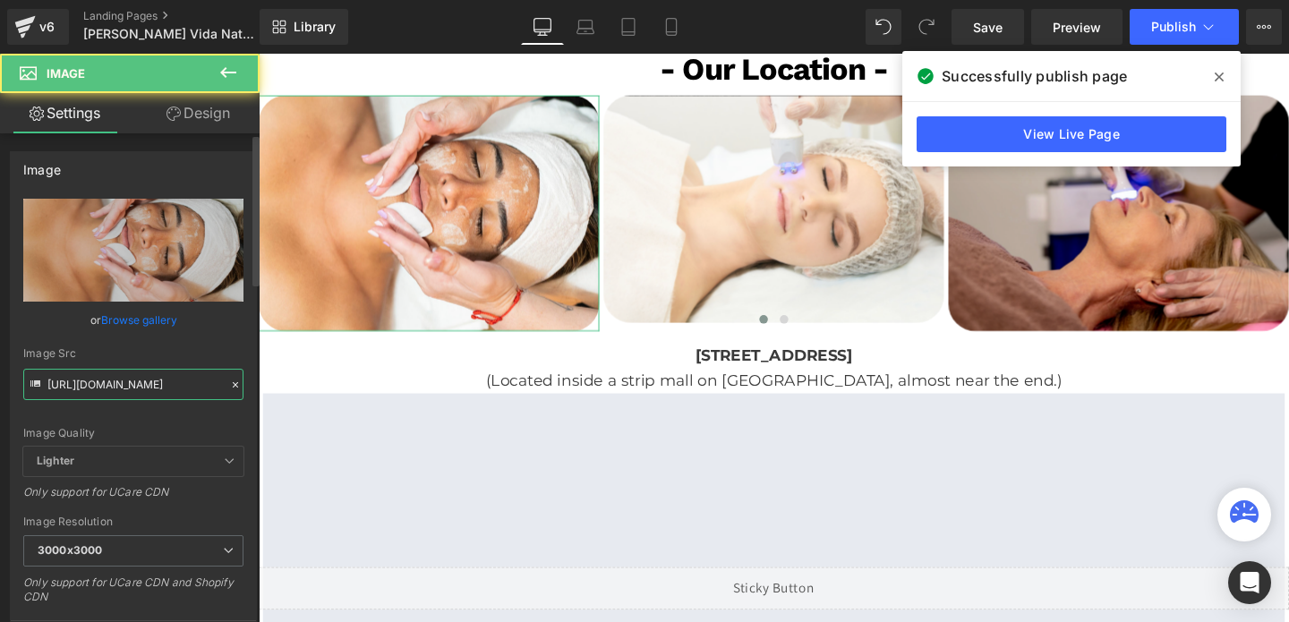
click at [103, 380] on input "[URL][DOMAIN_NAME]" at bounding box center [133, 384] width 220 height 31
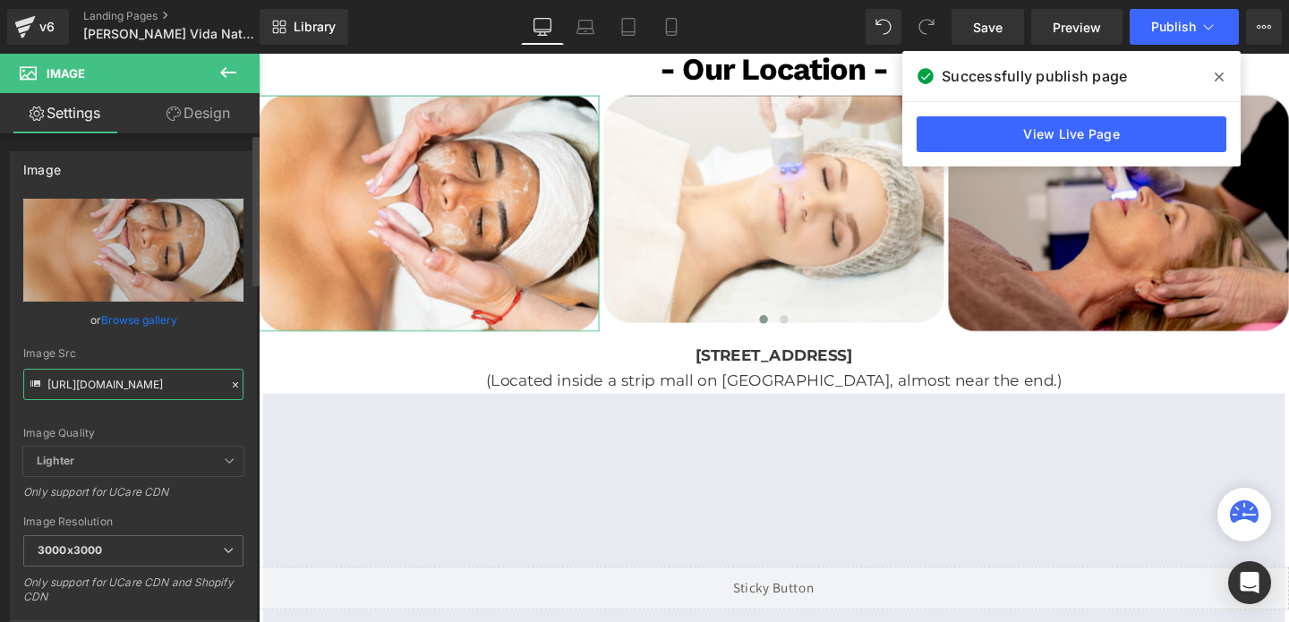
click at [103, 380] on input "[URL][DOMAIN_NAME]" at bounding box center [133, 384] width 220 height 31
paste input "BZ2.png?v=1749233291"
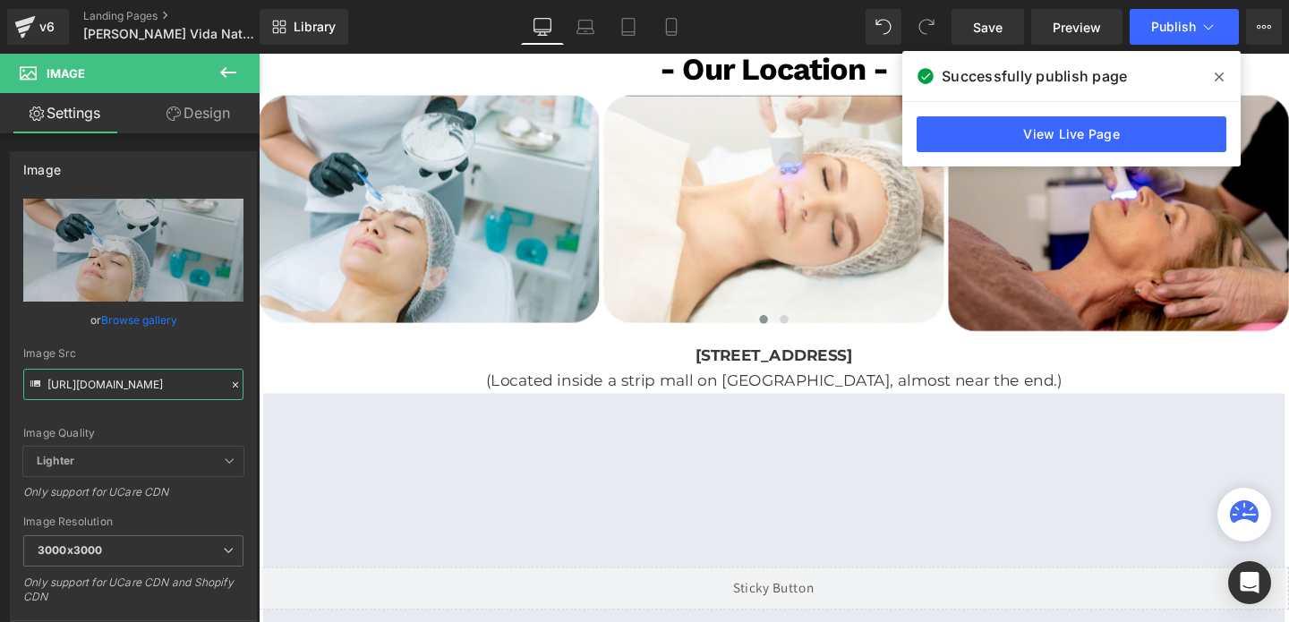
type input "[URL][DOMAIN_NAME]"
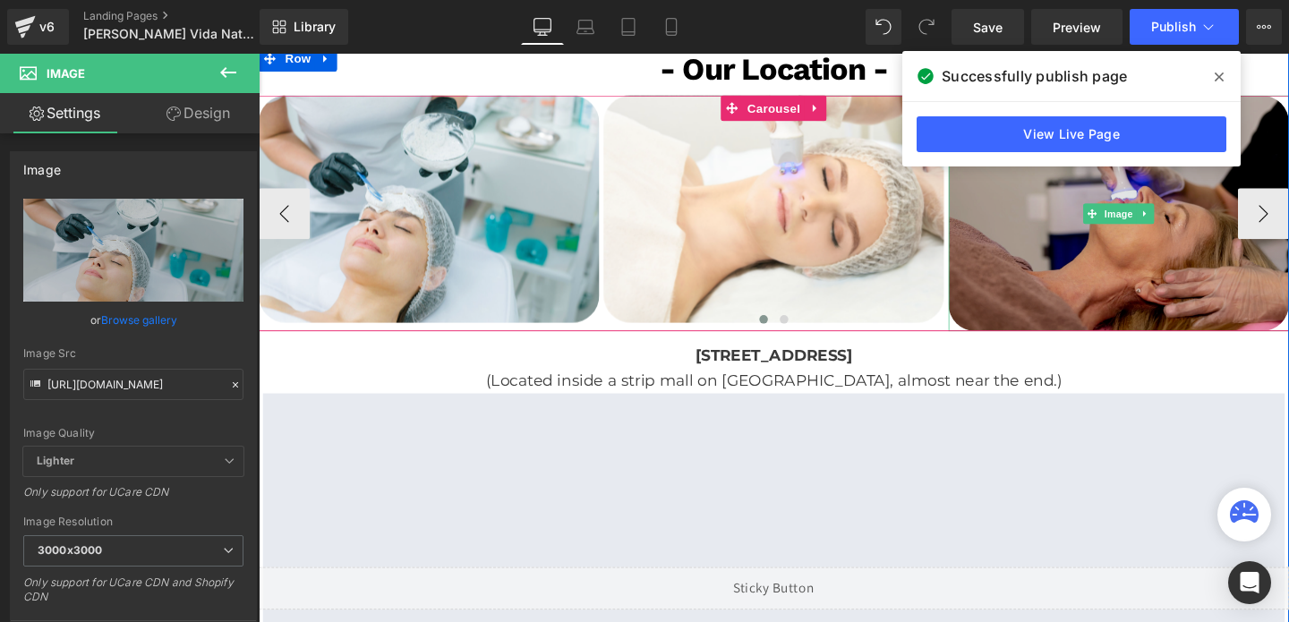
click at [1166, 298] on img at bounding box center [1163, 222] width 358 height 249
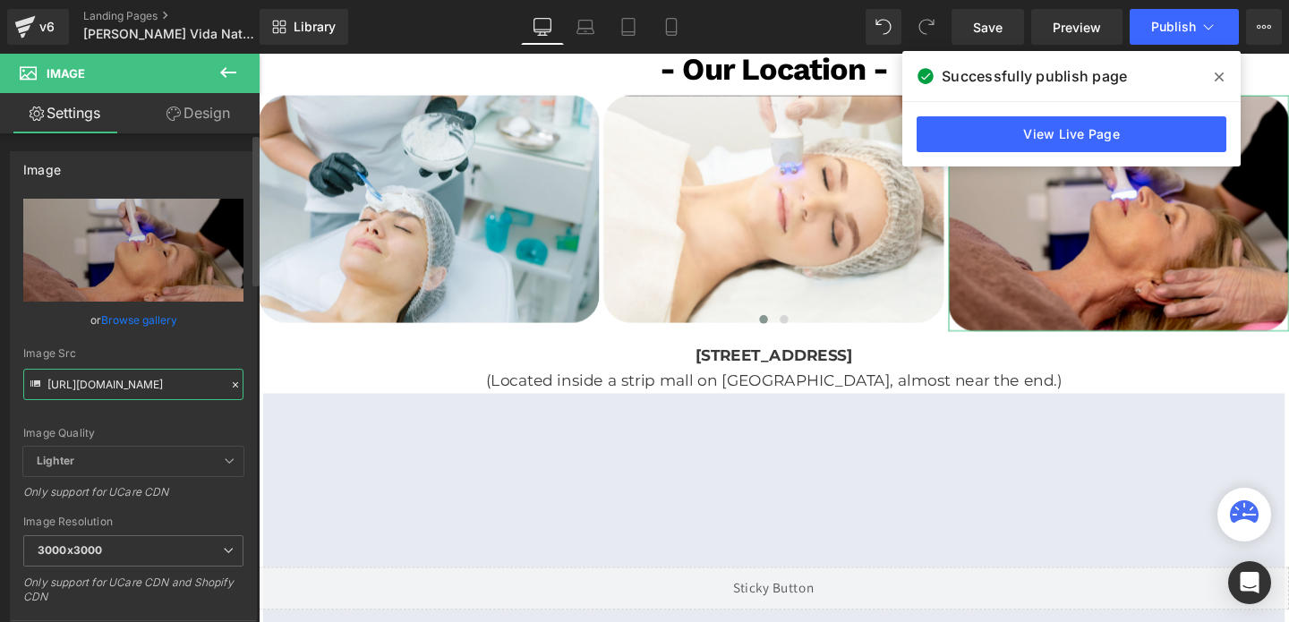
click at [170, 385] on input "[URL][DOMAIN_NAME]" at bounding box center [133, 384] width 220 height 31
paste input "BZ2.png?v=1749233291"
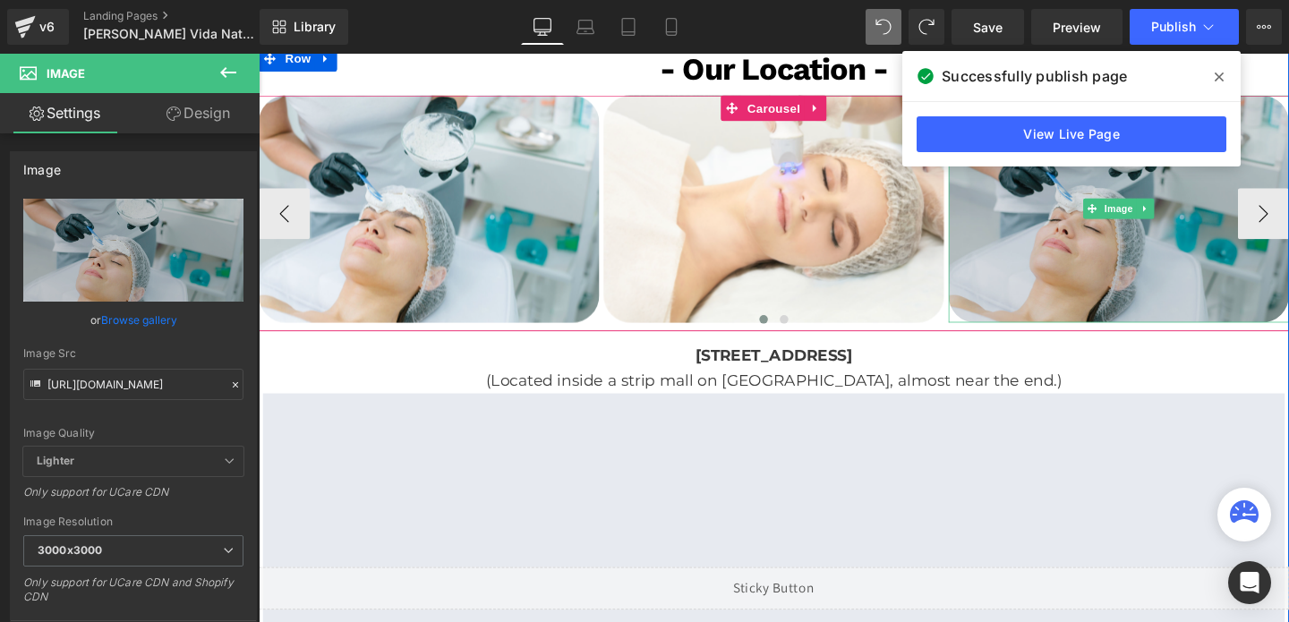
click at [1187, 297] on img at bounding box center [1163, 217] width 358 height 239
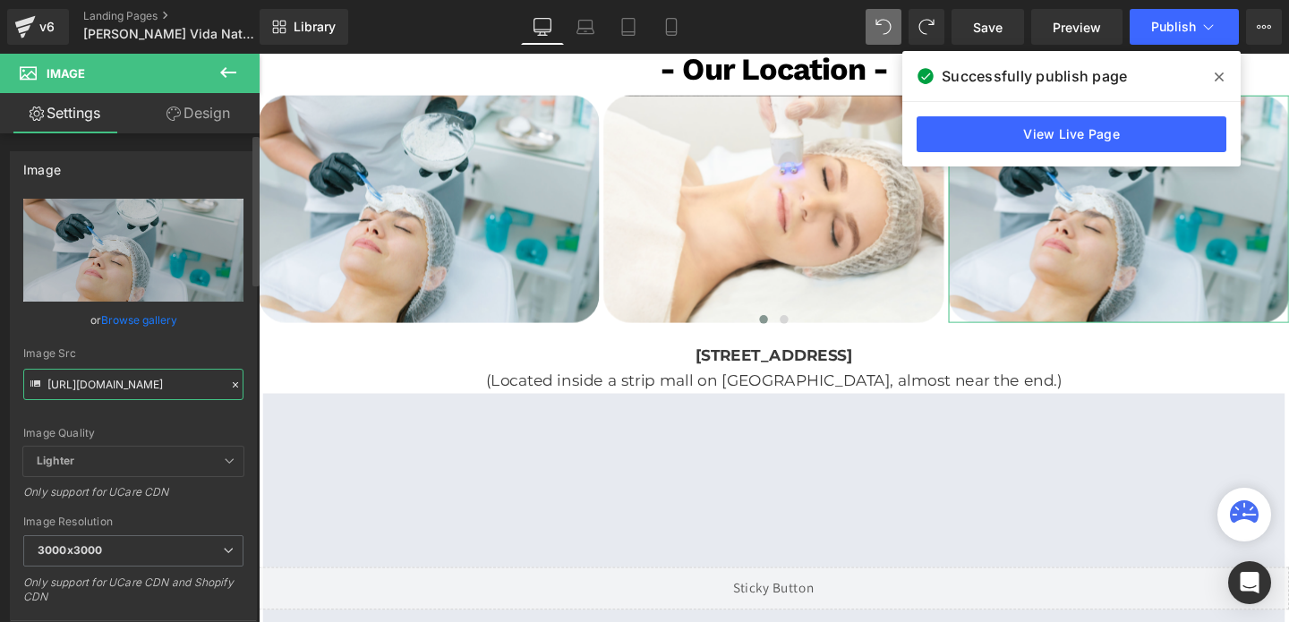
click at [111, 382] on input "[URL][DOMAIN_NAME]" at bounding box center [133, 384] width 220 height 31
paste input "Remarkable-2.png?v=1754076134"
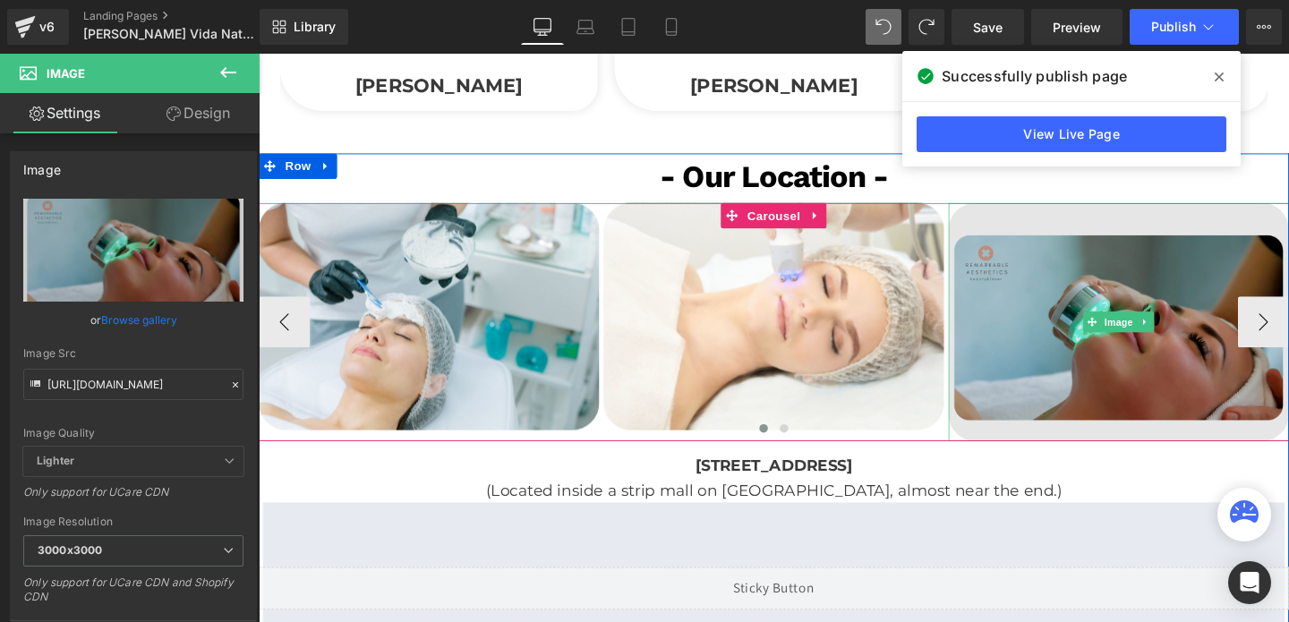
click at [1219, 392] on img at bounding box center [1163, 335] width 358 height 251
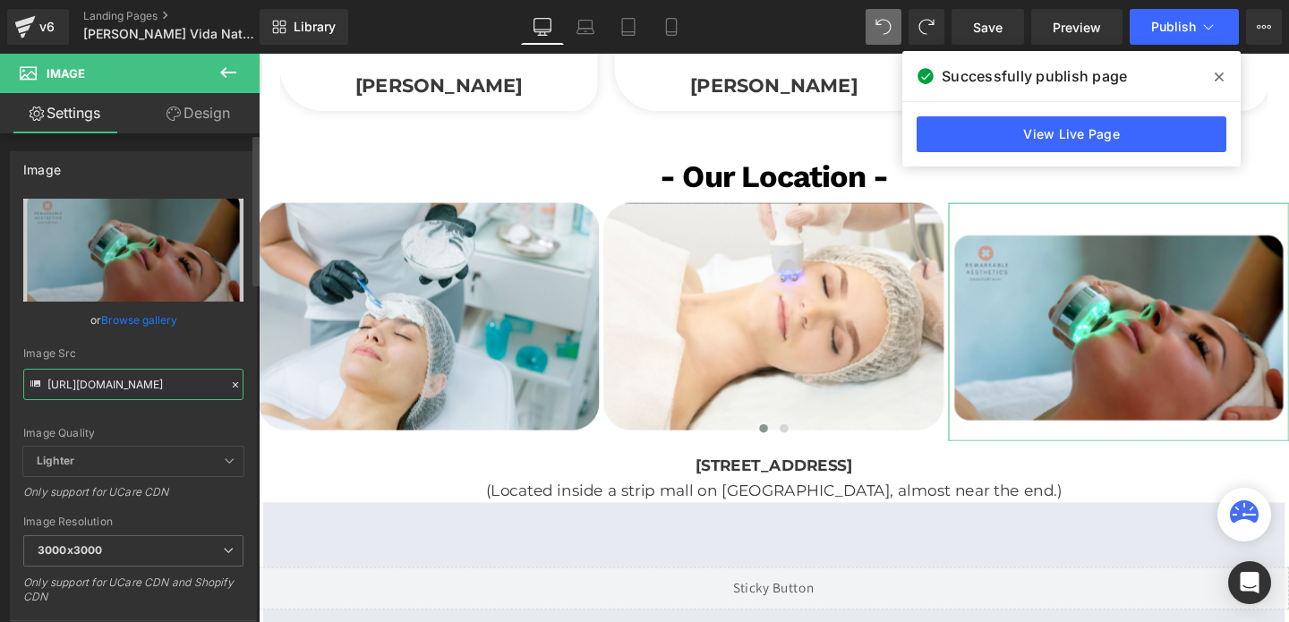
click at [105, 392] on input "[URL][DOMAIN_NAME]" at bounding box center [133, 384] width 220 height 31
paste input "st-img-3.png?v=1752869829"
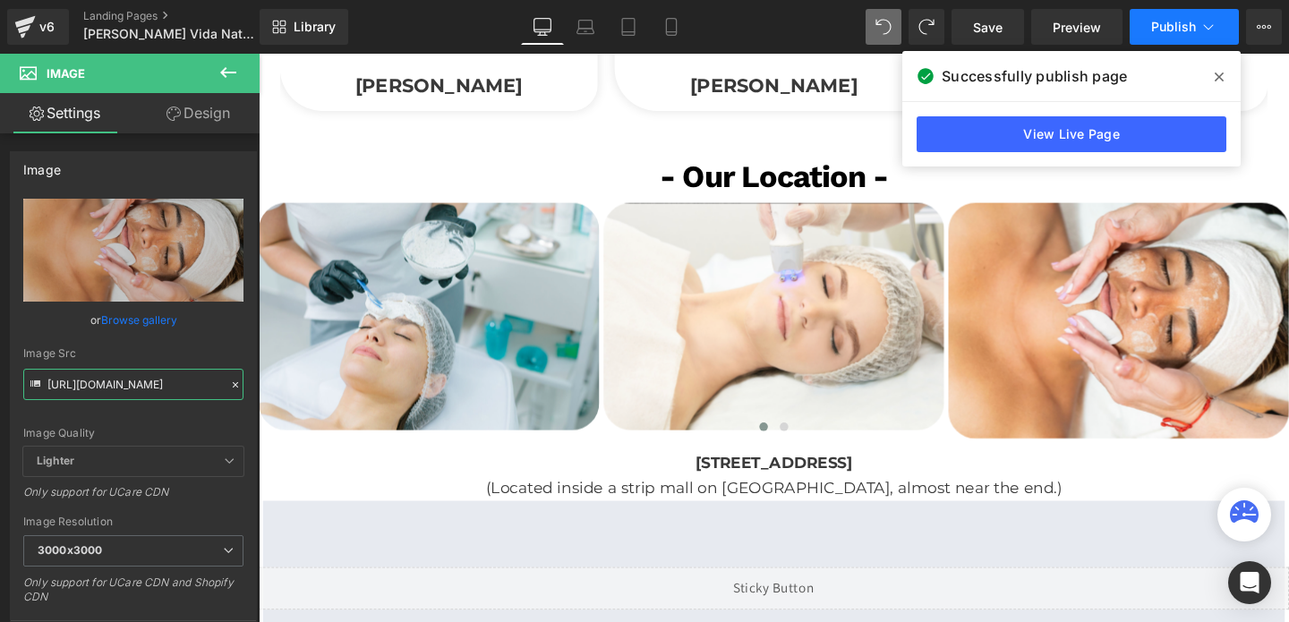
type input "[URL][DOMAIN_NAME]"
click at [1174, 35] on button "Publish" at bounding box center [1183, 27] width 109 height 36
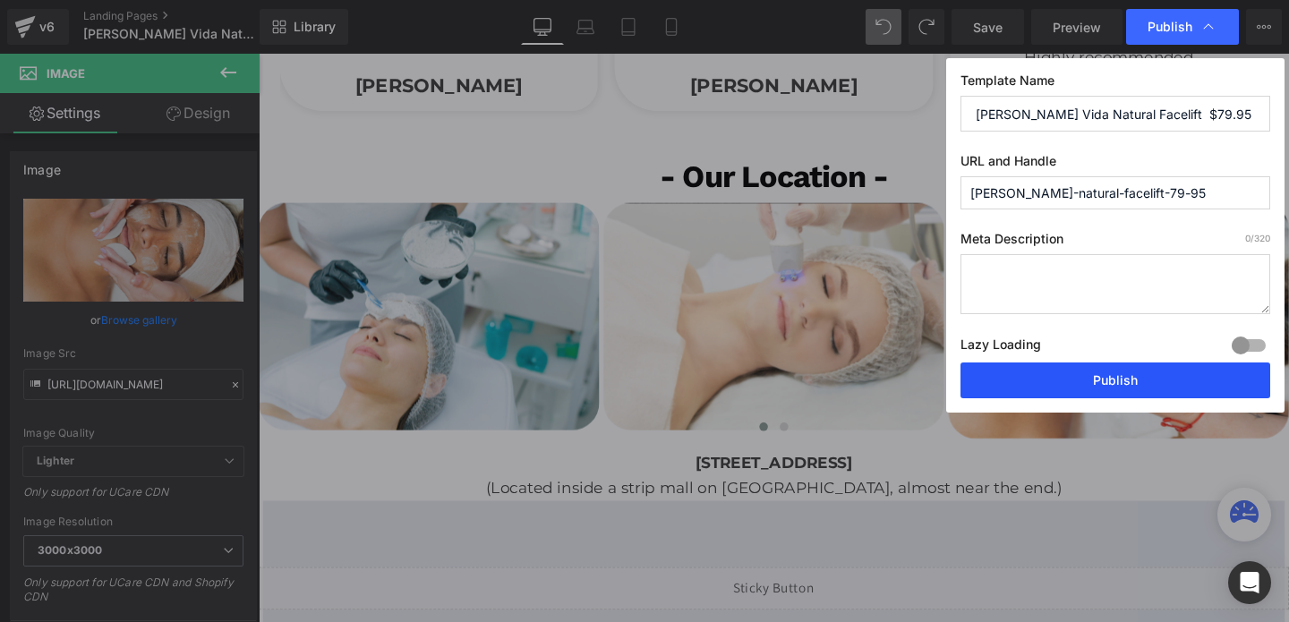
click at [1107, 381] on button "Publish" at bounding box center [1115, 380] width 310 height 36
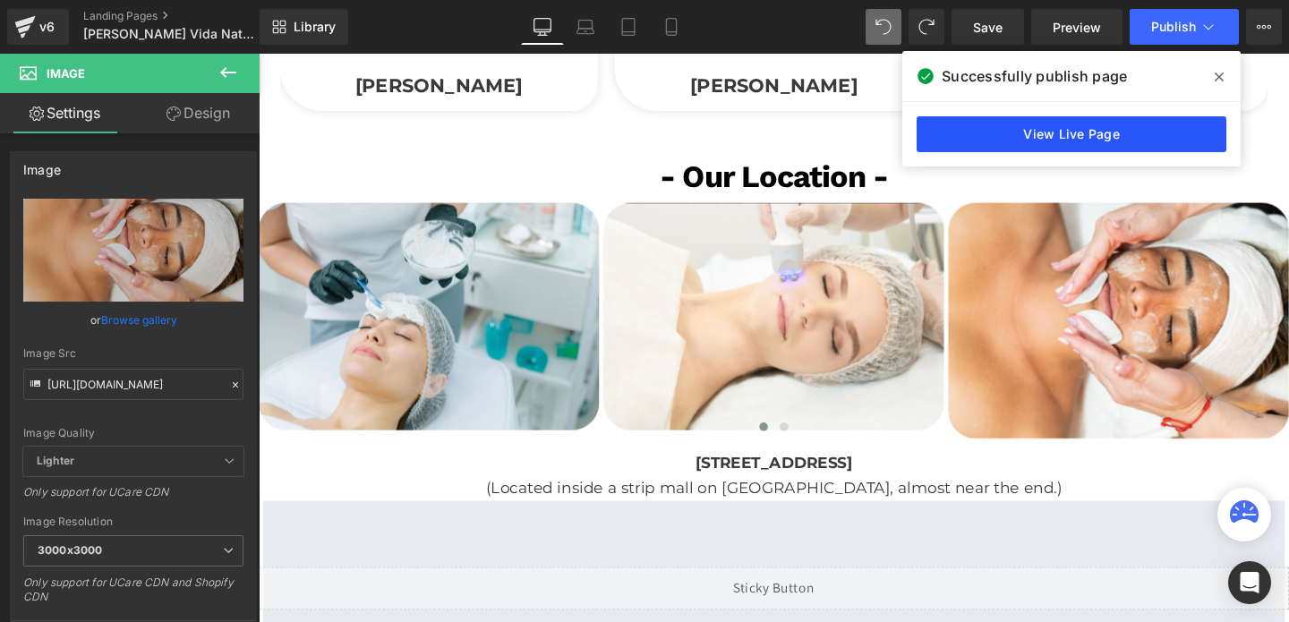
click at [1053, 124] on link "View Live Page" at bounding box center [1071, 134] width 310 height 36
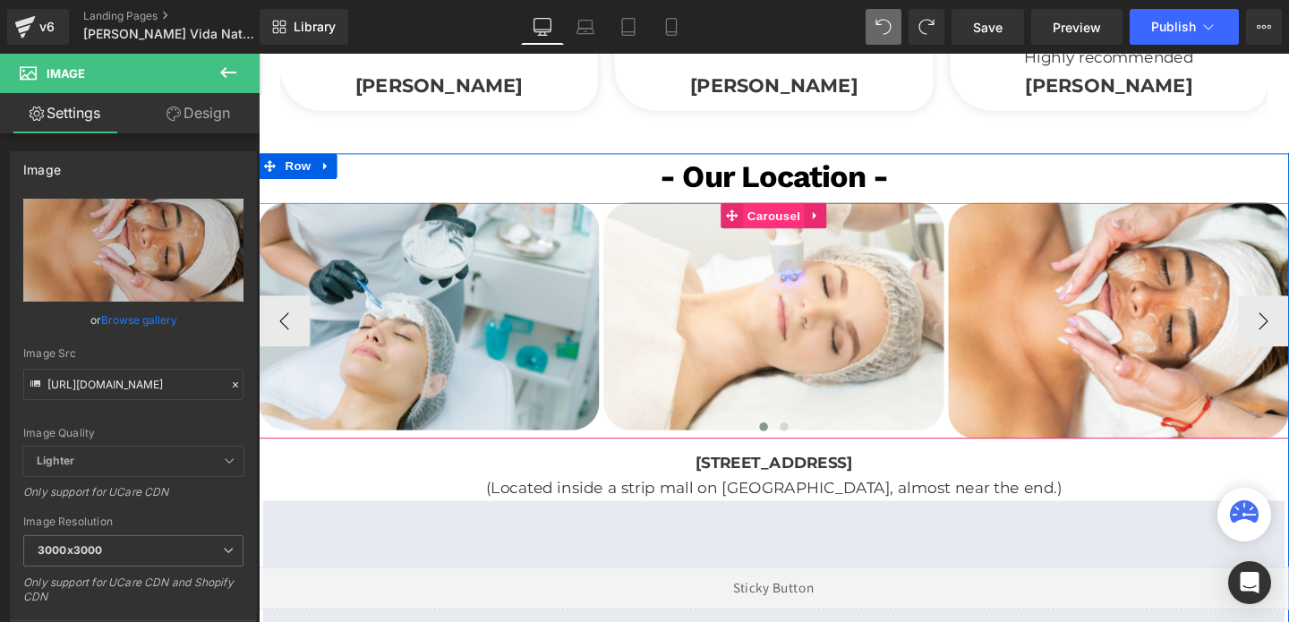
click at [815, 220] on span "Carousel" at bounding box center [800, 223] width 64 height 27
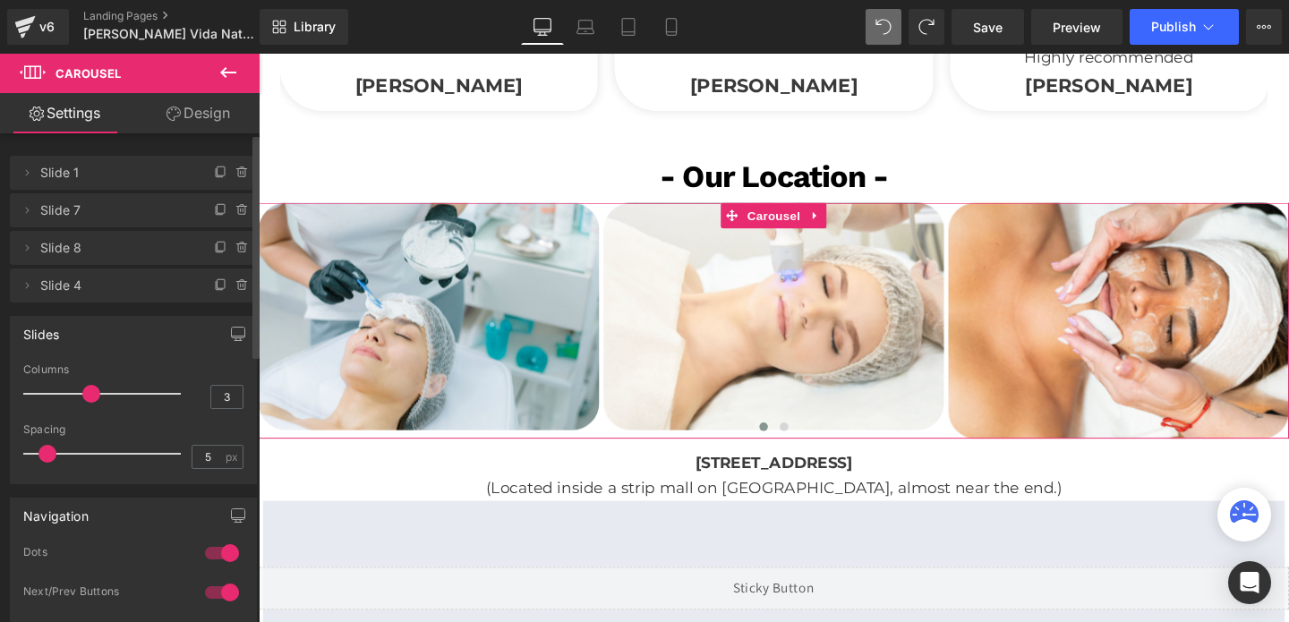
click at [230, 295] on li "Delete Cancel Slide 4 Slide 4 Name Slide 4" at bounding box center [133, 285] width 247 height 34
click at [243, 286] on icon at bounding box center [243, 286] width 0 height 4
click at [235, 286] on button "Delete" at bounding box center [223, 286] width 56 height 23
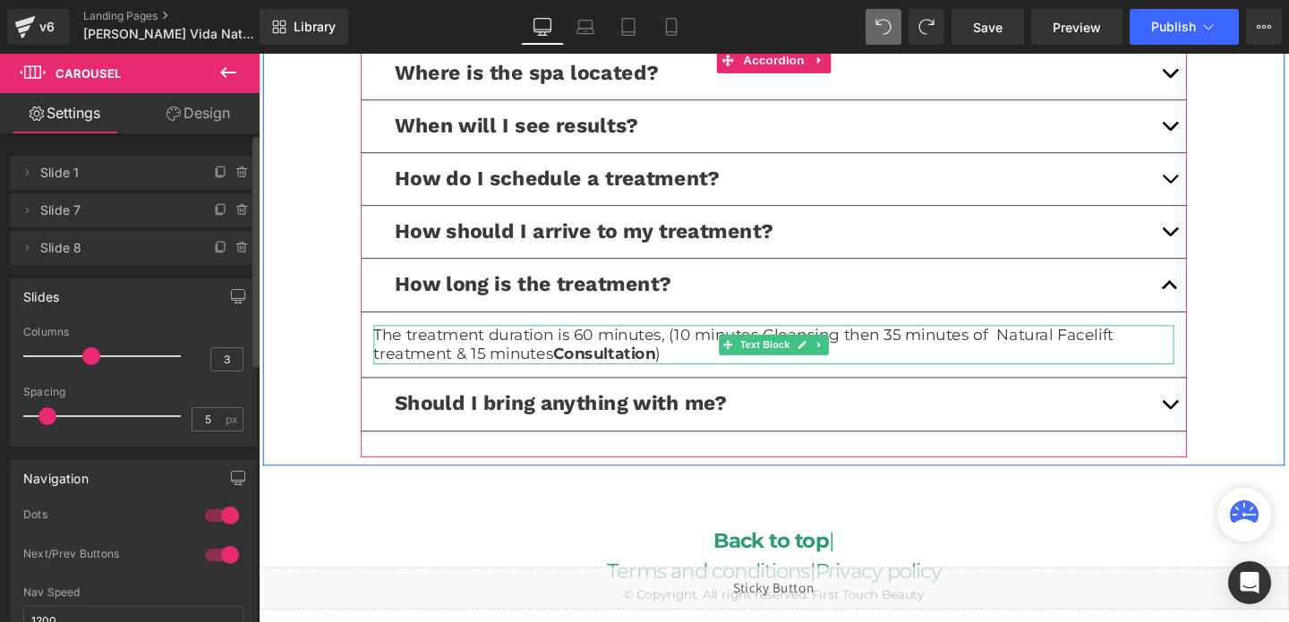
scroll to position [4341, 0]
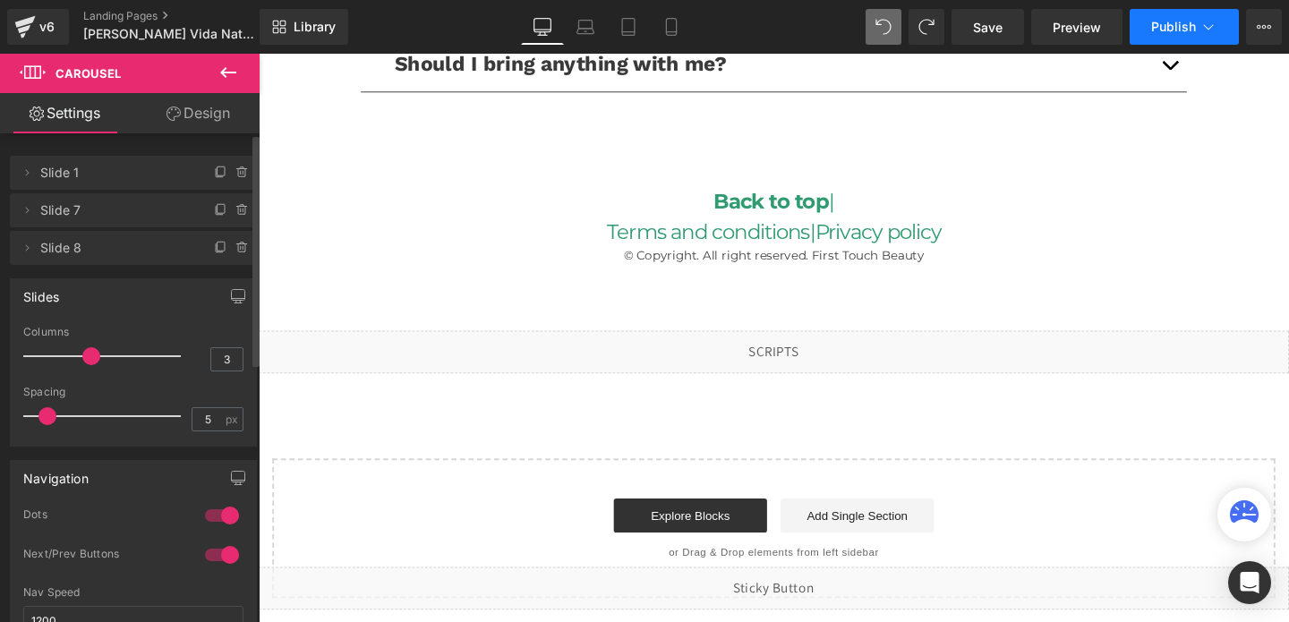
click at [1151, 36] on button "Publish" at bounding box center [1183, 27] width 109 height 36
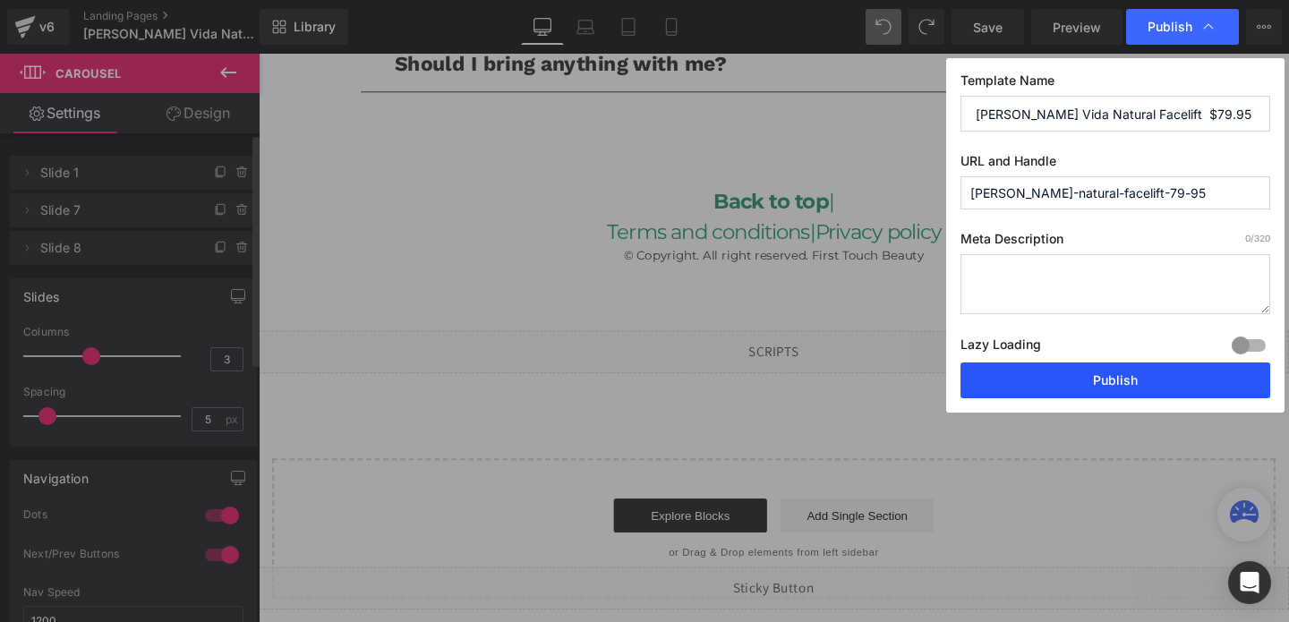
click at [1021, 384] on button "Publish" at bounding box center [1115, 380] width 310 height 36
